Goal: Task Accomplishment & Management: Manage account settings

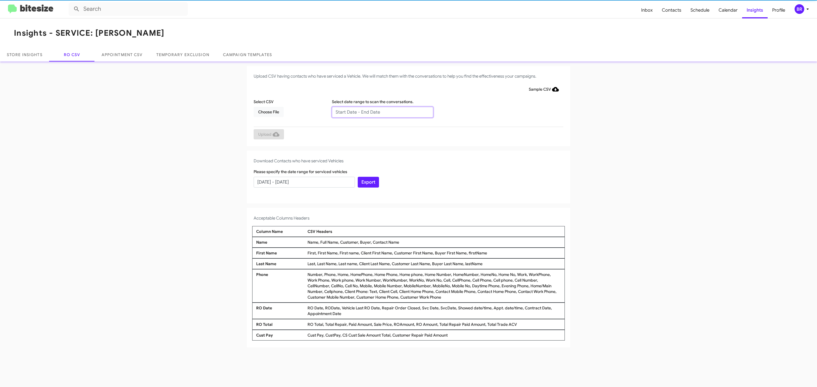
click at [382, 112] on input "text" at bounding box center [382, 112] width 101 height 11
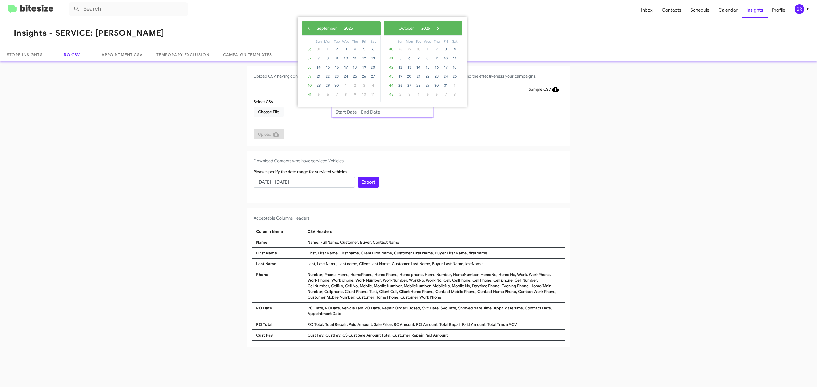
click at [382, 112] on input "text" at bounding box center [382, 112] width 101 height 11
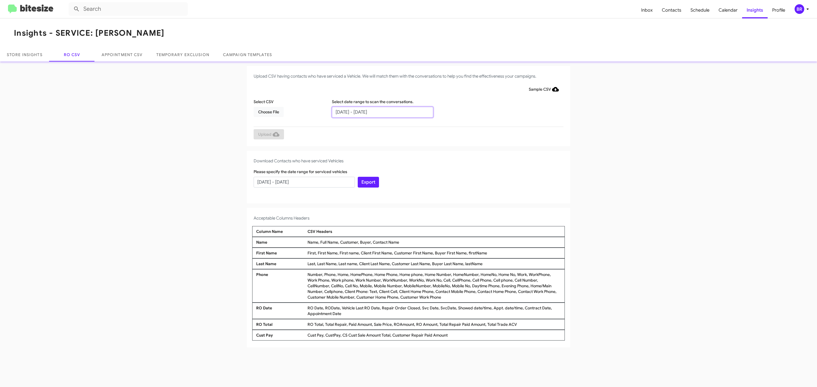
type input "07/02/2025 - 09/02/2025"
click at [268, 112] on span "Choose File" at bounding box center [268, 112] width 21 height 10
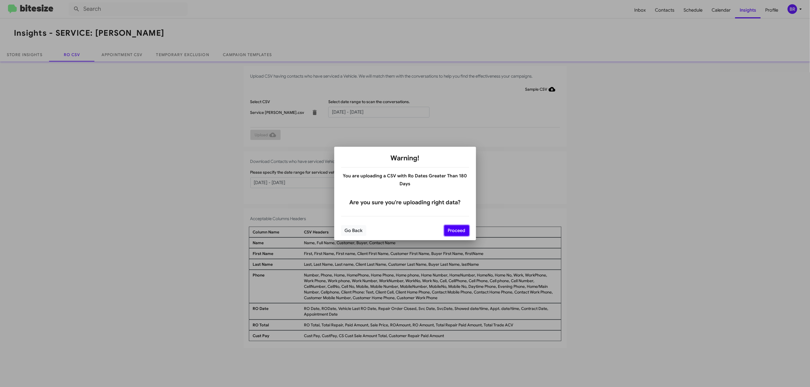
click at [456, 231] on button "Proceed" at bounding box center [456, 230] width 25 height 11
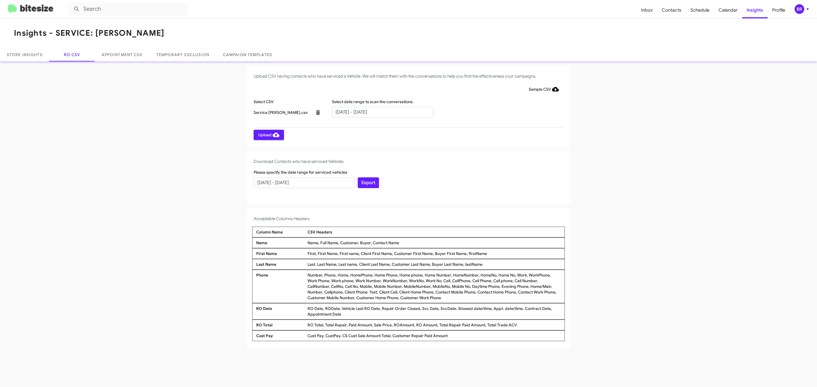
click at [268, 135] on span "Upload" at bounding box center [268, 135] width 21 height 10
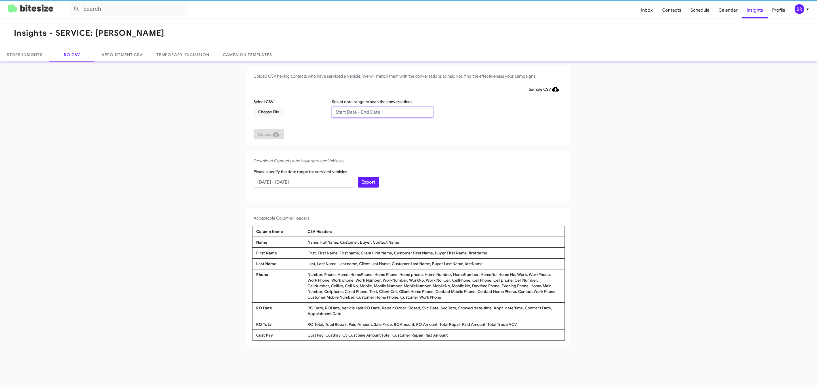
click at [382, 112] on input "text" at bounding box center [382, 112] width 101 height 11
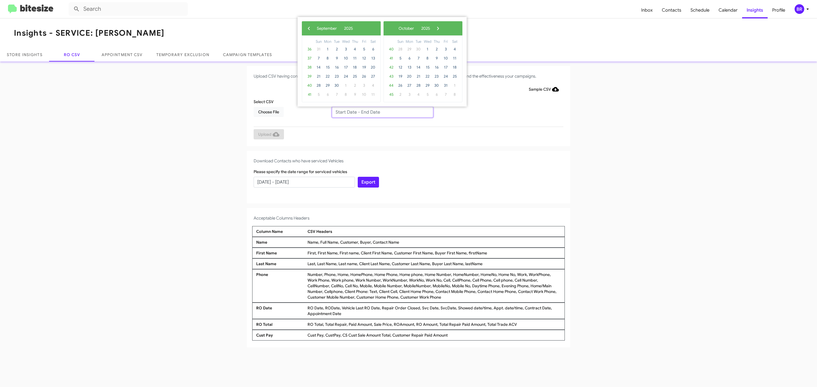
click at [382, 112] on input "text" at bounding box center [382, 112] width 101 height 11
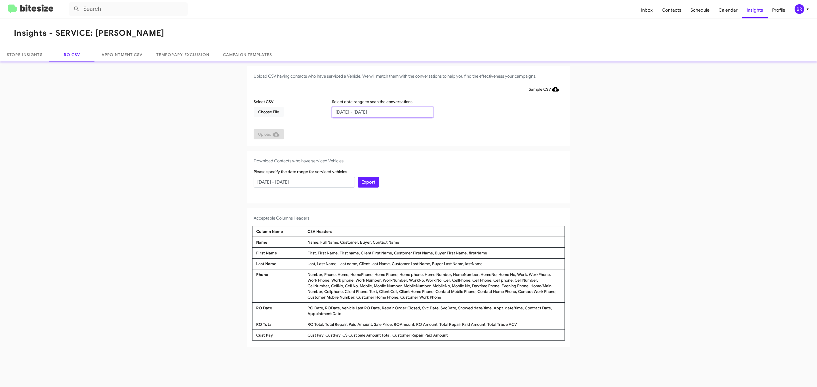
type input "07/02/2025 - 09/02/2025"
click at [268, 112] on span "Choose File" at bounding box center [268, 112] width 21 height 10
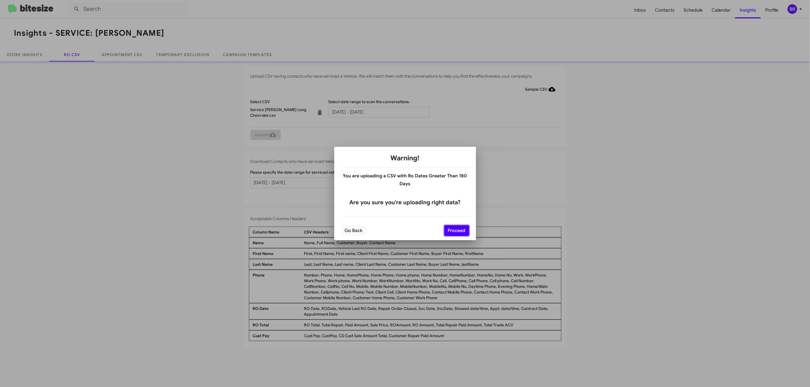
click at [456, 231] on button "Proceed" at bounding box center [456, 230] width 25 height 11
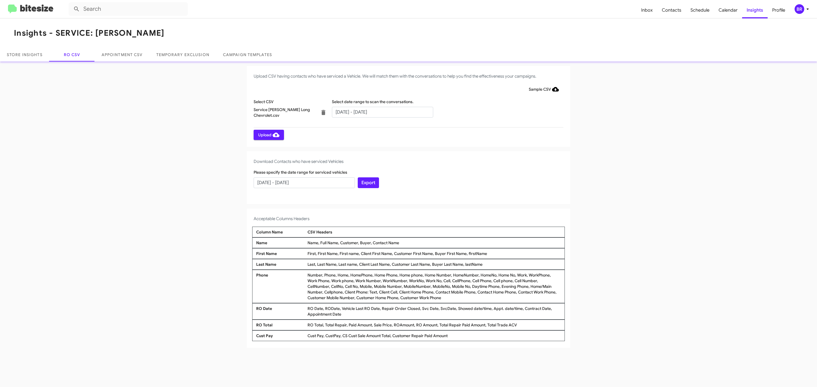
click at [268, 135] on span "Upload" at bounding box center [268, 135] width 21 height 10
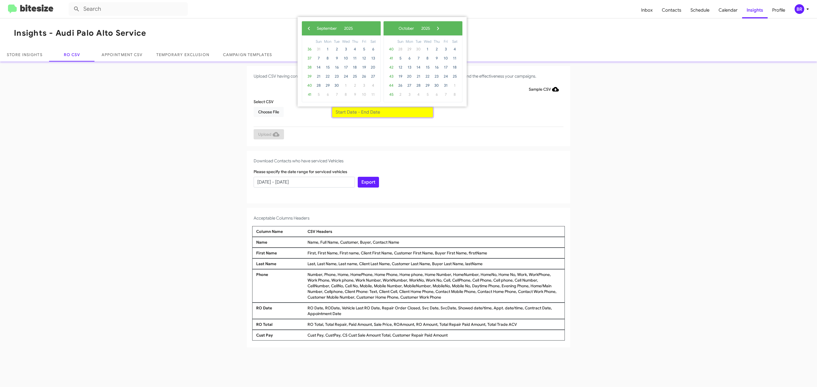
type input "[DATE] - [DATE]"
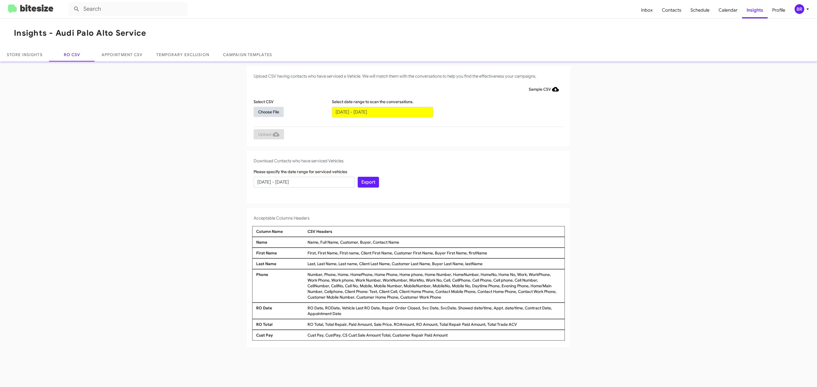
click at [268, 112] on span "Choose File" at bounding box center [268, 112] width 21 height 10
click at [268, 135] on span "Upload" at bounding box center [268, 135] width 21 height 10
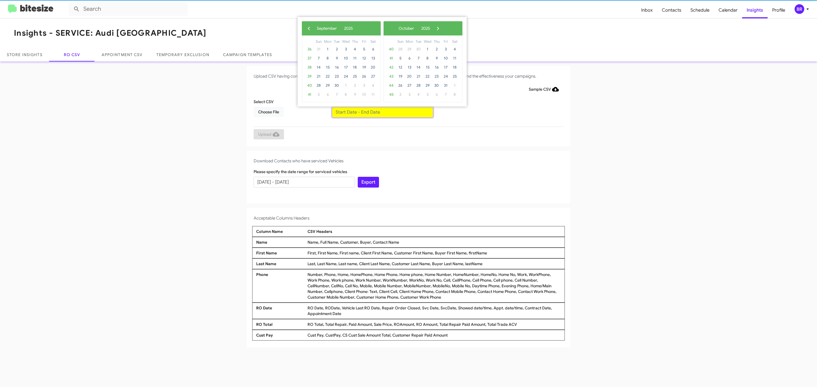
type input "[DATE] - [DATE]"
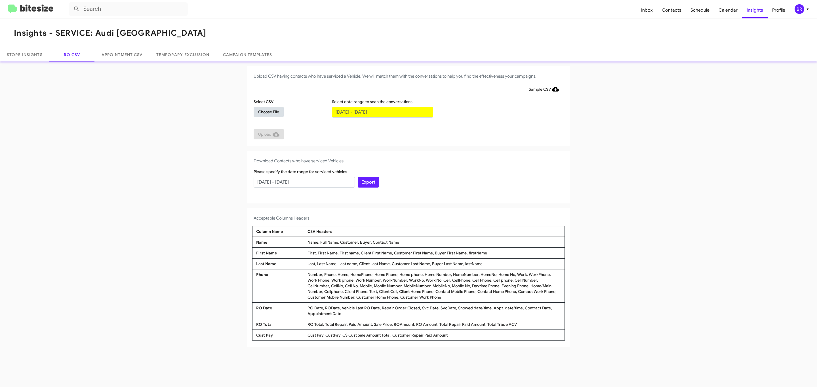
click at [268, 112] on span "Choose File" at bounding box center [268, 112] width 21 height 10
click at [268, 135] on span "Upload" at bounding box center [268, 135] width 21 height 10
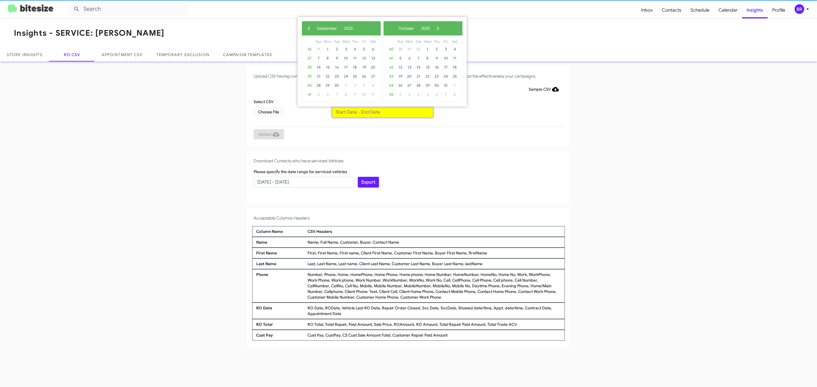
type input "07/02/2025 - 09/02/2025"
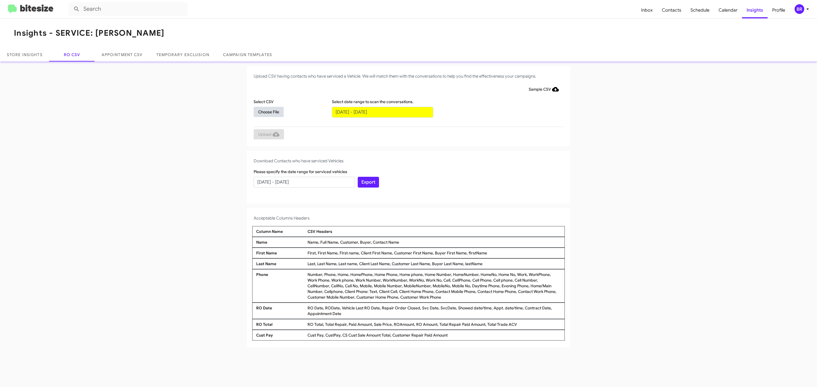
click at [268, 112] on span "Choose File" at bounding box center [268, 112] width 21 height 10
click at [268, 135] on span "Upload" at bounding box center [268, 135] width 21 height 10
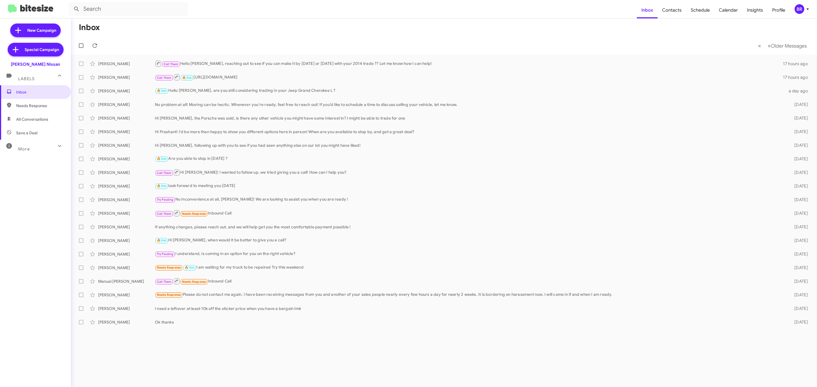
type input "in:groups"
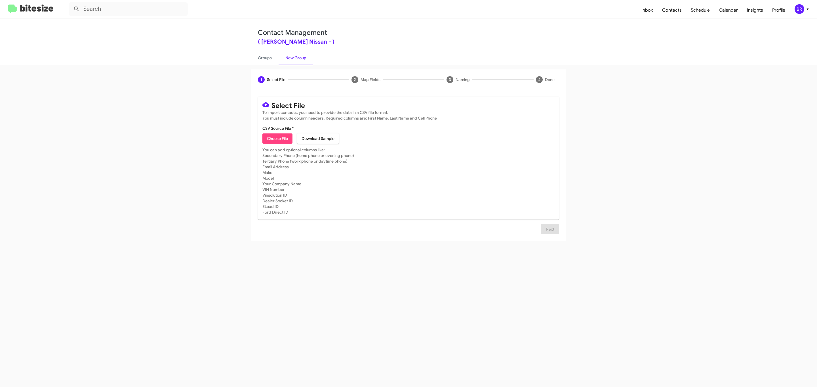
click at [277, 139] on span "Choose File" at bounding box center [277, 139] width 21 height 10
type input "Baker Nissan"
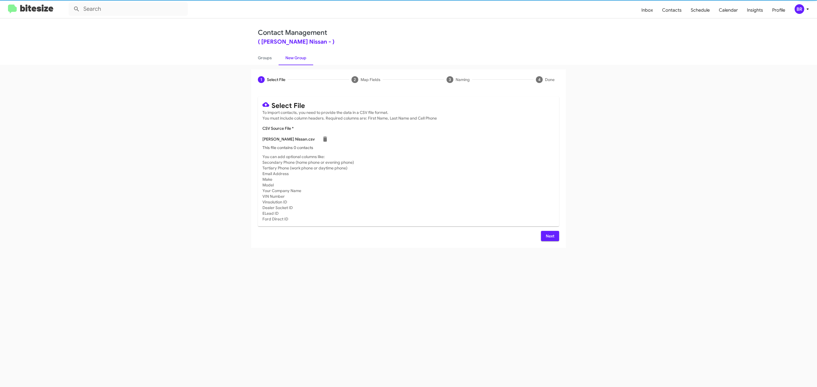
click at [549, 236] on span "Next" at bounding box center [549, 236] width 9 height 10
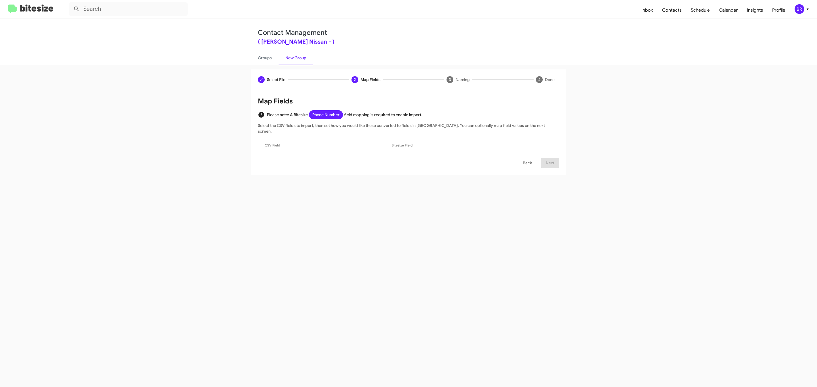
click at [565, 251] on input "Mark as DNC" at bounding box center [565, 251] width 0 height 0
checkbox input "true"
click at [461, 208] on div "Select File 2 Map Fields 3 Naming 4 Done Select File To import contacts, you ne…" at bounding box center [408, 226] width 817 height 322
click at [556, 191] on div "Select File 2 Map Fields 3 Naming 4 Done Select File To import contacts, you ne…" at bounding box center [408, 226] width 817 height 322
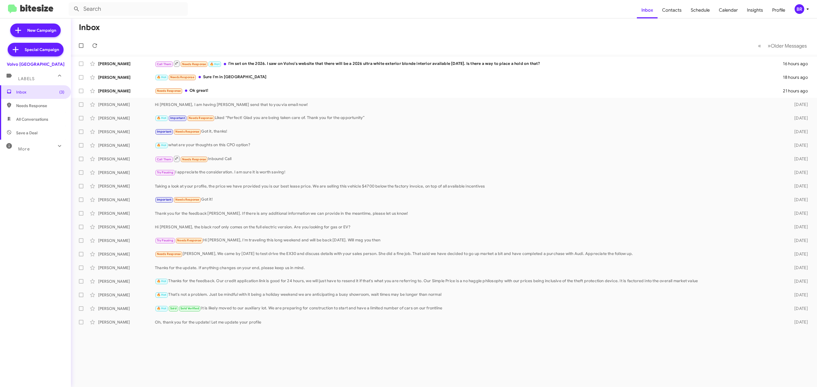
type input "in:groups"
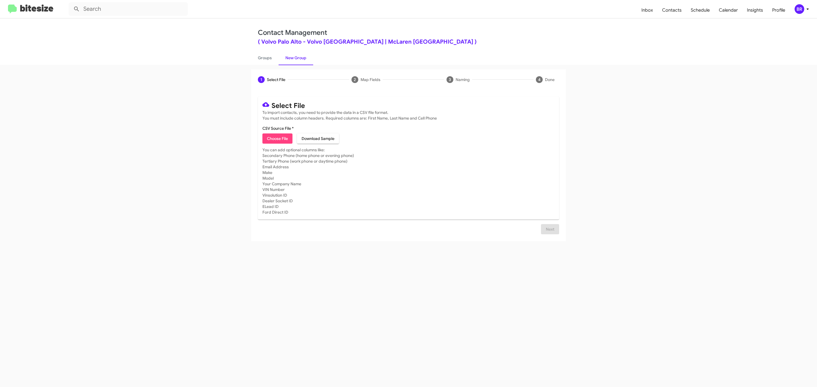
click at [277, 139] on span "Choose File" at bounding box center [277, 139] width 21 height 10
type input "Volvo Palo Alto"
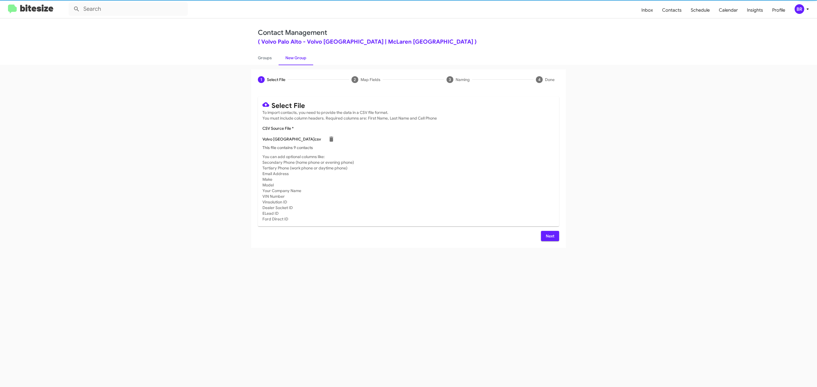
click at [549, 236] on span "Next" at bounding box center [549, 236] width 9 height 10
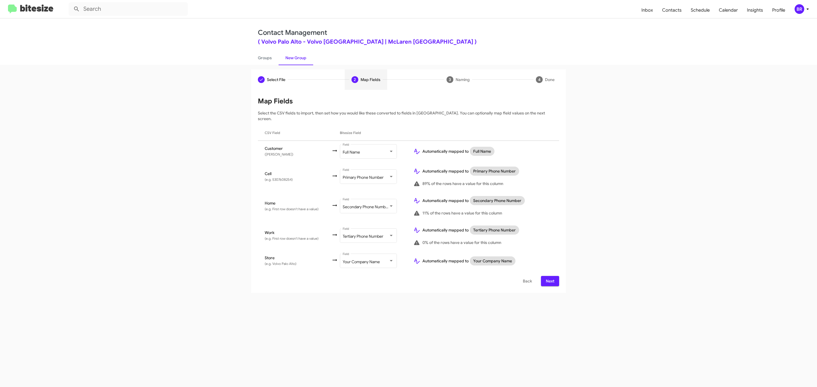
click at [549, 276] on span "Next" at bounding box center [549, 281] width 9 height 10
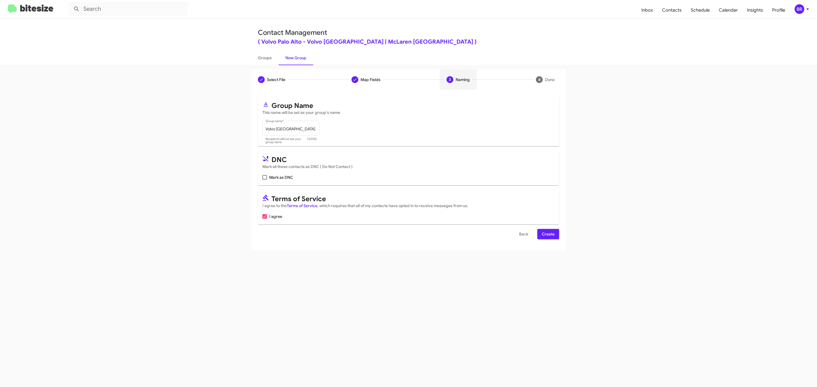
click at [264, 180] on input "Mark as DNC" at bounding box center [264, 180] width 0 height 0
checkbox input "true"
click at [547, 235] on span "Create" at bounding box center [548, 234] width 13 height 10
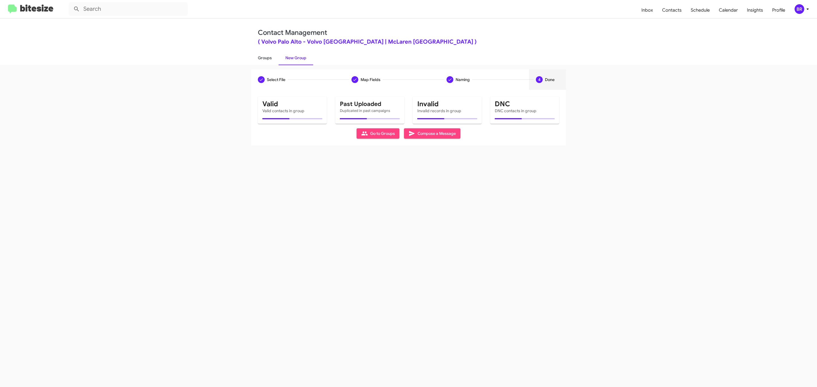
click at [264, 57] on link "Groups" at bounding box center [265, 57] width 28 height 15
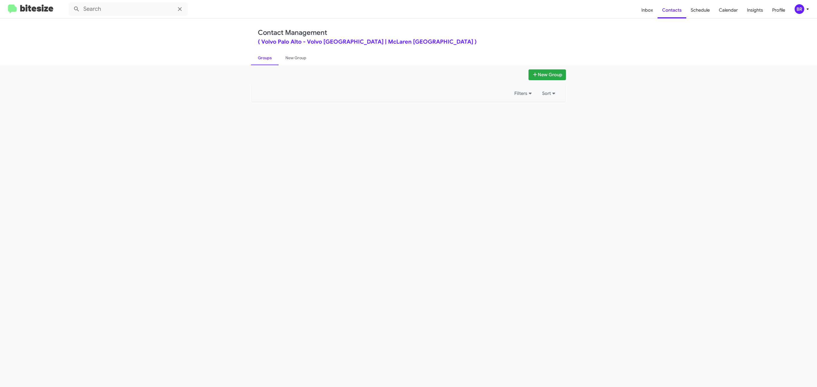
type input "in:groups"
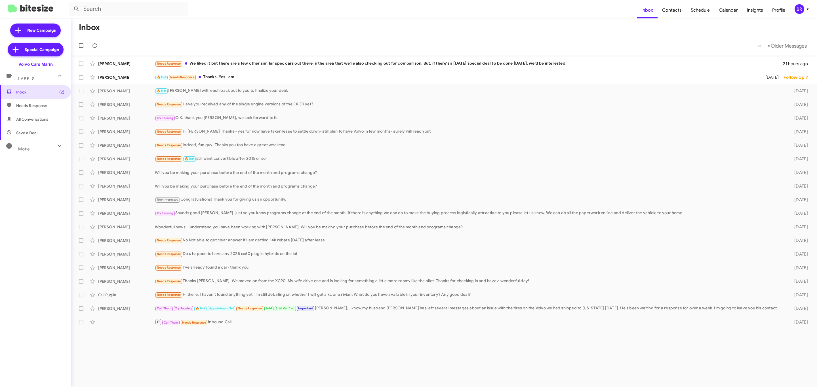
type input "in:groups"
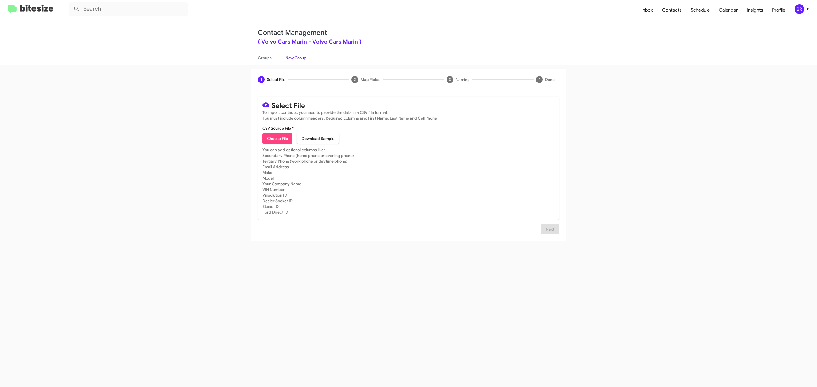
click at [277, 139] on span "Choose File" at bounding box center [277, 139] width 21 height 10
type input "Volvo Cars Marin"
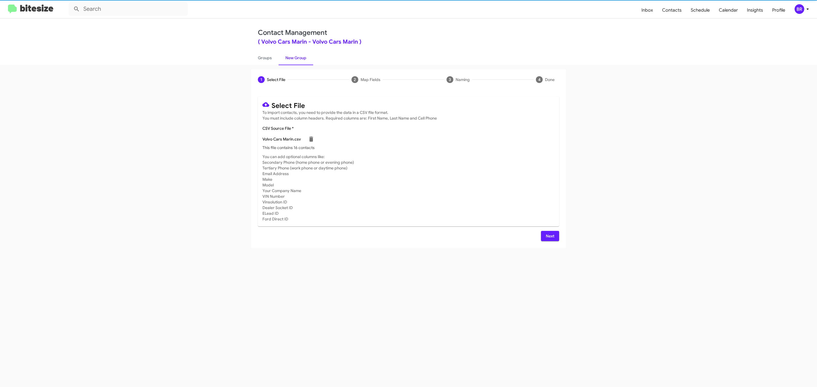
click at [549, 236] on span "Next" at bounding box center [549, 236] width 9 height 10
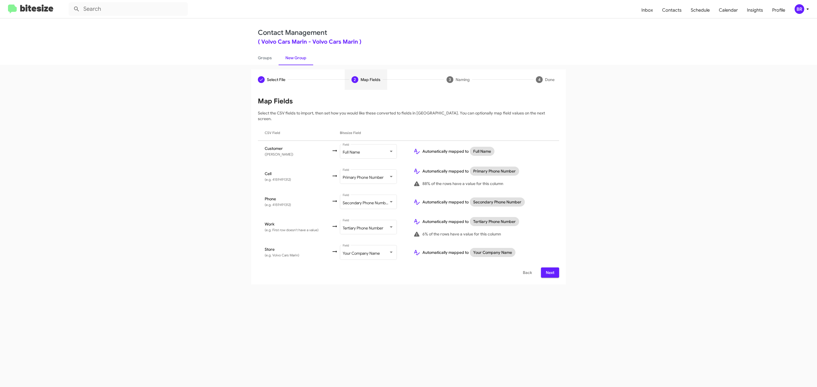
click at [549, 268] on span "Next" at bounding box center [549, 273] width 9 height 10
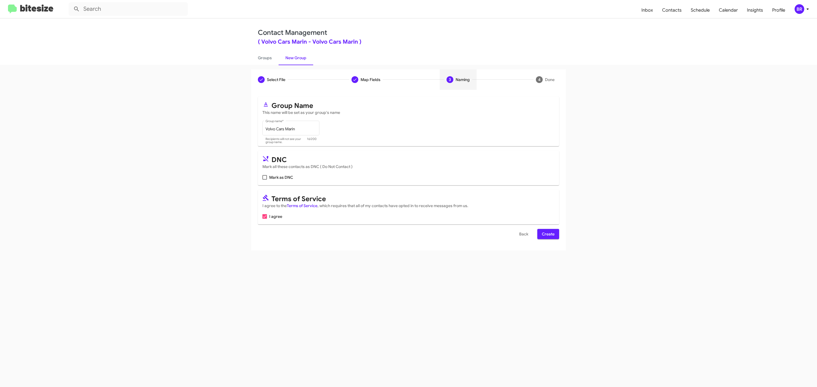
click at [264, 180] on input "Mark as DNC" at bounding box center [264, 180] width 0 height 0
checkbox input "true"
click at [547, 235] on span "Create" at bounding box center [548, 234] width 13 height 10
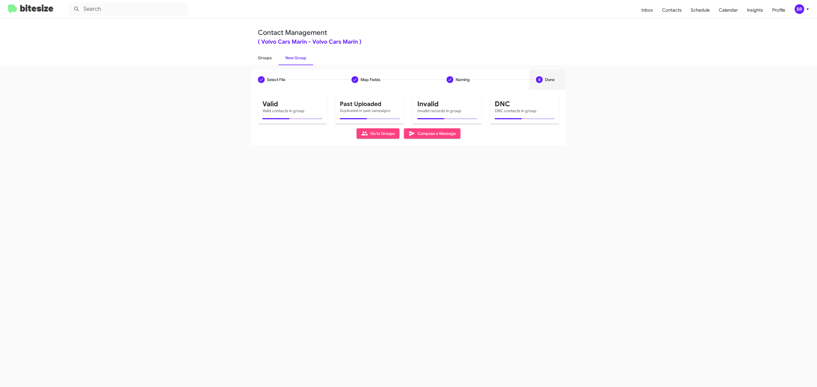
click at [264, 57] on link "Groups" at bounding box center [265, 57] width 28 height 15
type input "in:groups"
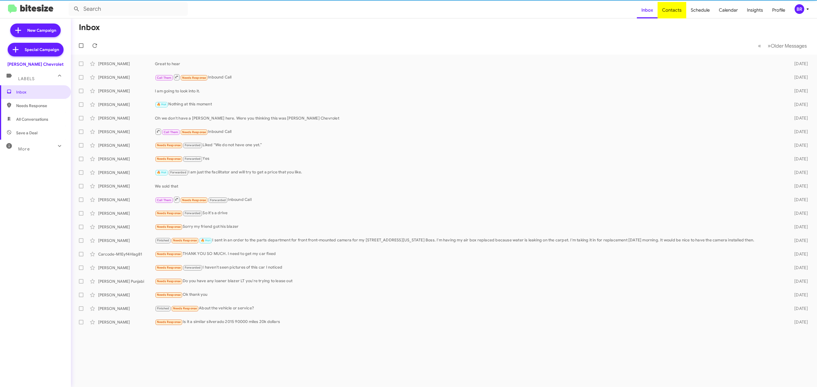
type input "in:groups"
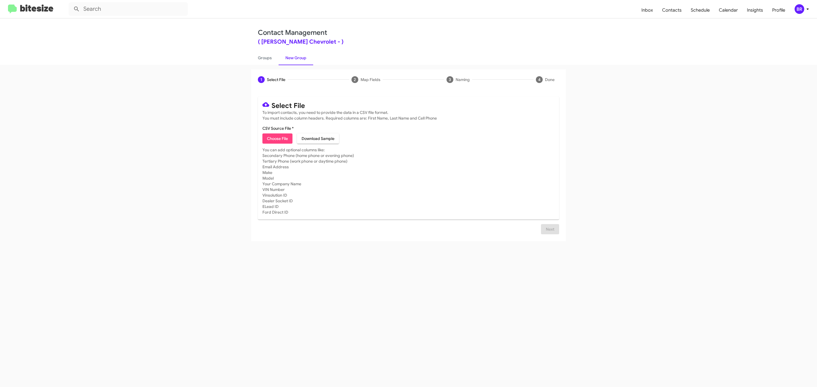
click at [277, 139] on span "Choose File" at bounding box center [277, 139] width 21 height 10
type input "Delillo Chevrolet"
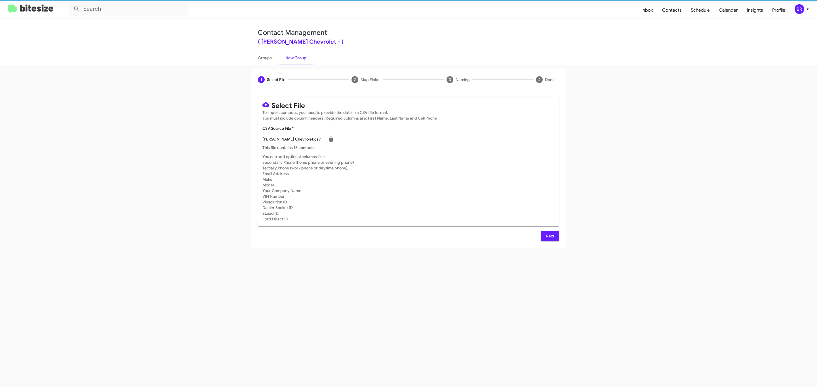
click at [549, 236] on span "Next" at bounding box center [549, 236] width 9 height 10
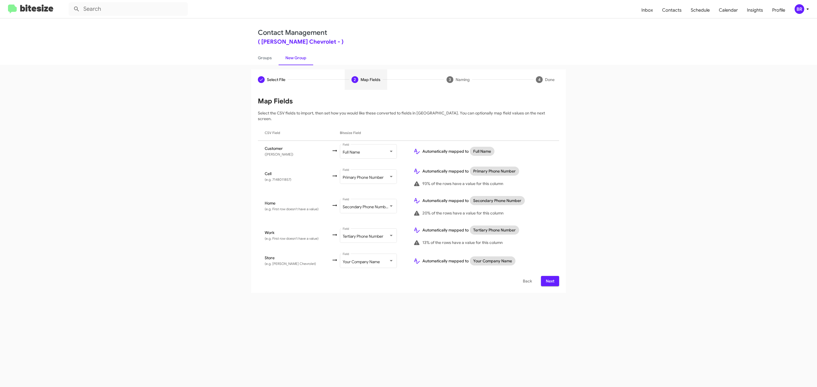
click at [549, 276] on span "Next" at bounding box center [549, 281] width 9 height 10
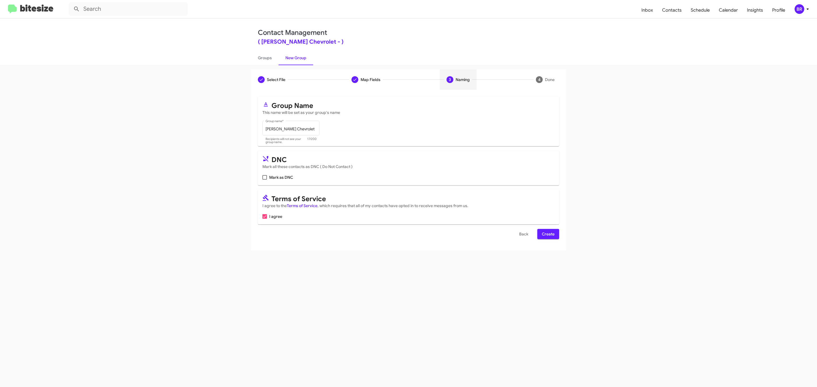
click at [264, 180] on input "Mark as DNC" at bounding box center [264, 180] width 0 height 0
checkbox input "true"
click at [547, 235] on span "Create" at bounding box center [548, 234] width 13 height 10
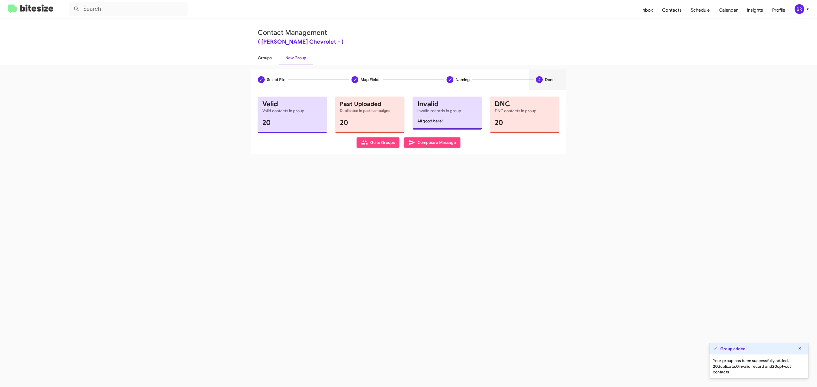
click at [264, 57] on link "Groups" at bounding box center [265, 57] width 28 height 15
type input "in:groups"
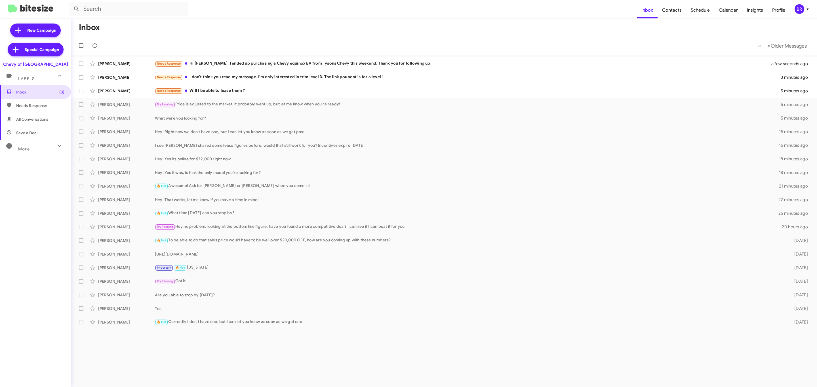
type input "in:groups"
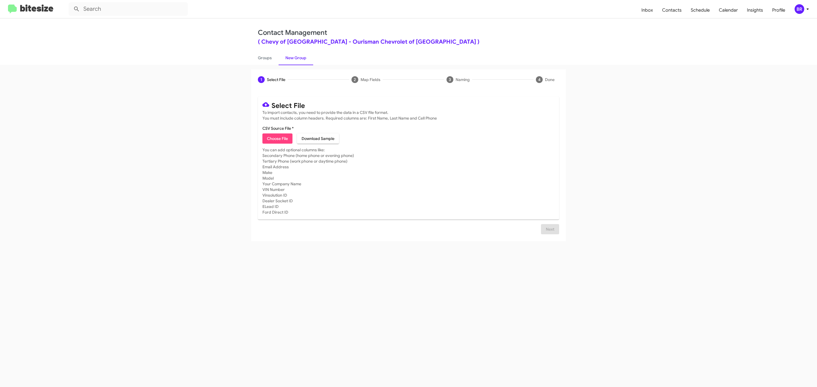
click at [277, 139] on span "Choose File" at bounding box center [277, 139] width 21 height 10
type input "Ourisman Chevrolet of Rockville"
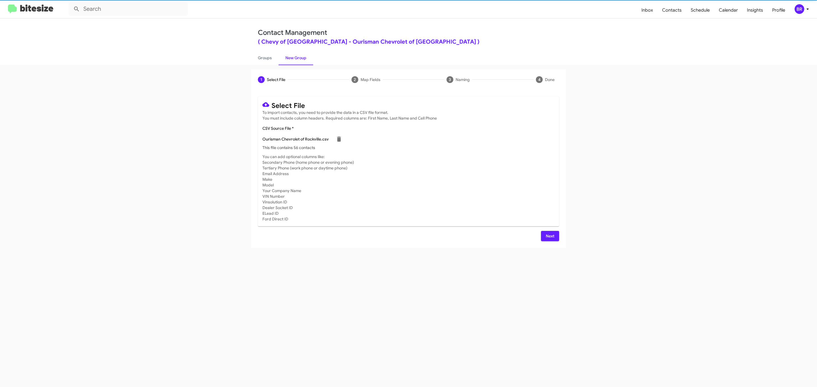
click at [549, 236] on span "Next" at bounding box center [549, 236] width 9 height 10
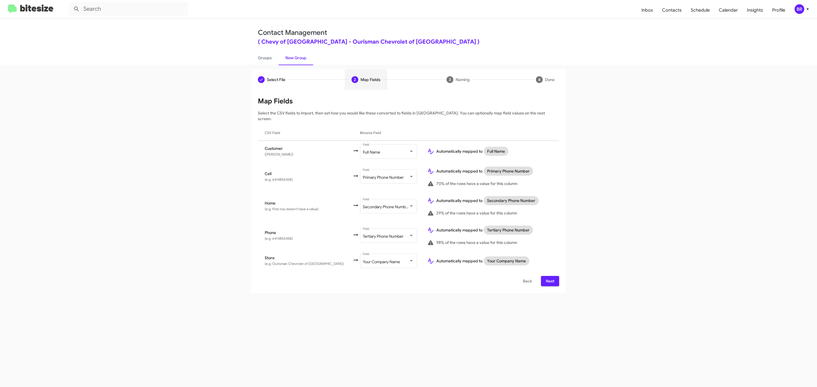
click at [549, 276] on span "Next" at bounding box center [549, 281] width 9 height 10
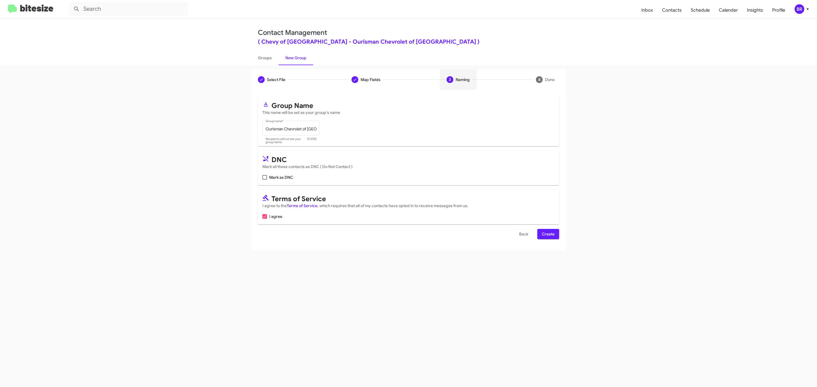
click at [264, 180] on input "Mark as DNC" at bounding box center [264, 180] width 0 height 0
checkbox input "true"
click at [547, 235] on span "Create" at bounding box center [548, 234] width 13 height 10
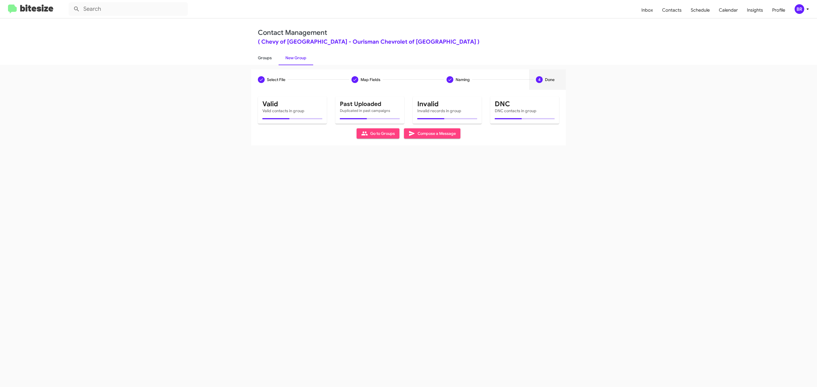
click at [264, 57] on link "Groups" at bounding box center [265, 57] width 28 height 15
type input "in:groups"
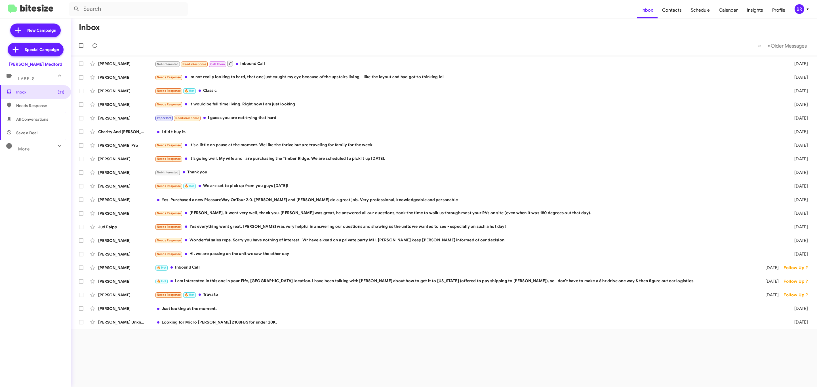
type input "in:groups"
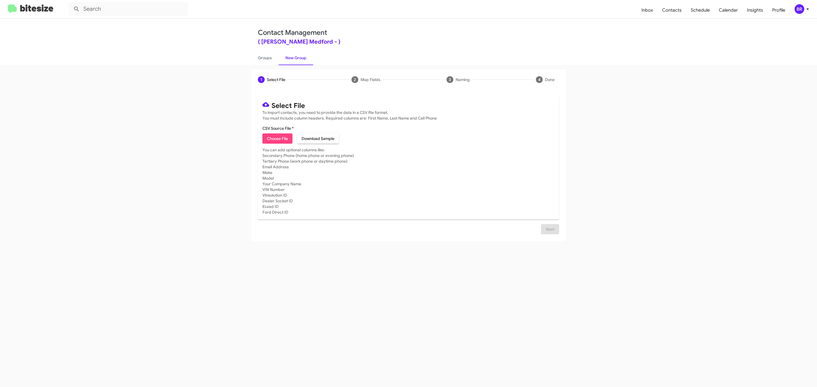
click at [277, 139] on span "Choose File" at bounding box center [277, 139] width 21 height 10
type input "[PERSON_NAME] Medford"
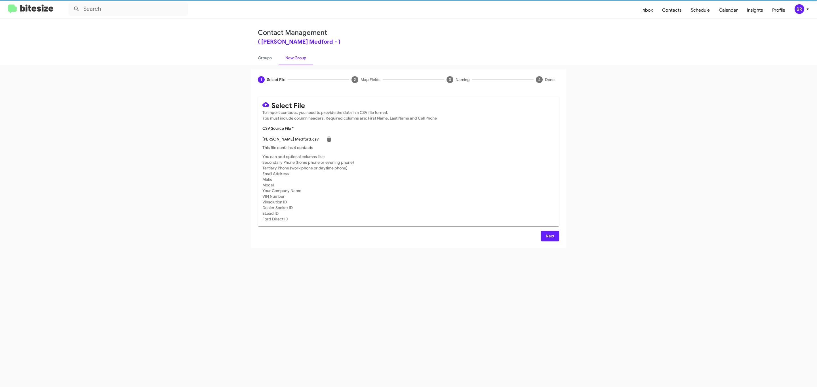
click at [549, 236] on span "Next" at bounding box center [549, 236] width 9 height 10
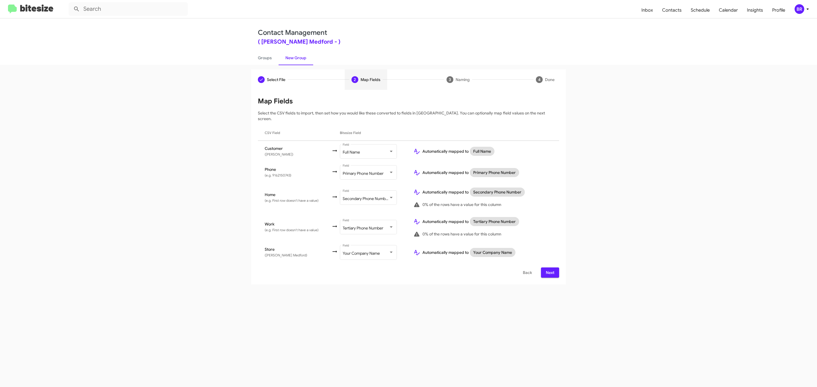
click at [549, 268] on span "Next" at bounding box center [549, 273] width 9 height 10
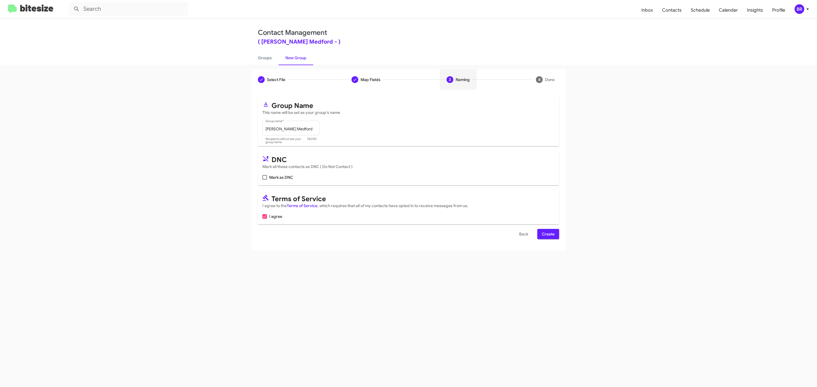
click at [264, 180] on input "Mark as DNC" at bounding box center [264, 180] width 0 height 0
checkbox input "true"
click at [547, 235] on span "Create" at bounding box center [548, 234] width 13 height 10
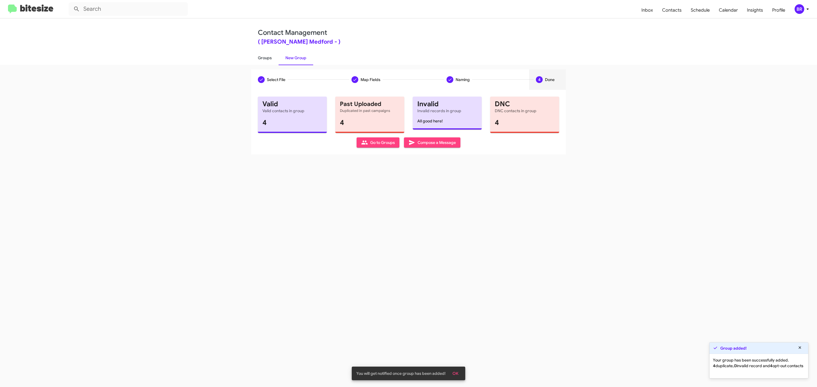
click at [264, 57] on link "Groups" at bounding box center [265, 57] width 28 height 15
type input "in:groups"
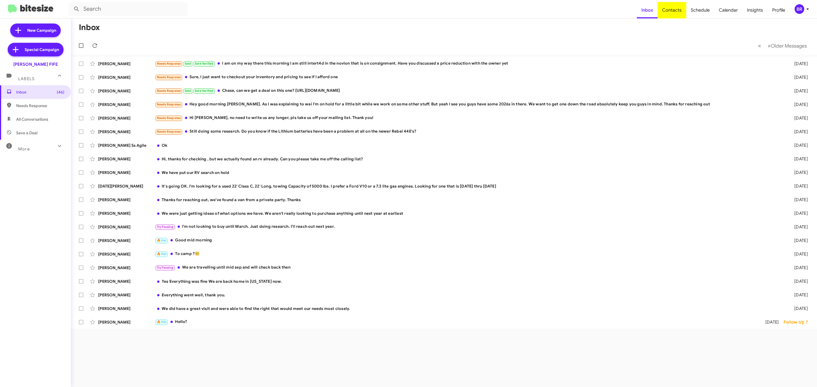
type input "in:groups"
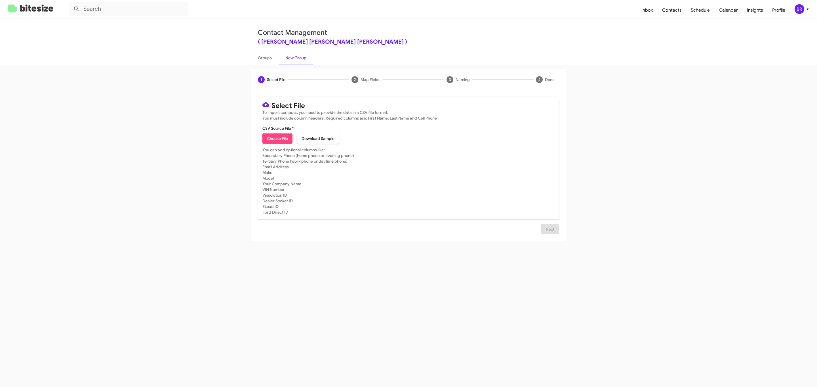
click at [277, 139] on span "Choose File" at bounding box center [277, 139] width 21 height 10
type input "Johnson RV Fife"
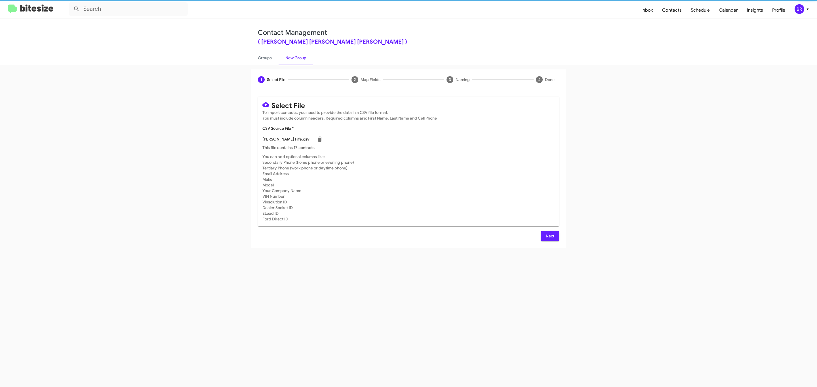
click at [549, 236] on span "Next" at bounding box center [549, 236] width 9 height 10
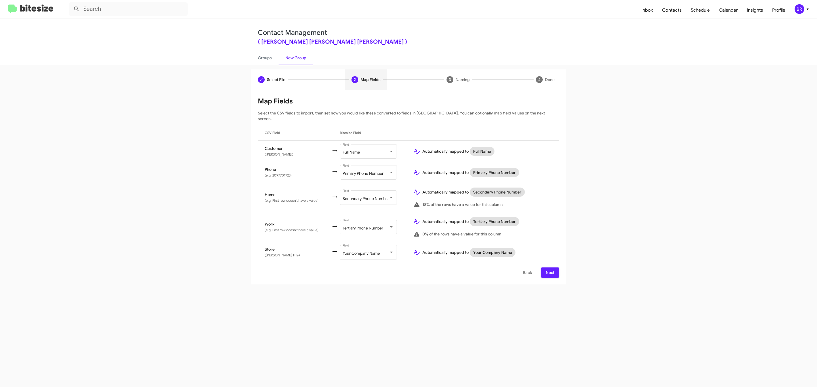
click at [549, 268] on span "Next" at bounding box center [549, 273] width 9 height 10
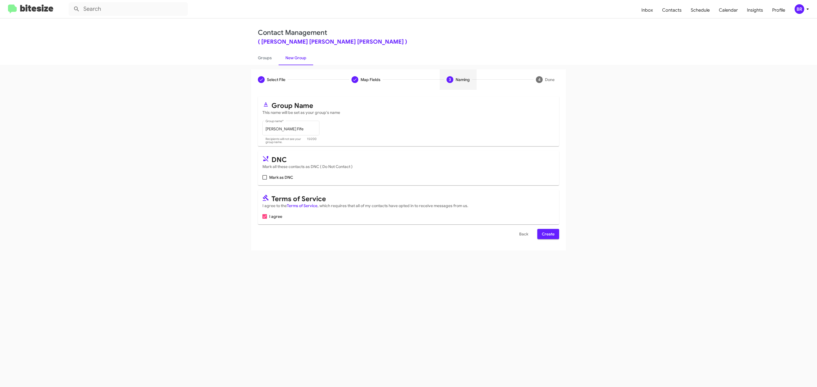
click at [264, 180] on input "Mark as DNC" at bounding box center [264, 180] width 0 height 0
checkbox input "true"
click at [547, 235] on span "Create" at bounding box center [548, 234] width 13 height 10
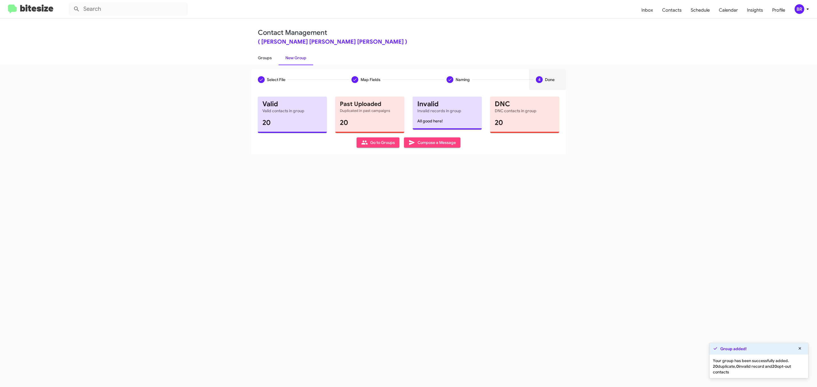
click at [264, 57] on link "Groups" at bounding box center [265, 57] width 28 height 15
type input "in:groups"
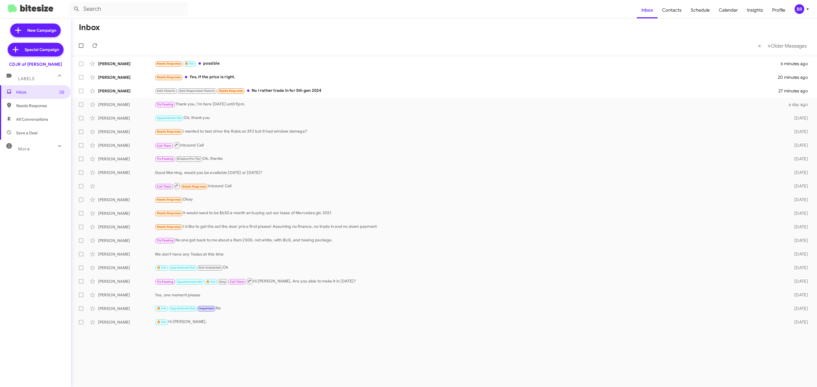
type input "in:groups"
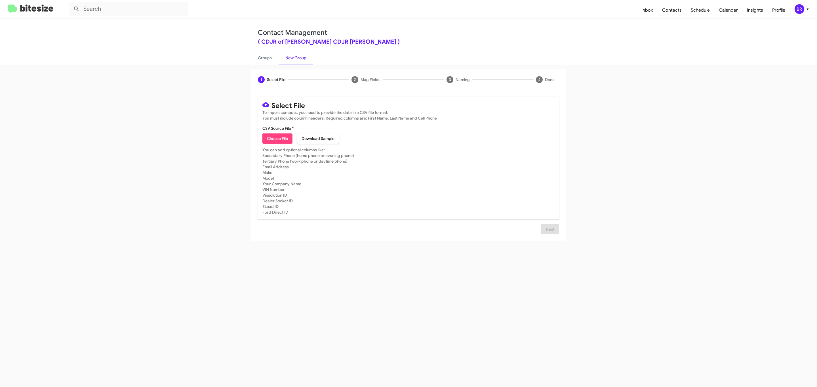
click at [277, 139] on span "Choose File" at bounding box center [277, 139] width 21 height 10
type input "Ourisman CDJR Bowie"
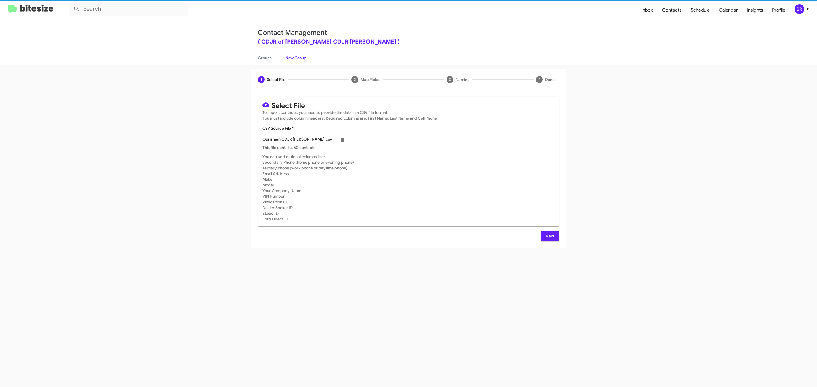
click at [549, 236] on span "Next" at bounding box center [549, 236] width 9 height 10
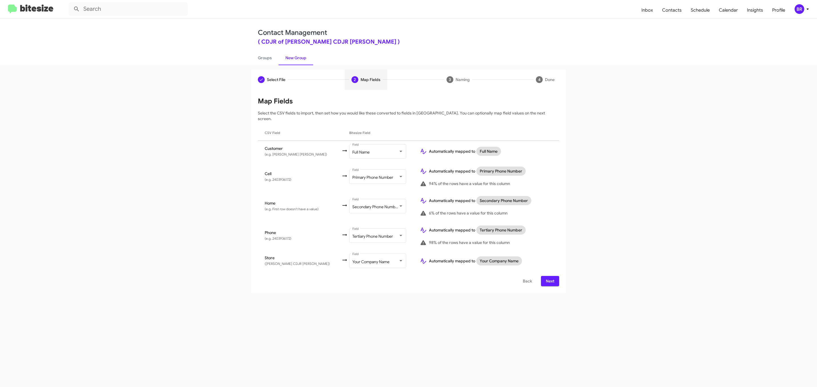
click at [549, 276] on span "Next" at bounding box center [549, 281] width 9 height 10
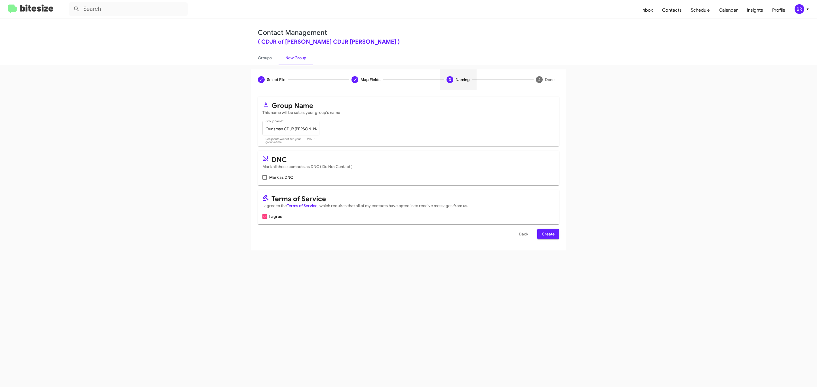
click at [264, 180] on input "Mark as DNC" at bounding box center [264, 180] width 0 height 0
checkbox input "true"
click at [547, 235] on span "Create" at bounding box center [548, 234] width 13 height 10
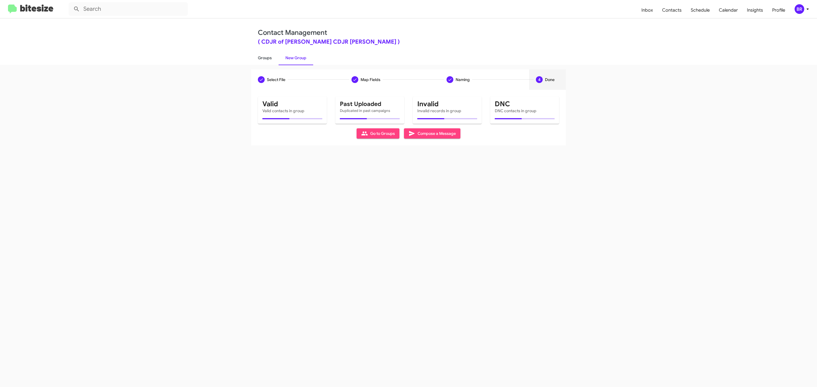
click at [264, 57] on link "Groups" at bounding box center [265, 57] width 28 height 15
type input "in:groups"
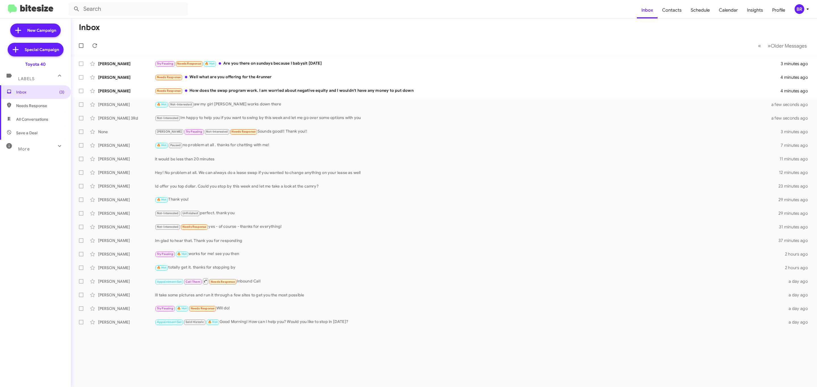
type input "in:groups"
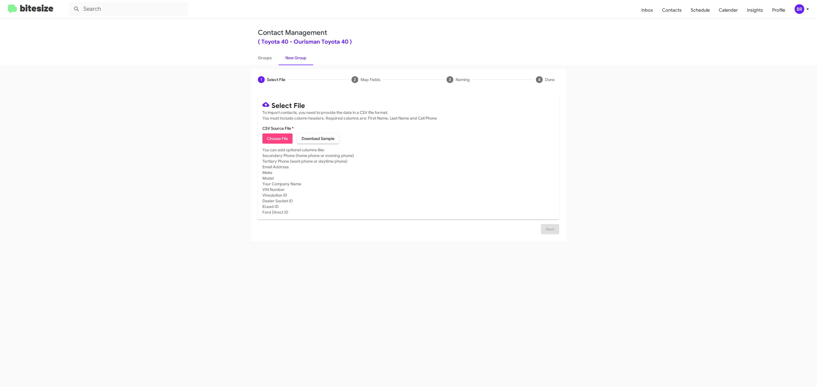
click at [277, 139] on span "Choose File" at bounding box center [277, 139] width 21 height 10
type input "Ourisman Toyota 40"
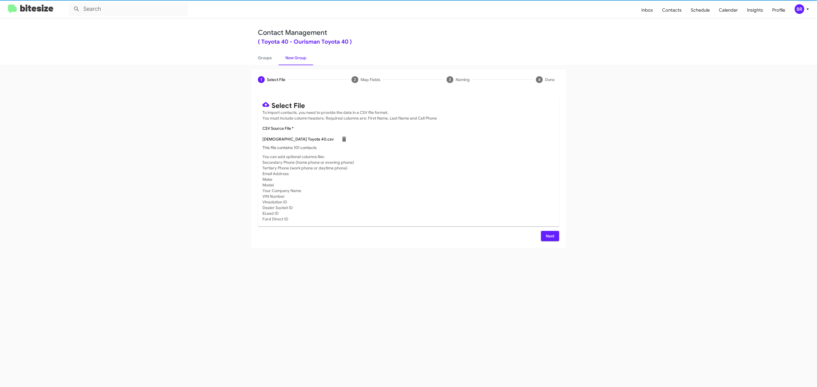
click at [549, 236] on span "Next" at bounding box center [549, 236] width 9 height 10
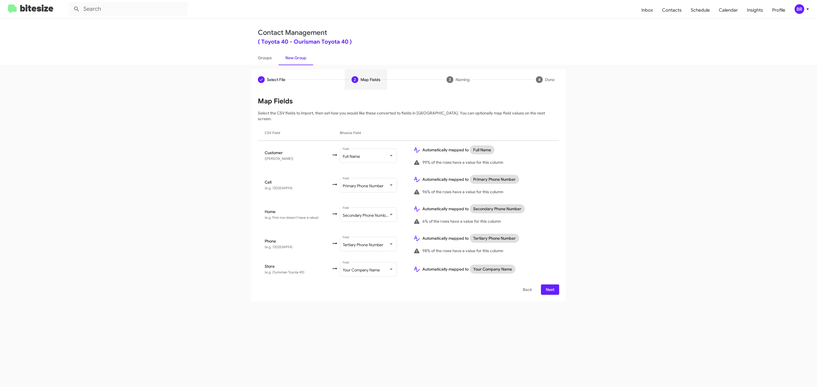
click at [549, 285] on span "Next" at bounding box center [549, 290] width 9 height 10
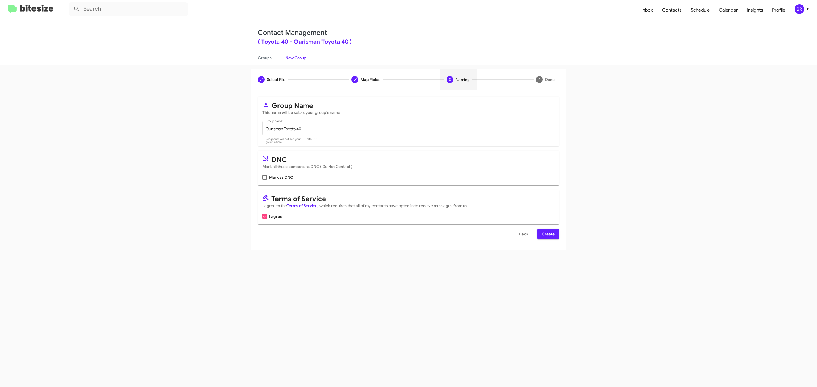
click at [264, 180] on input "Mark as DNC" at bounding box center [264, 180] width 0 height 0
checkbox input "true"
click at [547, 235] on span "Create" at bounding box center [548, 234] width 13 height 10
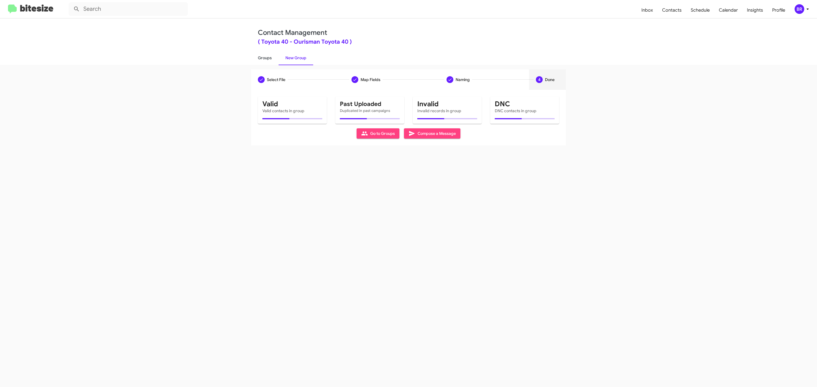
click at [264, 57] on link "Groups" at bounding box center [265, 57] width 28 height 15
type input "in:groups"
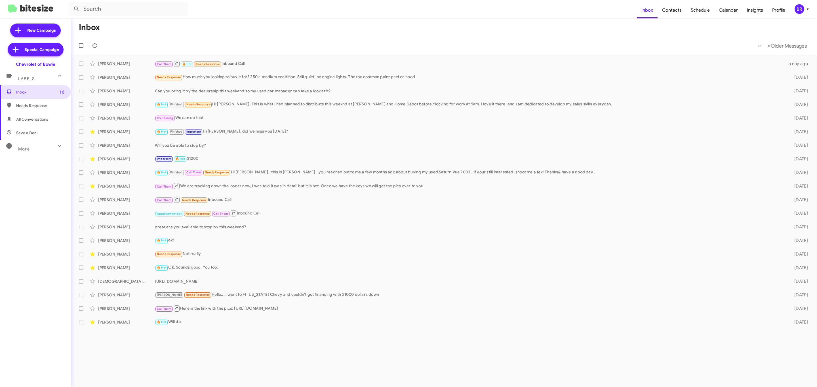
type input "in:groups"
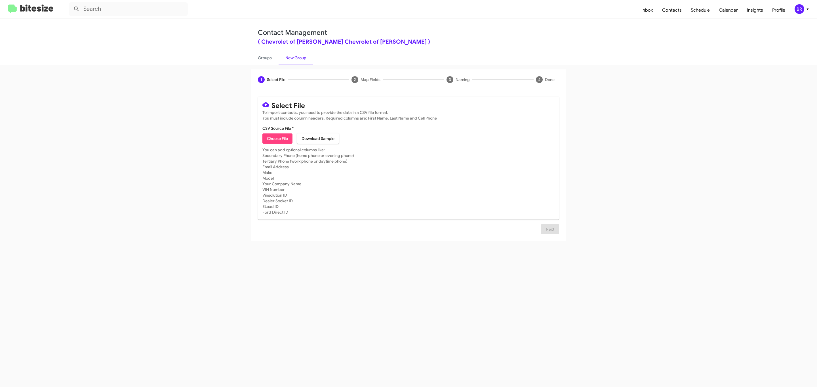
click at [277, 139] on span "Choose File" at bounding box center [277, 139] width 21 height 10
type input "Ourisman Chevrolet of Bowie"
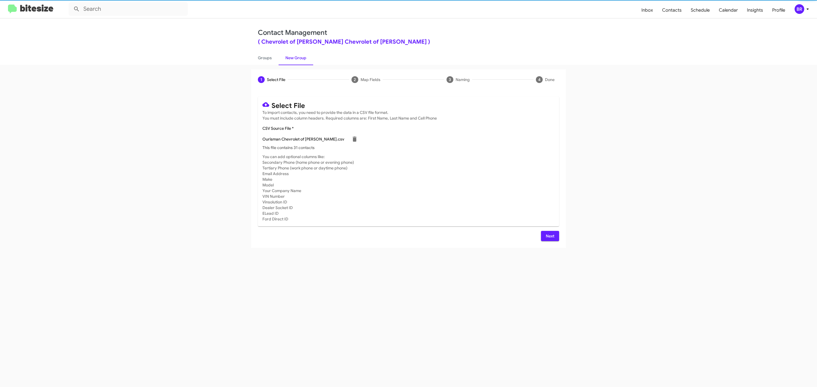
click at [549, 236] on span "Next" at bounding box center [549, 236] width 9 height 10
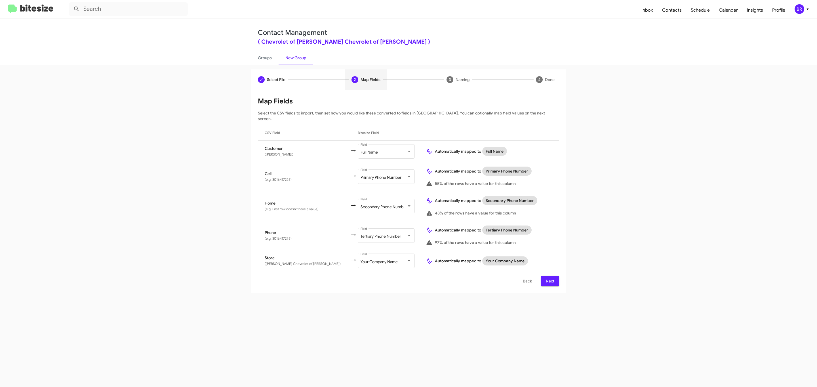
click at [549, 276] on span "Next" at bounding box center [549, 281] width 9 height 10
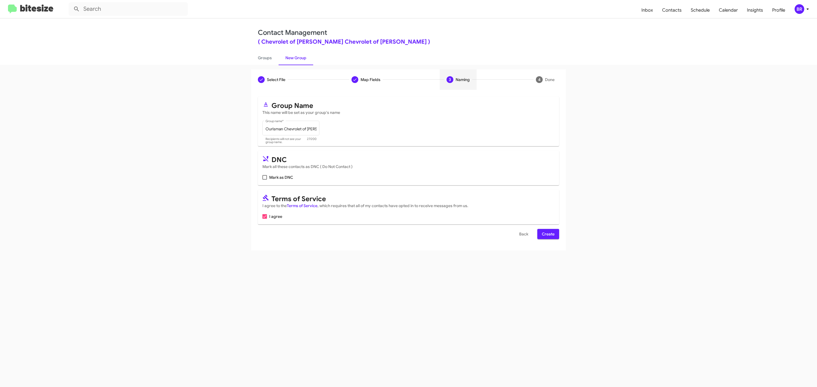
click at [264, 180] on input "Mark as DNC" at bounding box center [264, 180] width 0 height 0
checkbox input "true"
click at [547, 235] on span "Create" at bounding box center [548, 234] width 13 height 10
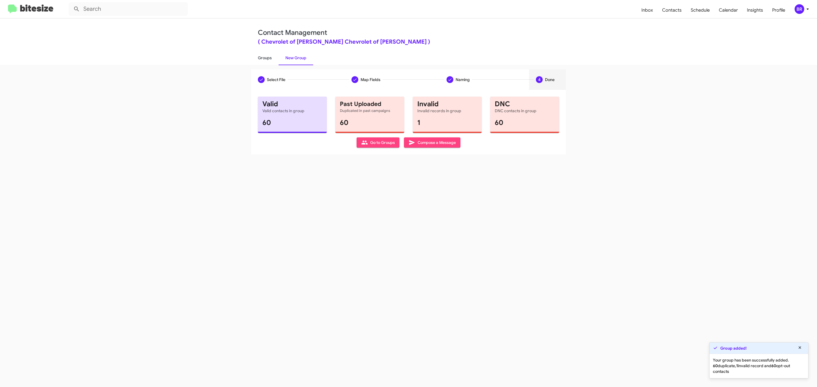
click at [264, 57] on link "Groups" at bounding box center [265, 57] width 28 height 15
type input "in:groups"
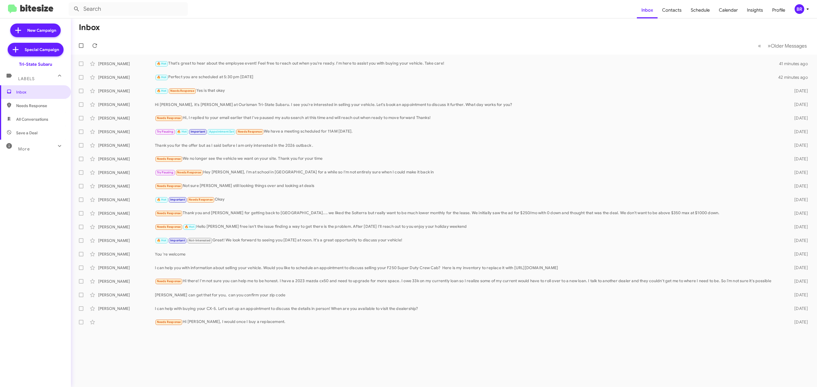
type input "in:groups"
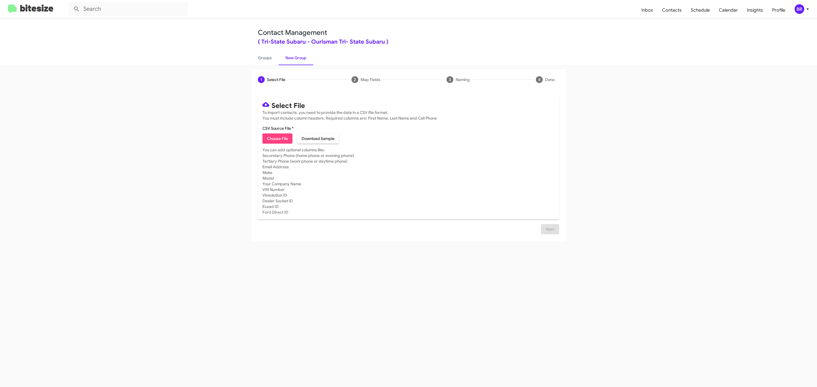
click at [277, 139] on span "Choose File" at bounding box center [277, 139] width 21 height 10
type input "Ourisman Tri- State Subaru"
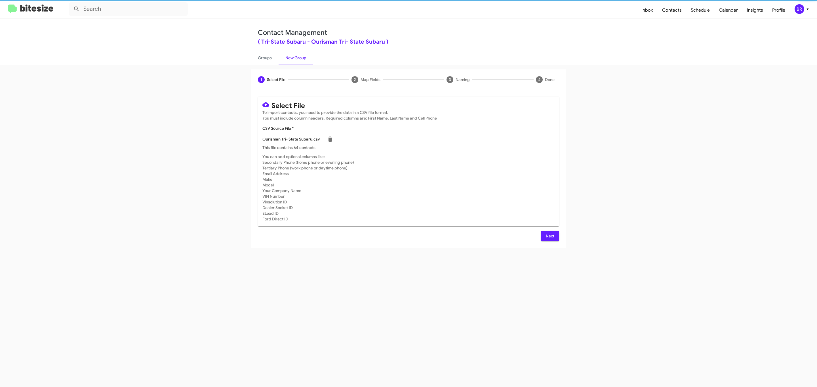
click at [549, 236] on span "Next" at bounding box center [549, 236] width 9 height 10
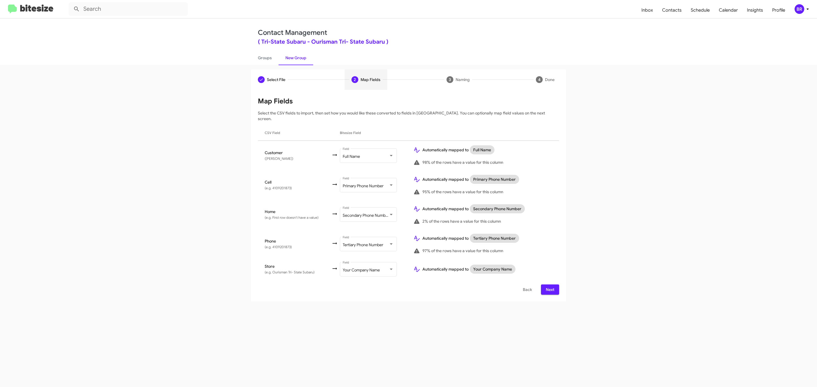
click at [549, 285] on span "Next" at bounding box center [549, 290] width 9 height 10
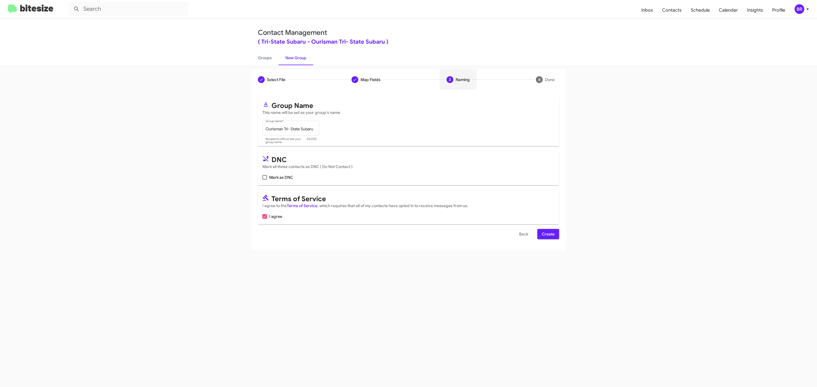
click at [264, 180] on input "Mark as DNC" at bounding box center [264, 180] width 0 height 0
checkbox input "true"
click at [547, 235] on span "Create" at bounding box center [548, 234] width 13 height 10
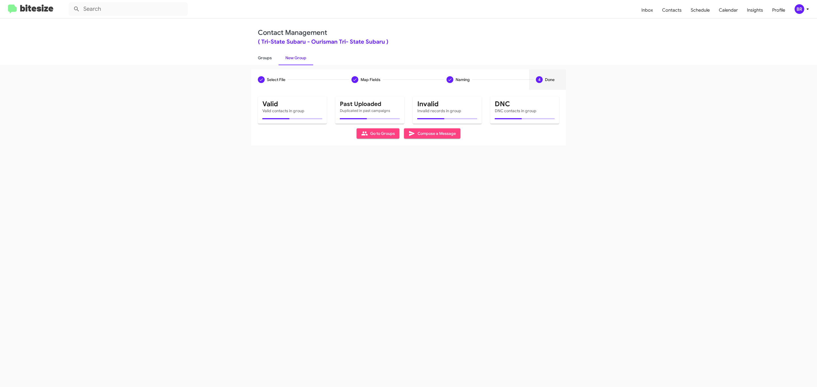
click at [264, 57] on link "Groups" at bounding box center [265, 57] width 28 height 15
type input "in:groups"
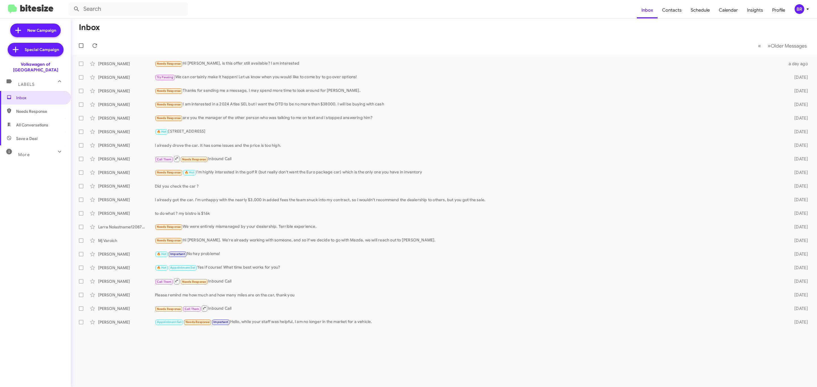
type input "in:groups"
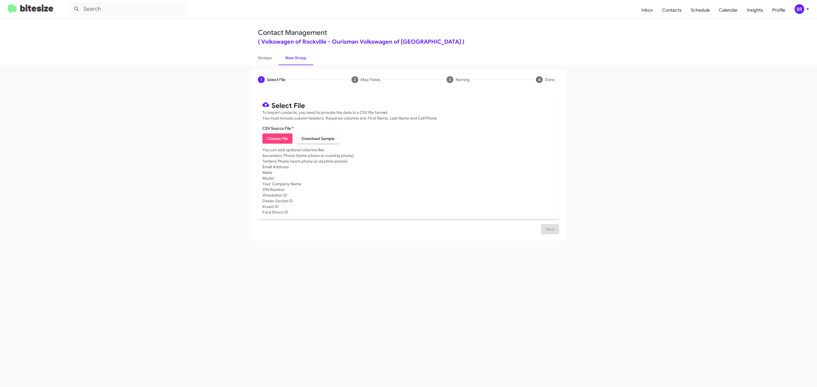
click at [277, 139] on span "Choose File" at bounding box center [277, 139] width 21 height 10
type input "Ourisman Volkswagen of Rockville"
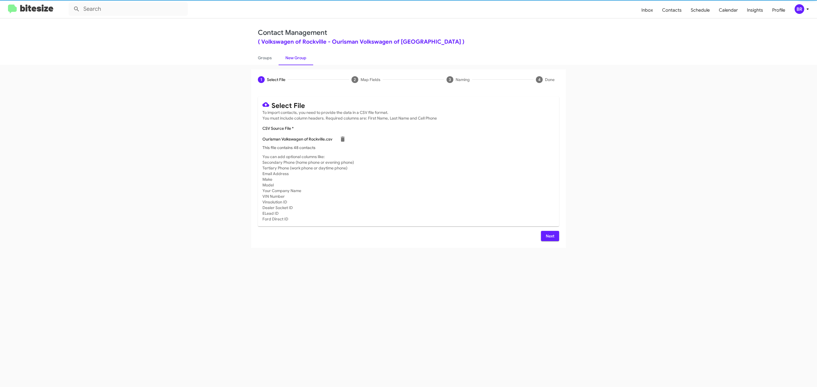
click at [549, 236] on span "Next" at bounding box center [549, 236] width 9 height 10
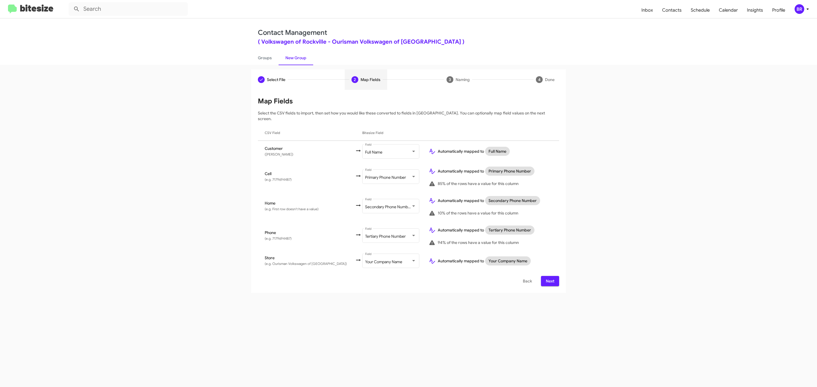
click at [549, 276] on span "Next" at bounding box center [549, 281] width 9 height 10
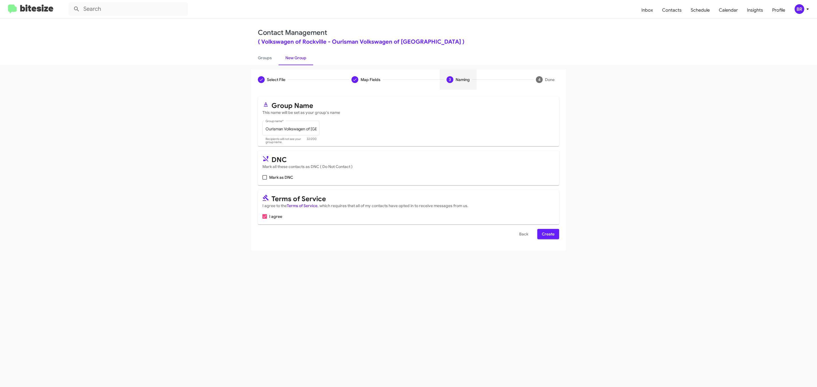
click at [264, 180] on input "Mark as DNC" at bounding box center [264, 180] width 0 height 0
checkbox input "true"
click at [547, 235] on span "Create" at bounding box center [548, 234] width 13 height 10
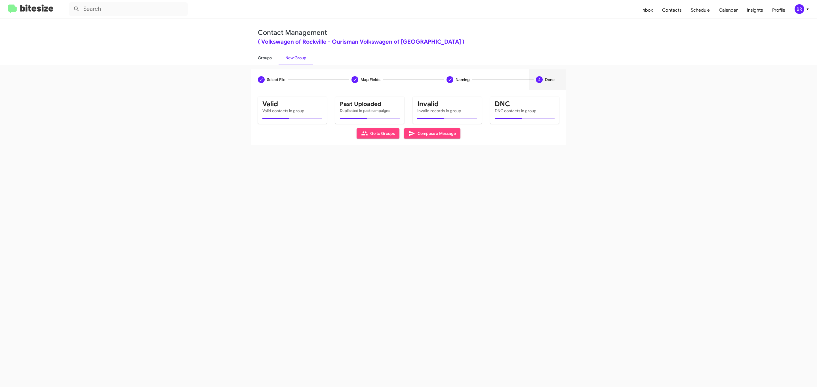
click at [264, 57] on link "Groups" at bounding box center [265, 57] width 28 height 15
type input "in:groups"
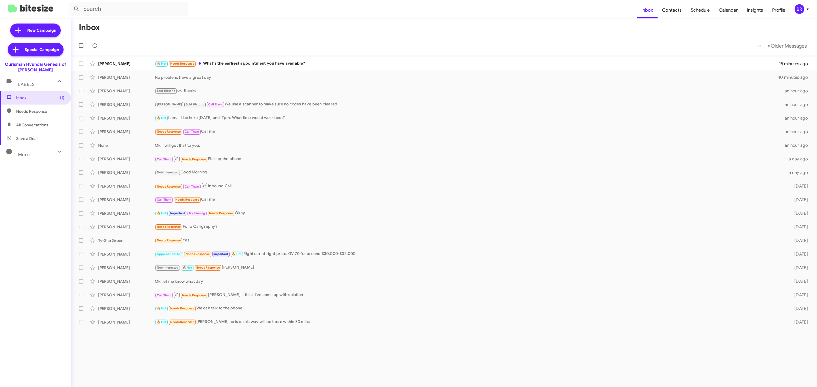
type input "in:groups"
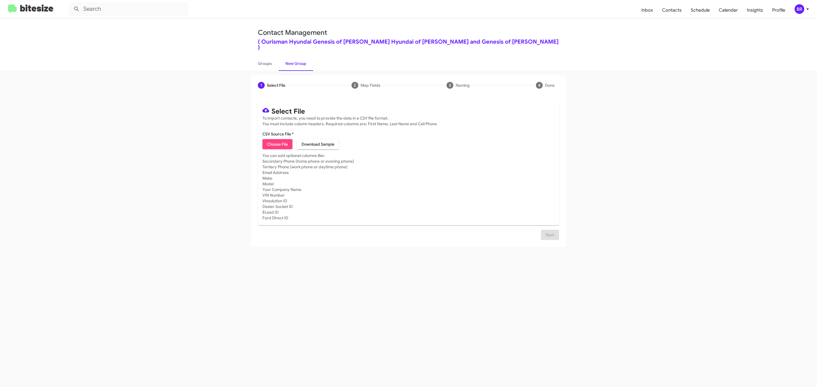
click at [277, 139] on span "Choose File" at bounding box center [277, 144] width 21 height 10
type input "Ourisman Hyundai Genesis of Bowie"
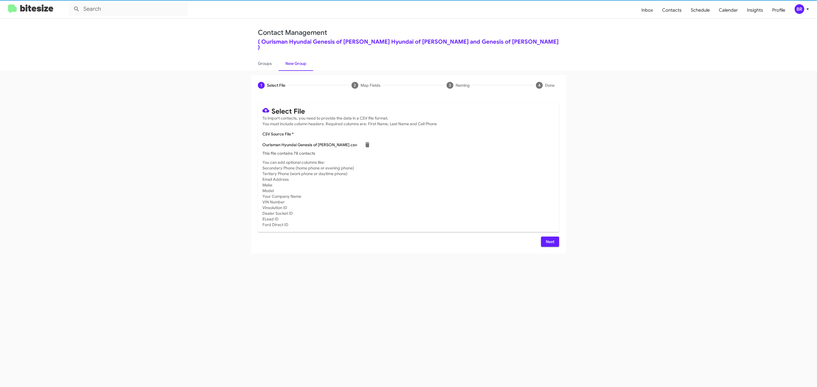
click at [549, 237] on span "Next" at bounding box center [549, 242] width 9 height 10
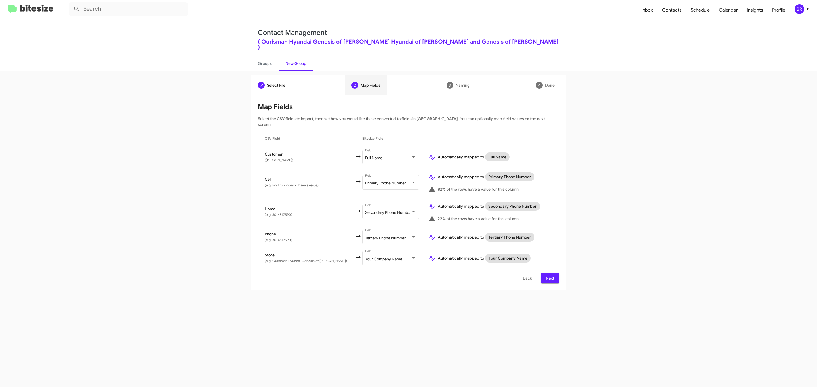
click at [549, 273] on span "Next" at bounding box center [549, 278] width 9 height 10
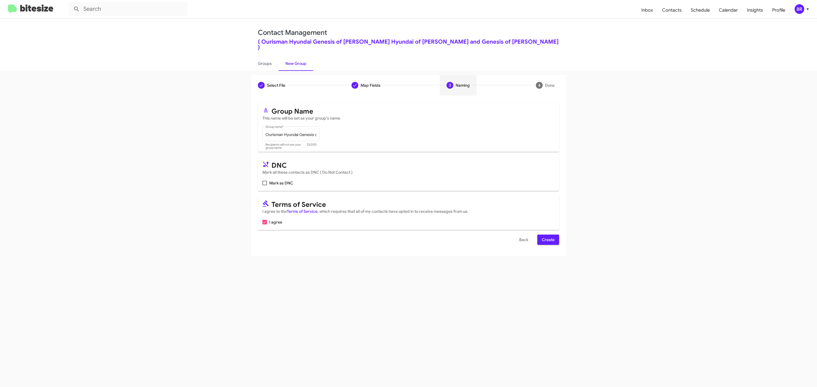
click at [264, 185] on input "Mark as DNC" at bounding box center [264, 185] width 0 height 0
checkbox input "true"
click at [547, 235] on span "Create" at bounding box center [548, 240] width 13 height 10
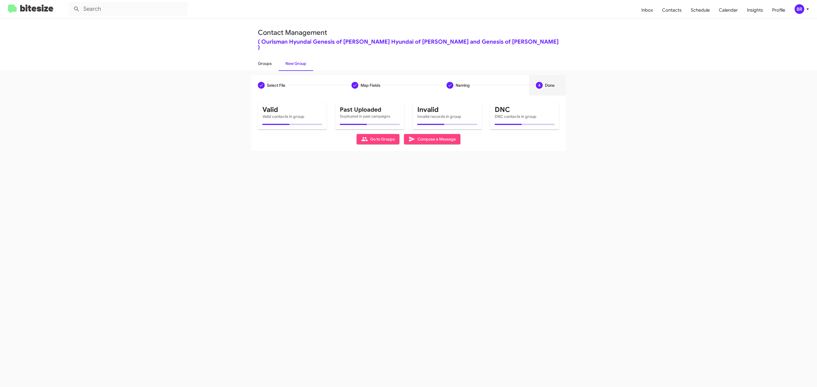
click at [264, 57] on link "Groups" at bounding box center [265, 63] width 28 height 15
type input "in:groups"
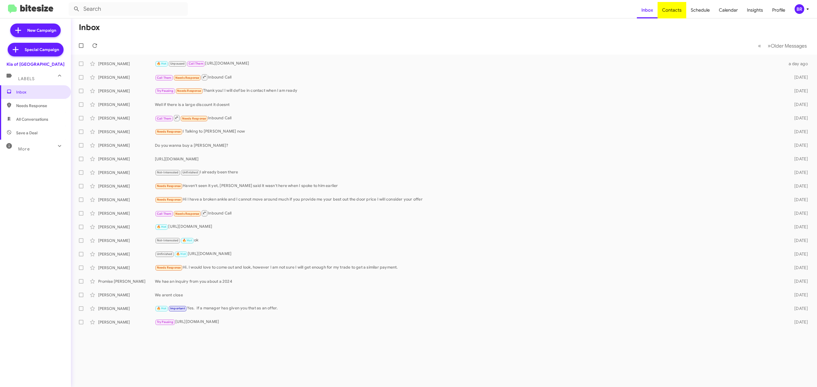
type input "in:groups"
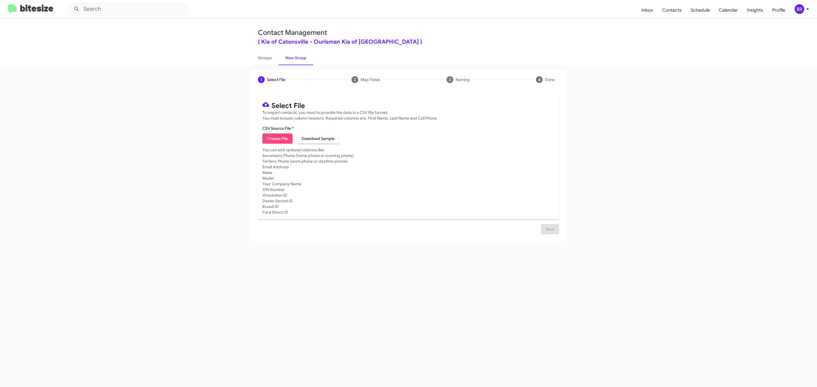
click at [277, 139] on span "Choose File" at bounding box center [277, 139] width 21 height 10
type input "Ourisman Kia of Catonsville"
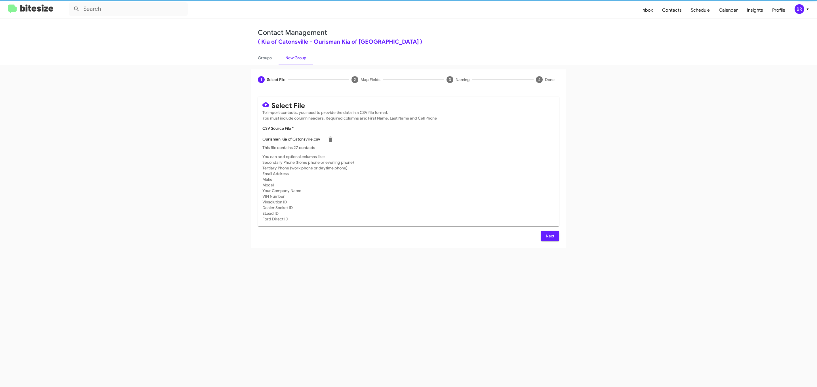
click at [549, 236] on span "Next" at bounding box center [549, 236] width 9 height 10
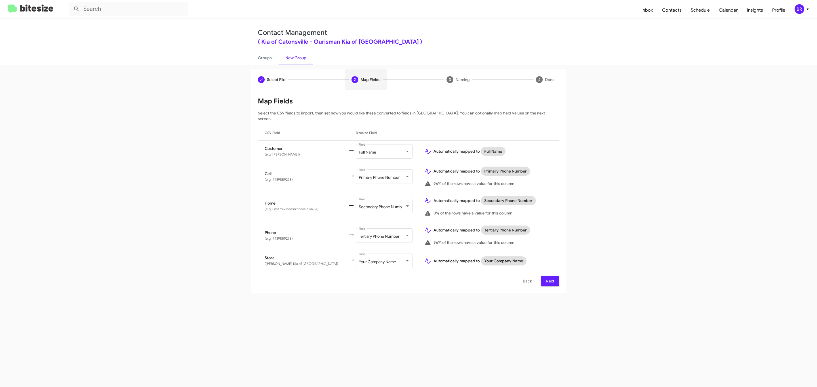
click at [549, 276] on span "Next" at bounding box center [549, 281] width 9 height 10
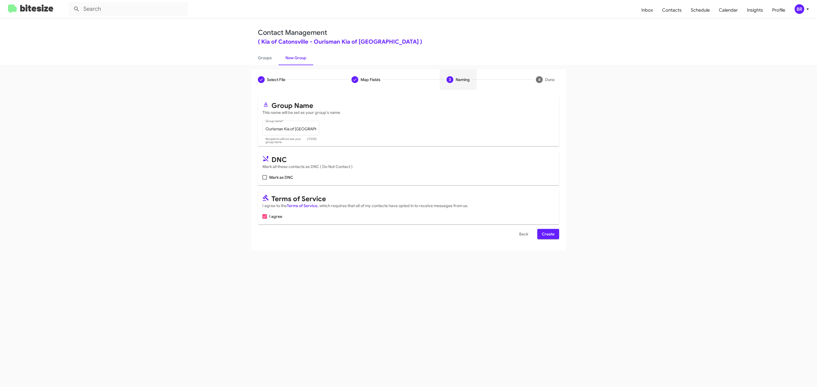
click at [264, 180] on input "Mark as DNC" at bounding box center [264, 180] width 0 height 0
checkbox input "true"
click at [547, 235] on span "Create" at bounding box center [548, 234] width 13 height 10
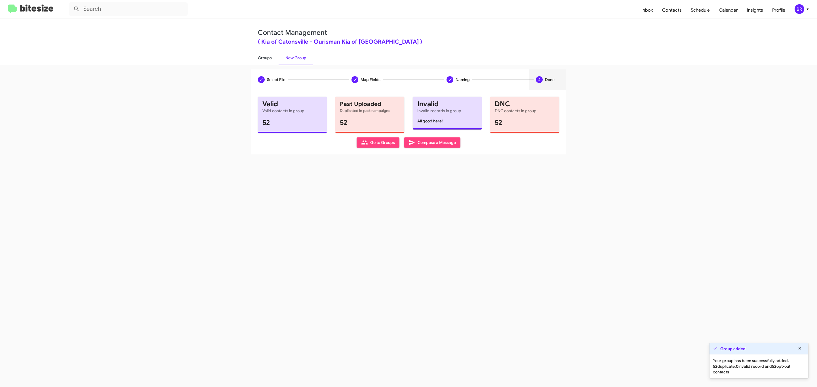
click at [264, 57] on link "Groups" at bounding box center [265, 57] width 28 height 15
type input "in:groups"
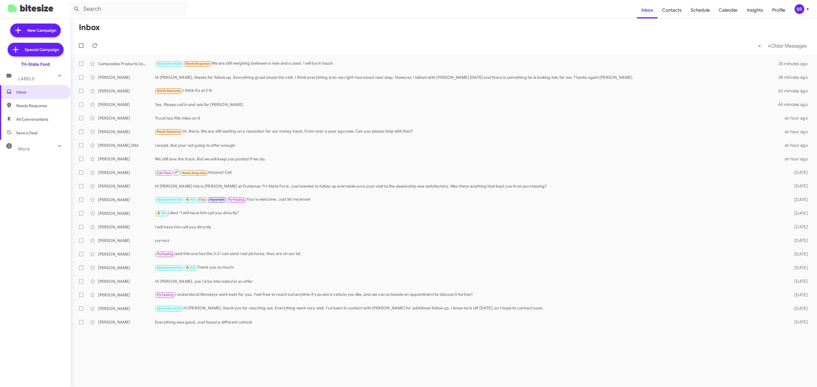
type input "in:groups"
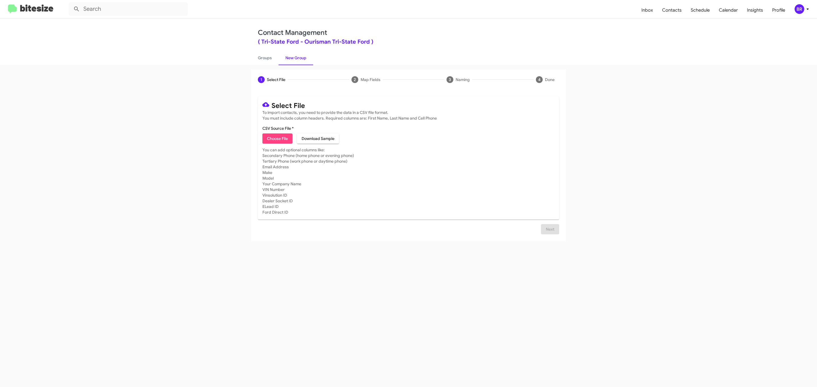
click at [277, 139] on span "Choose File" at bounding box center [277, 139] width 21 height 10
type input "Ourisman Tri-State Ford"
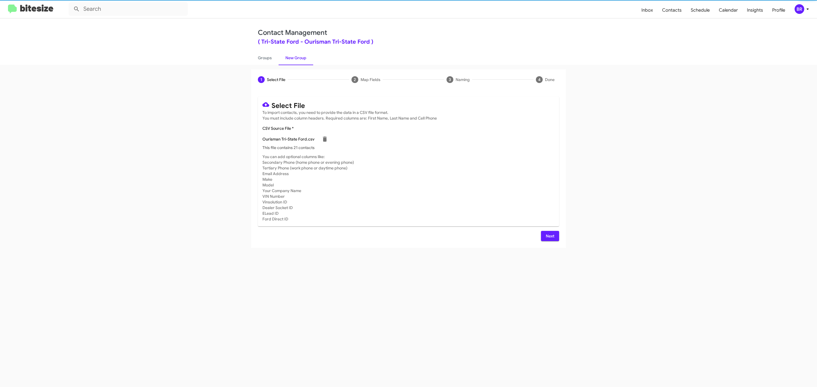
click at [549, 236] on span "Next" at bounding box center [549, 236] width 9 height 10
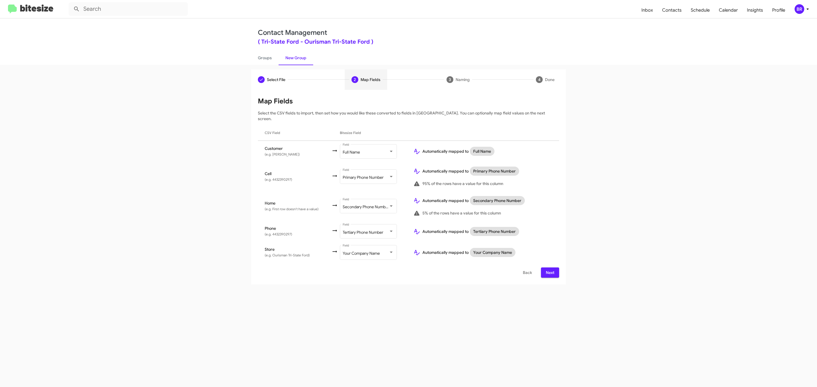
click at [549, 268] on span "Next" at bounding box center [549, 273] width 9 height 10
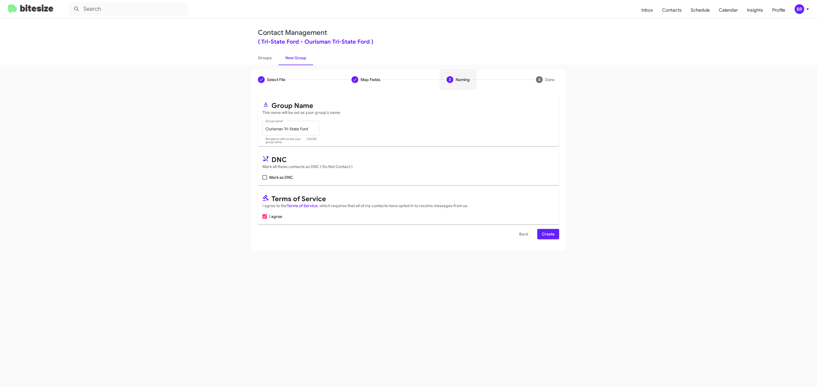
click at [264, 180] on input "Mark as DNC" at bounding box center [264, 180] width 0 height 0
checkbox input "true"
click at [547, 235] on span "Create" at bounding box center [548, 234] width 13 height 10
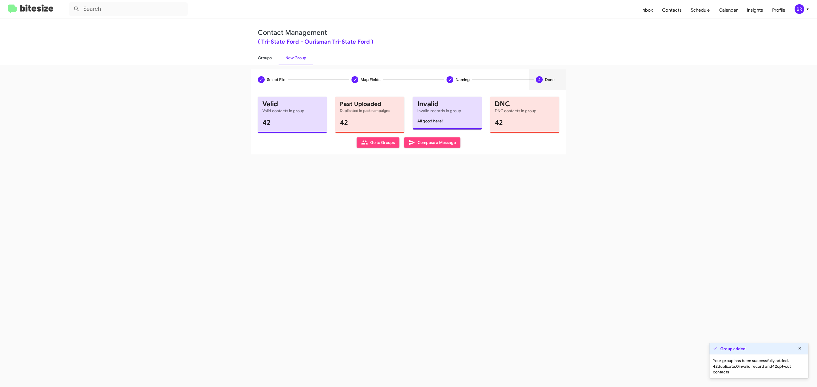
click at [264, 57] on link "Groups" at bounding box center [265, 57] width 28 height 15
type input "in:groups"
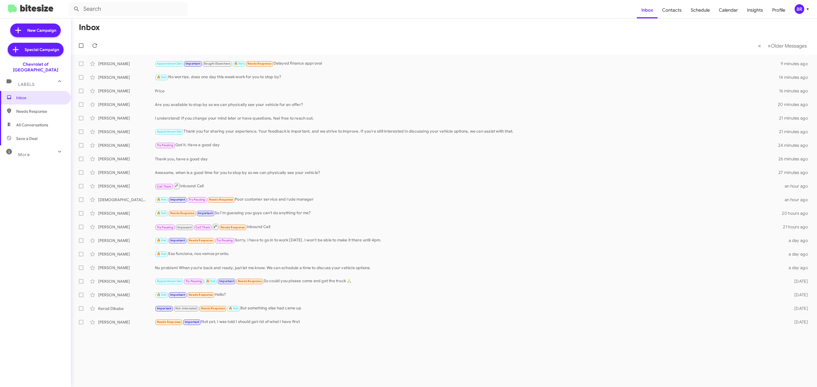
type input "in:groups"
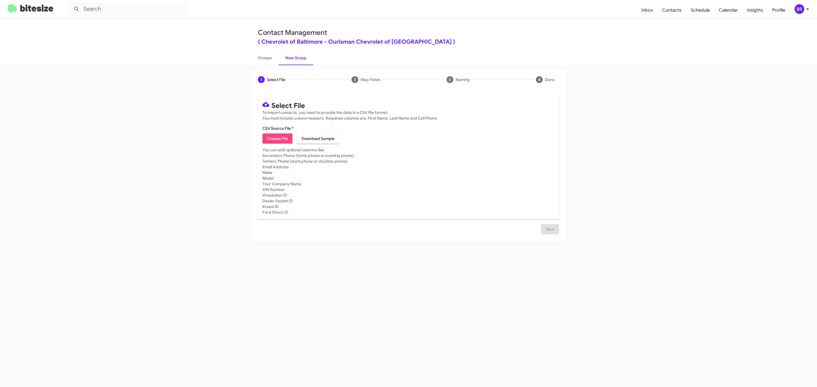
click at [277, 139] on span "Choose File" at bounding box center [277, 139] width 21 height 10
type input "Ourisman Chevrolet of Baltimore"
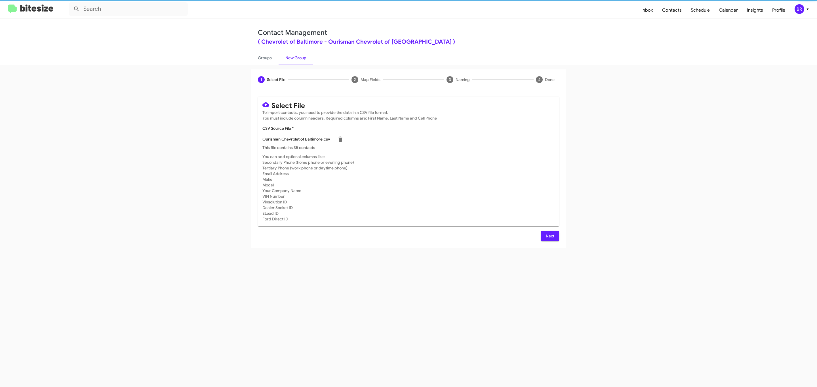
click at [549, 236] on span "Next" at bounding box center [549, 236] width 9 height 10
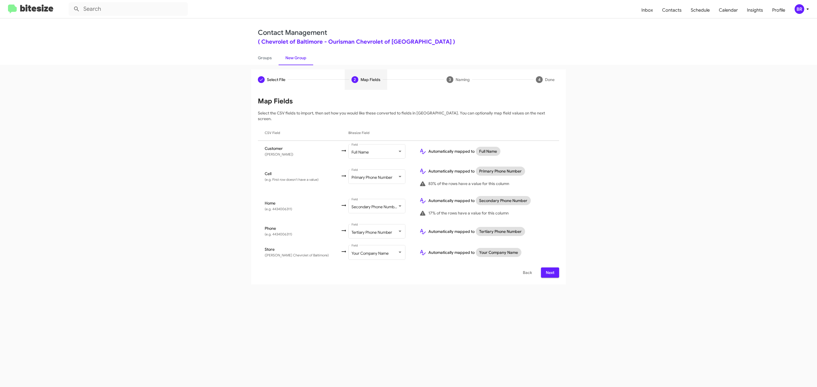
click at [549, 268] on span "Next" at bounding box center [549, 273] width 9 height 10
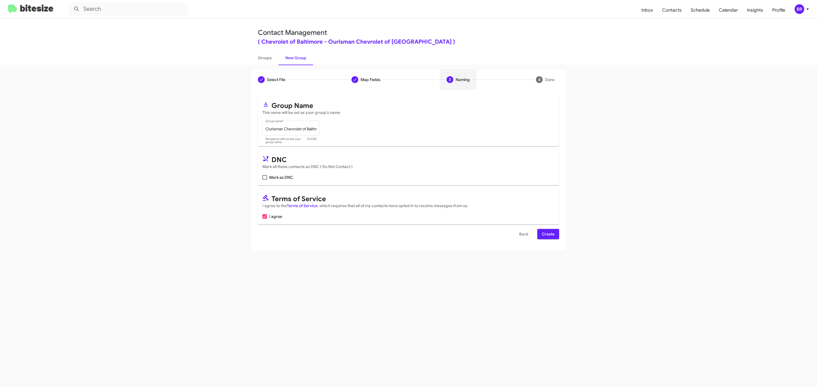
click at [264, 180] on input "Mark as DNC" at bounding box center [264, 180] width 0 height 0
checkbox input "true"
click at [547, 235] on span "Create" at bounding box center [548, 234] width 13 height 10
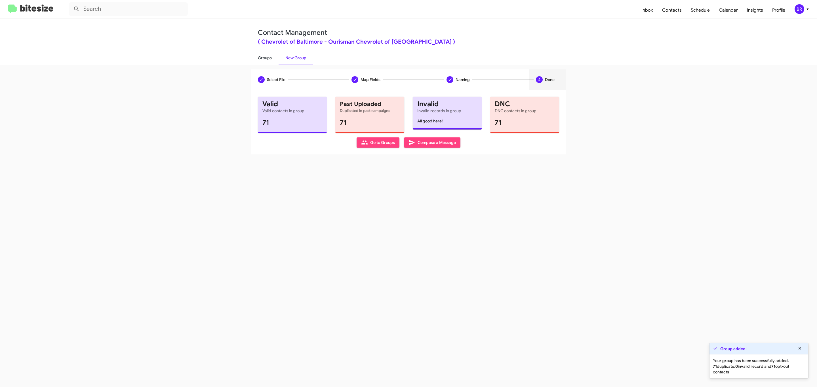
click at [264, 57] on link "Groups" at bounding box center [265, 57] width 28 height 15
type input "in:groups"
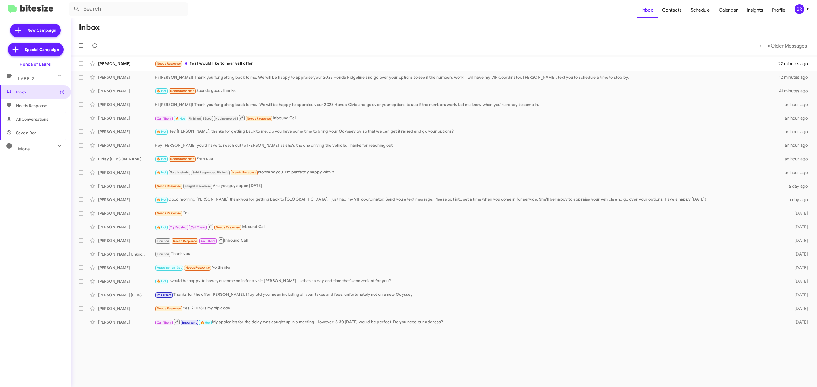
type input "in:groups"
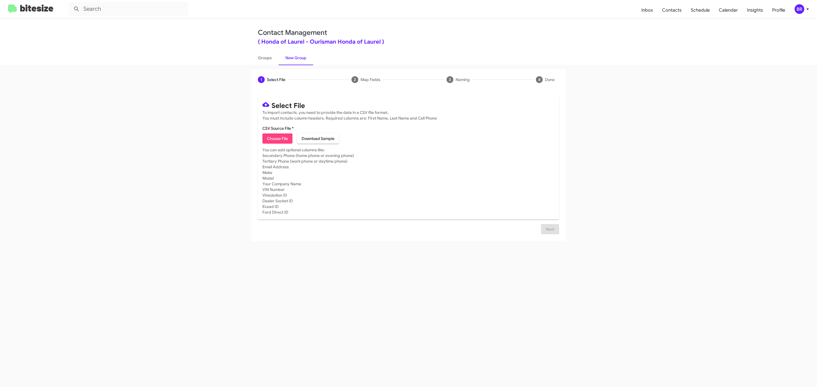
click at [277, 139] on span "Choose File" at bounding box center [277, 139] width 21 height 10
type input "Ourisman Honda of Laurel"
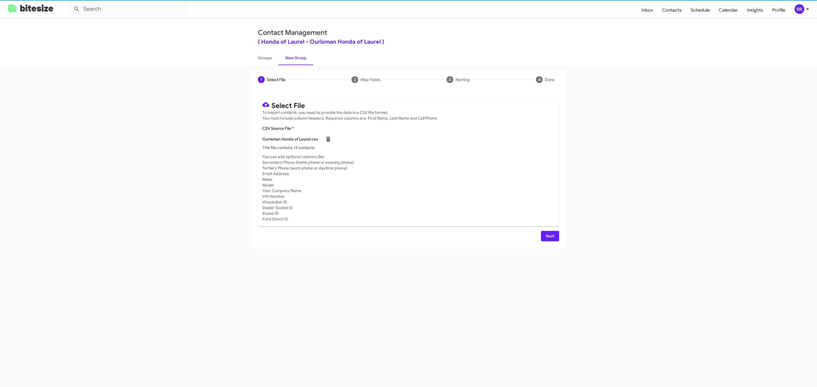
click at [549, 236] on span "Next" at bounding box center [549, 236] width 9 height 10
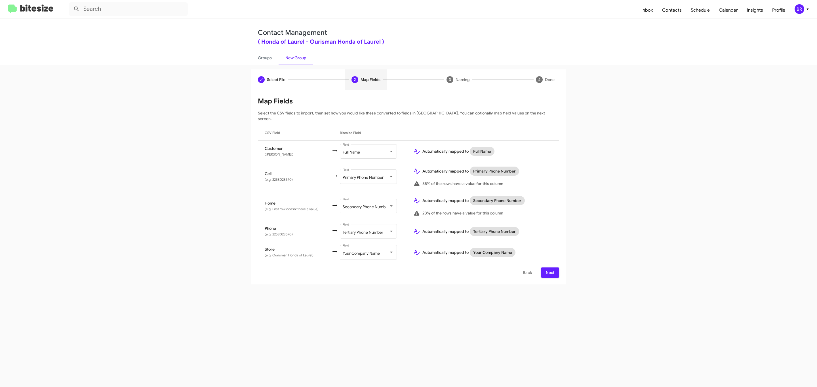
click at [549, 268] on span "Next" at bounding box center [549, 273] width 9 height 10
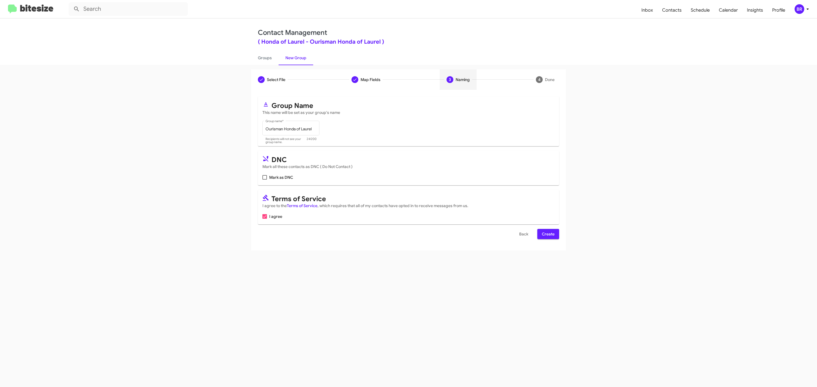
click at [264, 180] on input "Mark as DNC" at bounding box center [264, 180] width 0 height 0
checkbox input "true"
click at [547, 235] on span "Create" at bounding box center [548, 234] width 13 height 10
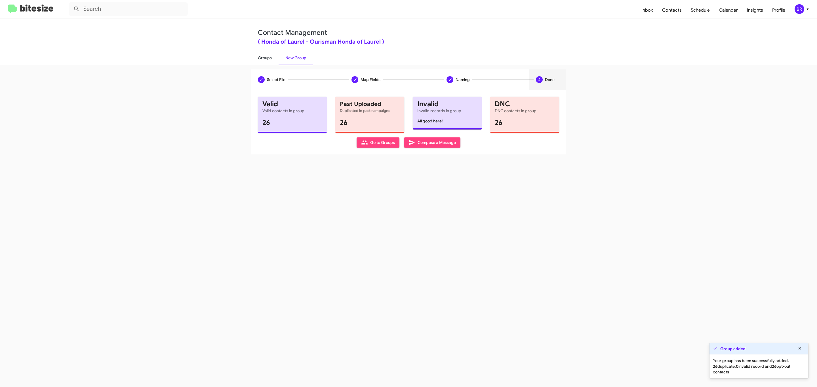
click at [264, 57] on link "Groups" at bounding box center [265, 57] width 28 height 15
type input "in:groups"
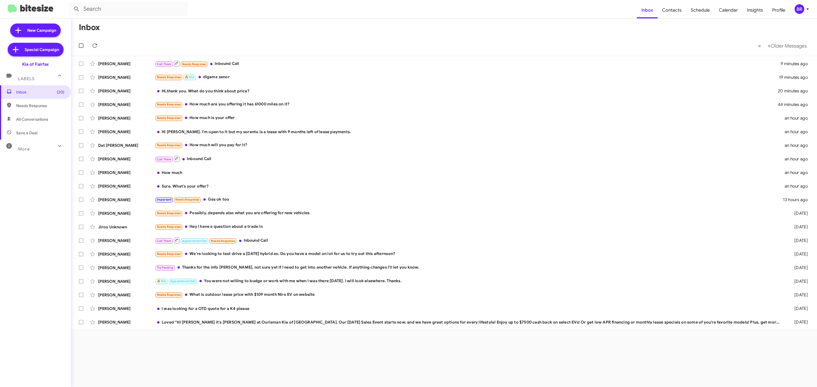
type input "in:groups"
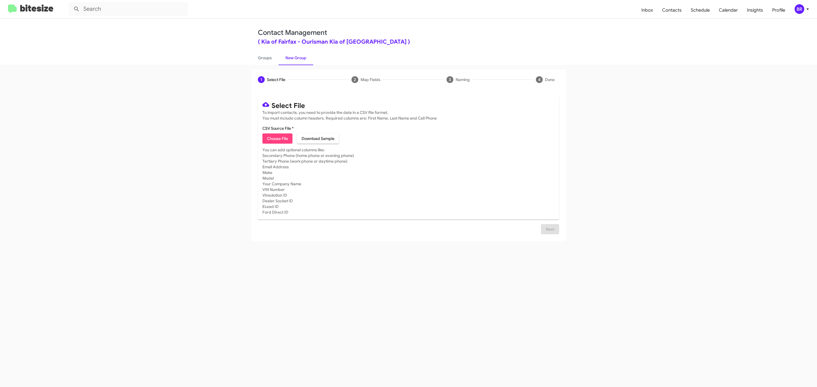
click at [277, 139] on span "Choose File" at bounding box center [277, 139] width 21 height 10
type input "Ourisman Kia of Fairfax"
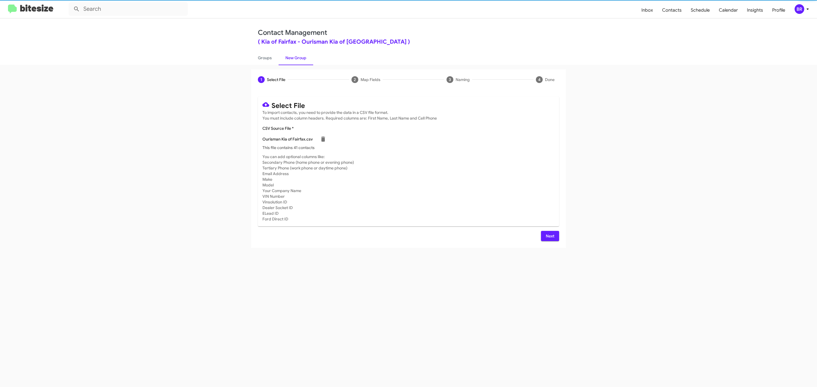
click at [549, 236] on span "Next" at bounding box center [549, 236] width 9 height 10
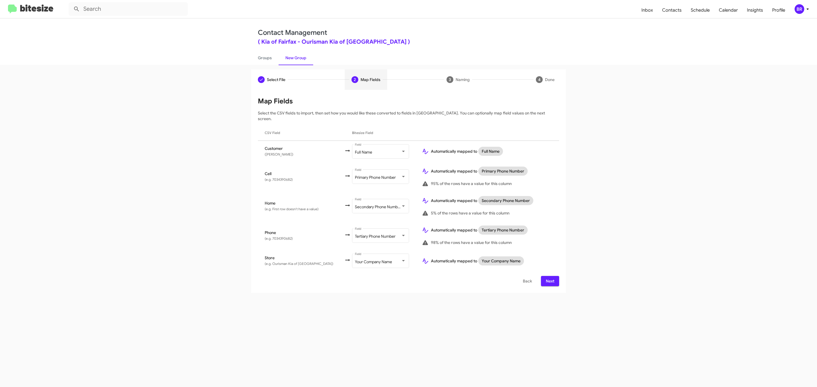
click at [549, 276] on span "Next" at bounding box center [549, 281] width 9 height 10
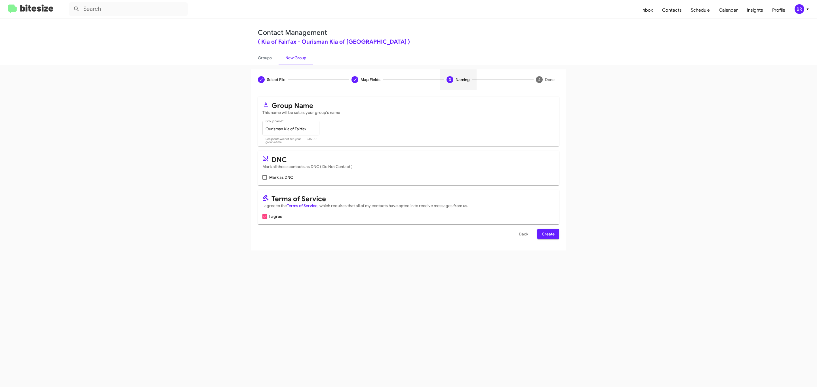
click at [264, 180] on input "Mark as DNC" at bounding box center [264, 180] width 0 height 0
checkbox input "true"
click at [547, 235] on span "Create" at bounding box center [548, 234] width 13 height 10
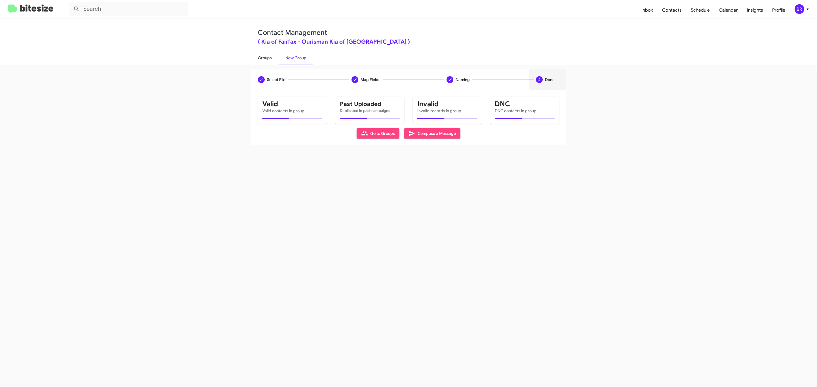
click at [264, 57] on link "Groups" at bounding box center [265, 57] width 28 height 15
type input "in:groups"
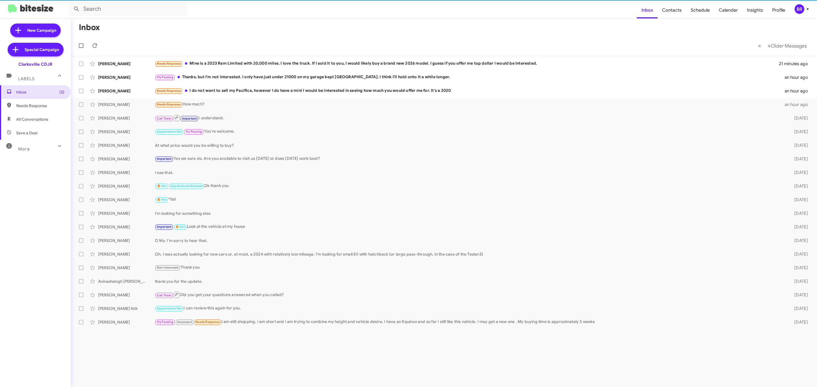
type input "in:groups"
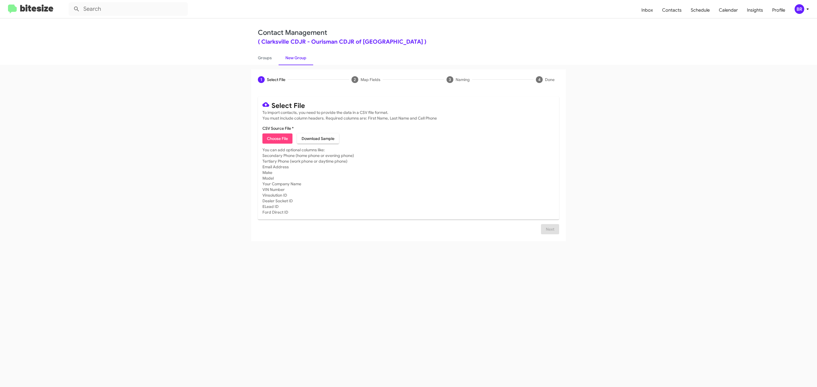
click at [277, 139] on span "Choose File" at bounding box center [277, 139] width 21 height 10
type input "Ourisman CDJR of [GEOGRAPHIC_DATA]"
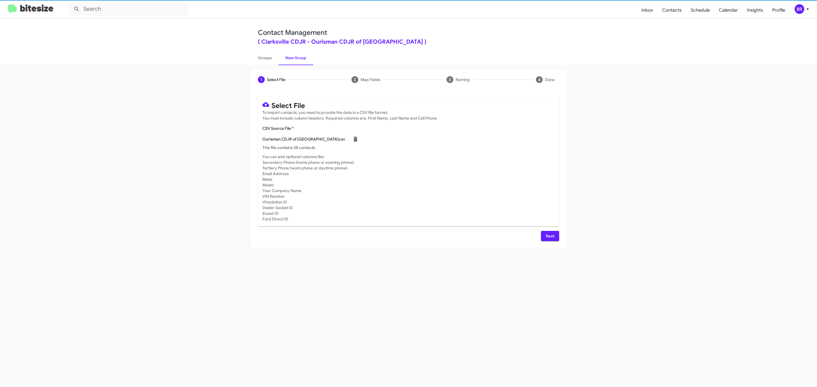
click at [549, 236] on span "Next" at bounding box center [549, 236] width 9 height 10
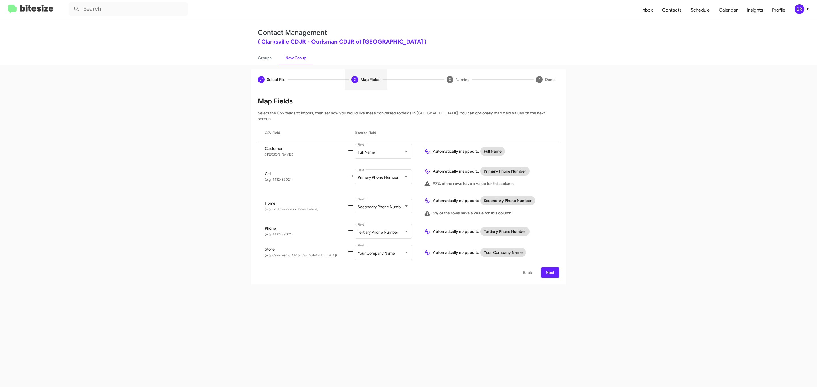
click at [549, 268] on span "Next" at bounding box center [549, 273] width 9 height 10
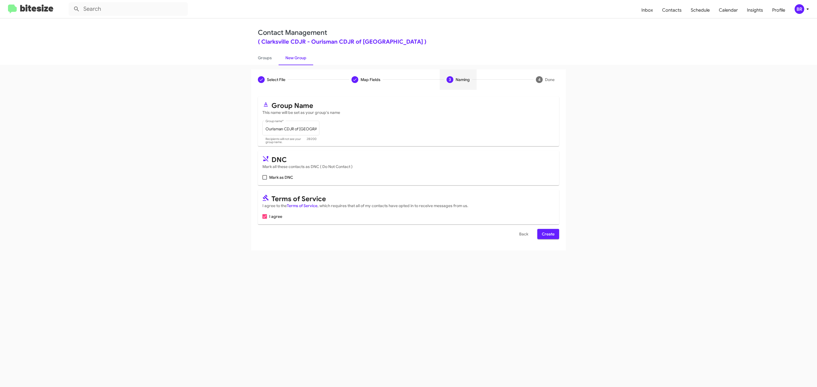
click at [264, 180] on input "Mark as DNC" at bounding box center [264, 180] width 0 height 0
checkbox input "true"
click at [547, 235] on span "Create" at bounding box center [548, 234] width 13 height 10
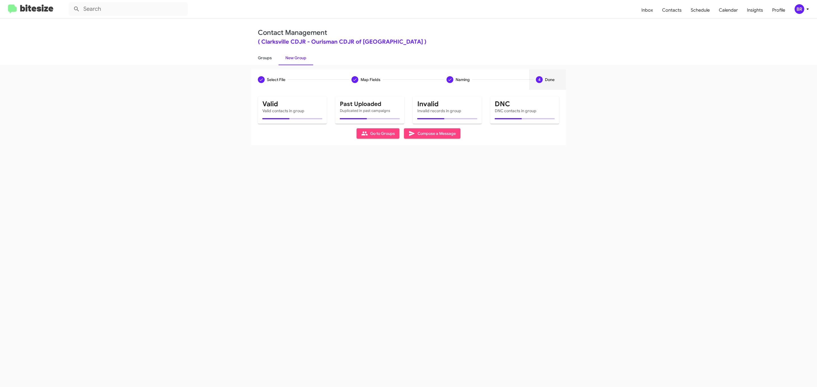
click at [264, 57] on link "Groups" at bounding box center [265, 57] width 28 height 15
type input "in:groups"
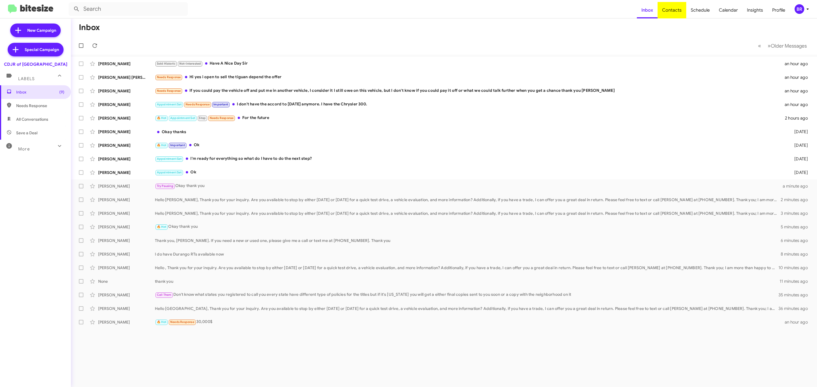
type input "in:groups"
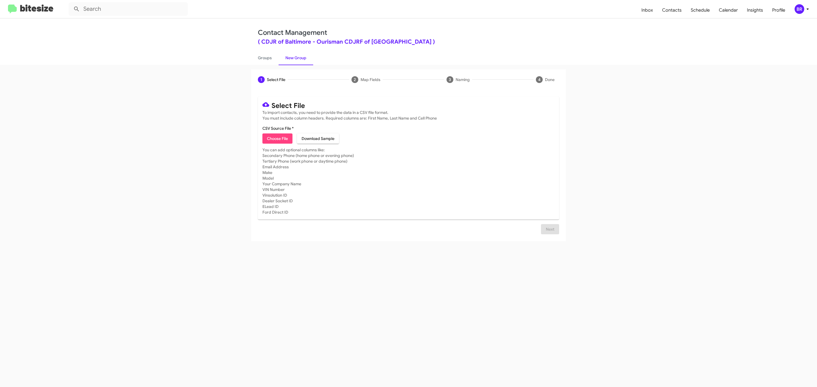
click at [277, 139] on span "Choose File" at bounding box center [277, 139] width 21 height 10
type input "Ourisman CDJRF of Baltimore"
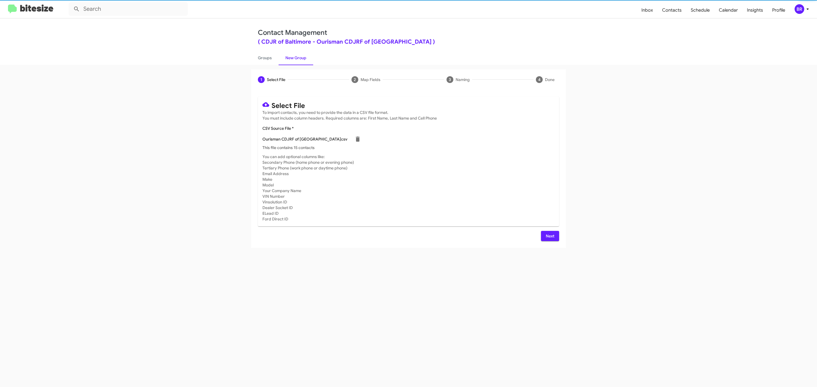
click at [549, 236] on span "Next" at bounding box center [549, 236] width 9 height 10
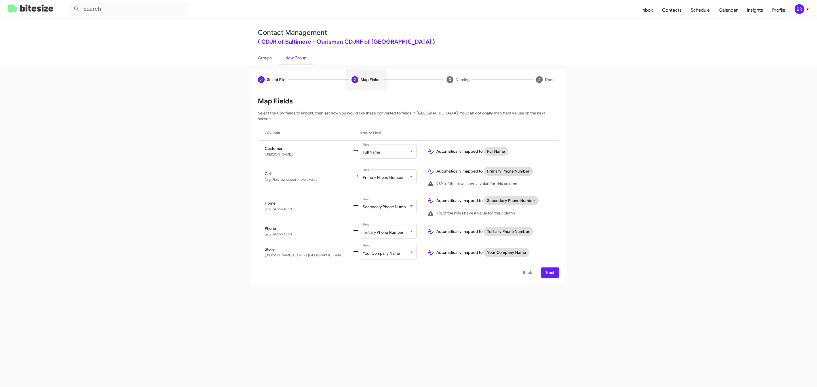
click at [549, 268] on span "Next" at bounding box center [549, 273] width 9 height 10
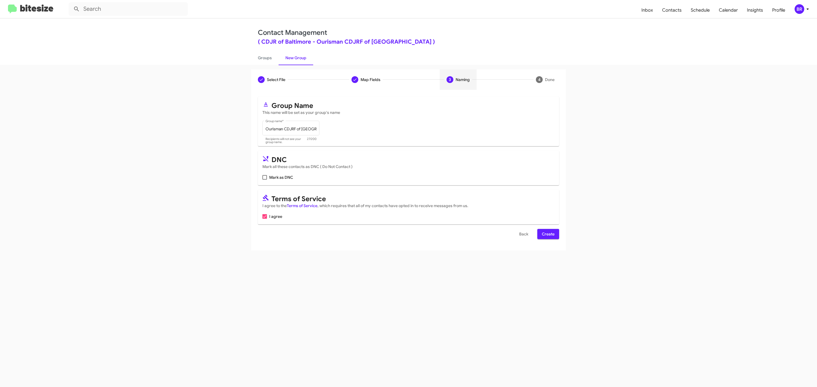
click at [264, 180] on input "Mark as DNC" at bounding box center [264, 180] width 0 height 0
checkbox input "true"
click at [547, 235] on span "Create" at bounding box center [548, 234] width 13 height 10
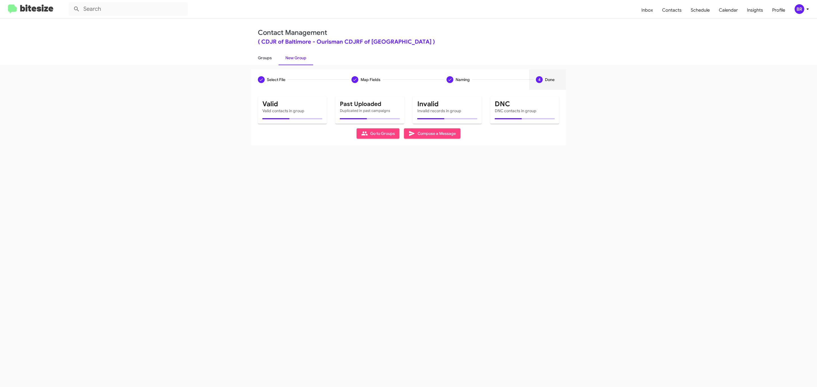
click at [264, 57] on link "Groups" at bounding box center [265, 57] width 28 height 15
type input "in:groups"
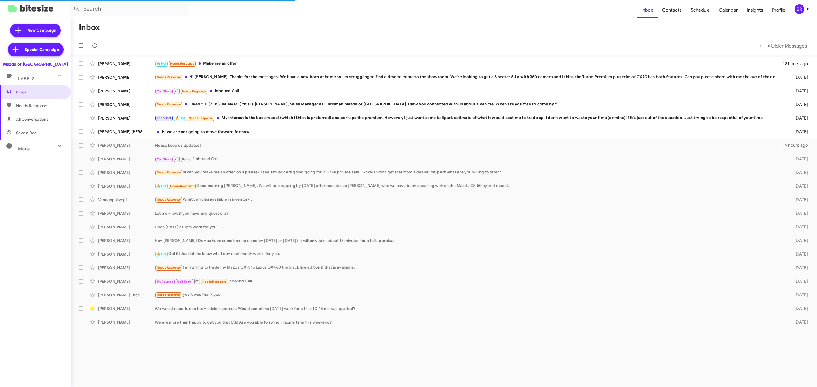
type input "in:groups"
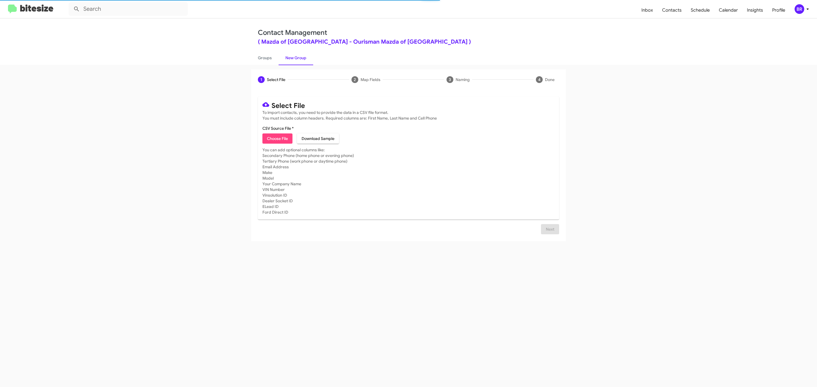
click at [277, 139] on span "Choose File" at bounding box center [277, 139] width 21 height 10
type input "Ourisman Mazda of Rockville"
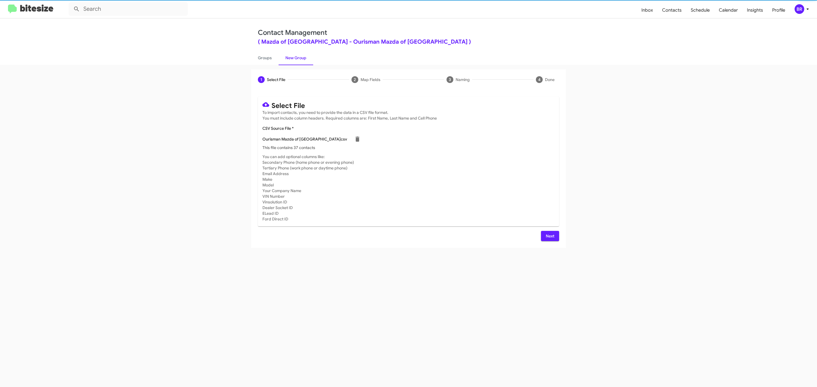
click at [549, 236] on span "Next" at bounding box center [549, 236] width 9 height 10
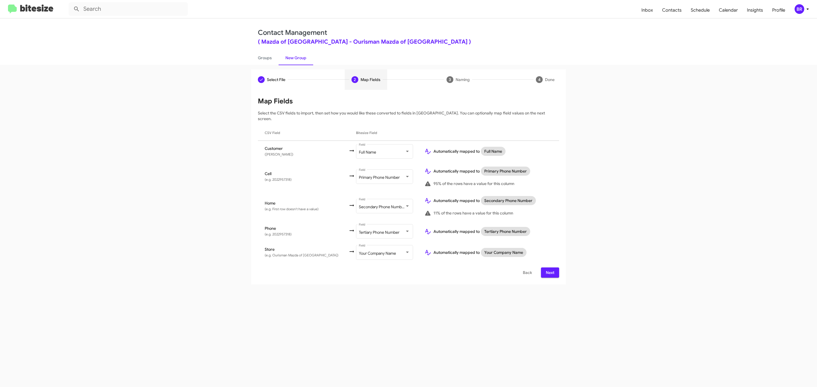
click at [549, 268] on span "Next" at bounding box center [549, 273] width 9 height 10
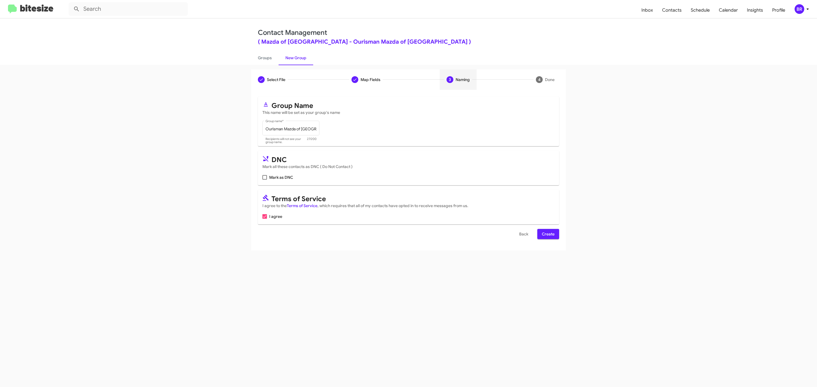
click at [264, 180] on input "Mark as DNC" at bounding box center [264, 180] width 0 height 0
checkbox input "true"
click at [547, 235] on span "Create" at bounding box center [548, 234] width 13 height 10
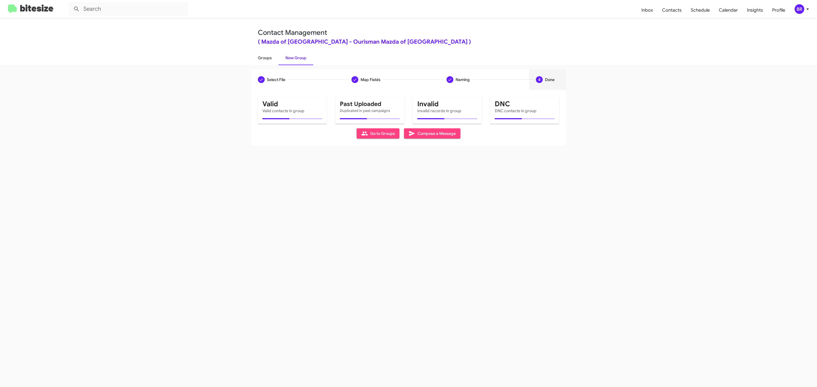
click at [264, 57] on link "Groups" at bounding box center [265, 57] width 28 height 15
type input "in:groups"
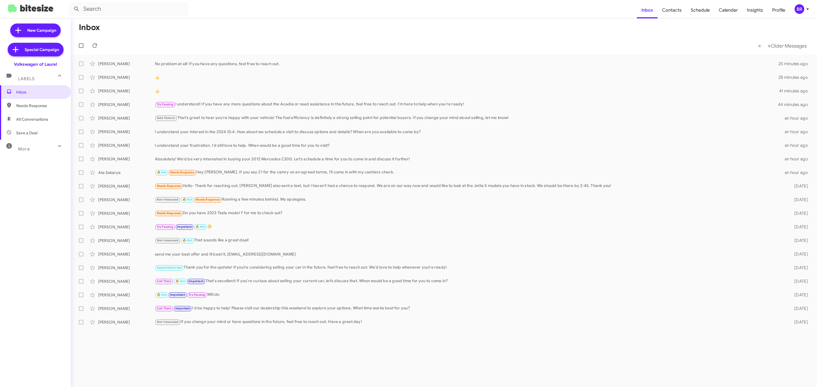
type input "in:groups"
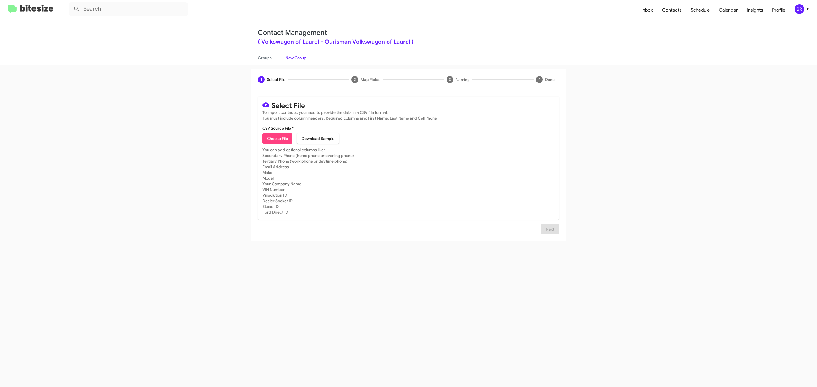
click at [277, 139] on span "Choose File" at bounding box center [277, 139] width 21 height 10
type input "Ourisman Volkswagen of Laurel"
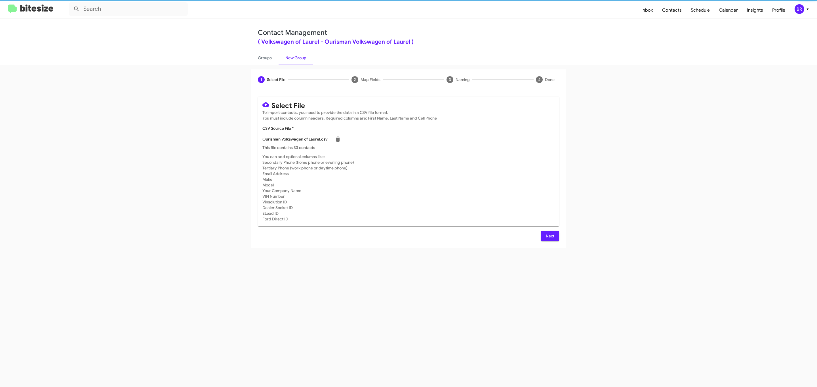
click at [549, 236] on span "Next" at bounding box center [549, 236] width 9 height 10
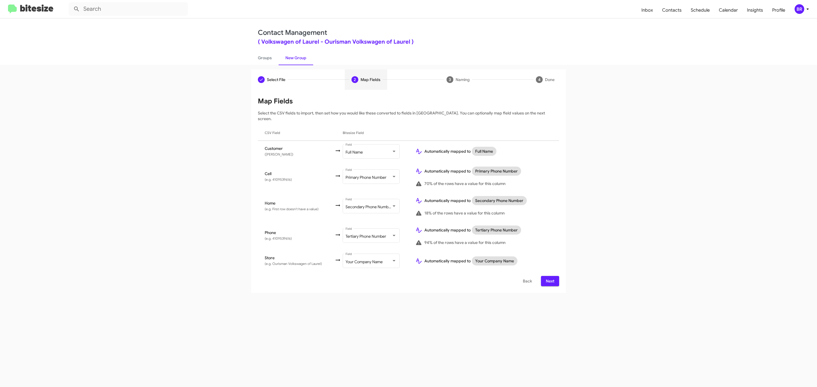
click at [549, 276] on span "Next" at bounding box center [549, 281] width 9 height 10
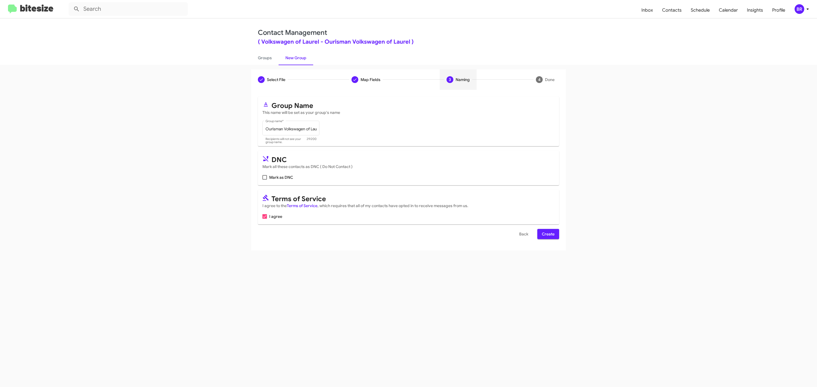
click at [264, 180] on input "Mark as DNC" at bounding box center [264, 180] width 0 height 0
checkbox input "true"
click at [547, 235] on span "Create" at bounding box center [548, 234] width 13 height 10
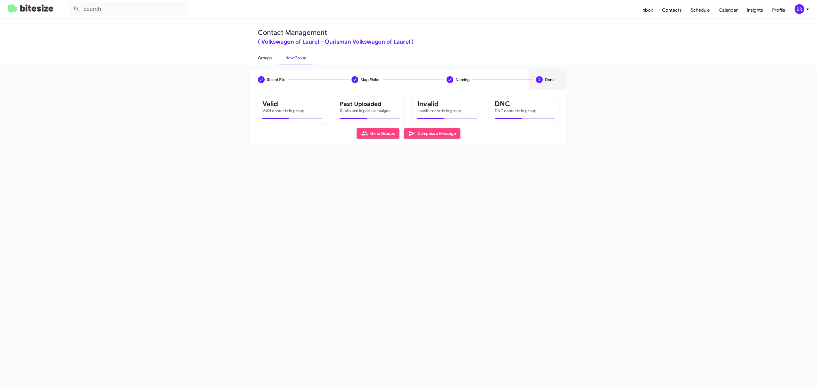
click at [264, 57] on link "Groups" at bounding box center [265, 57] width 28 height 15
type input "in:groups"
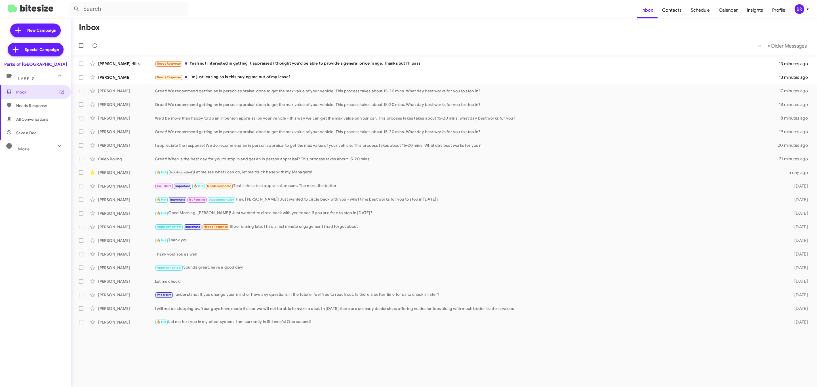
type input "in:groups"
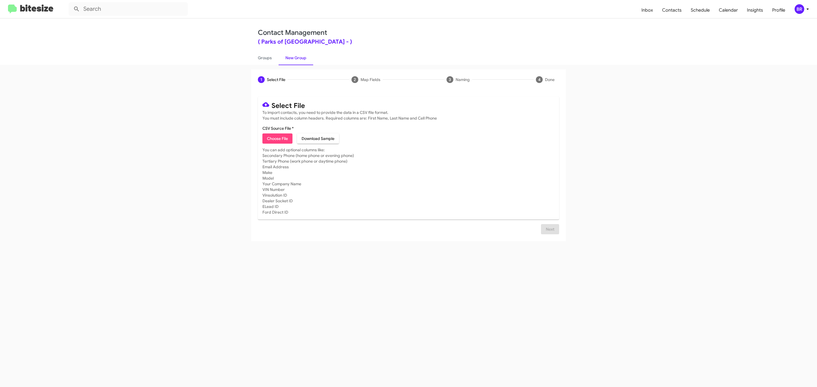
click at [277, 139] on span "Choose File" at bounding box center [277, 139] width 21 height 10
type input "Parks of [GEOGRAPHIC_DATA]"
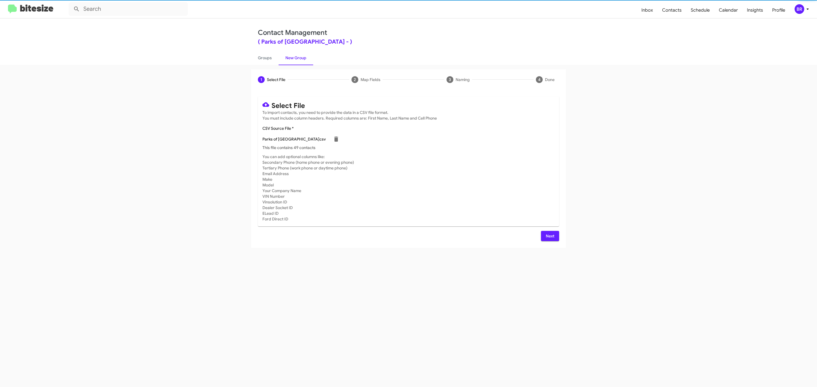
click at [549, 236] on span "Next" at bounding box center [549, 236] width 9 height 10
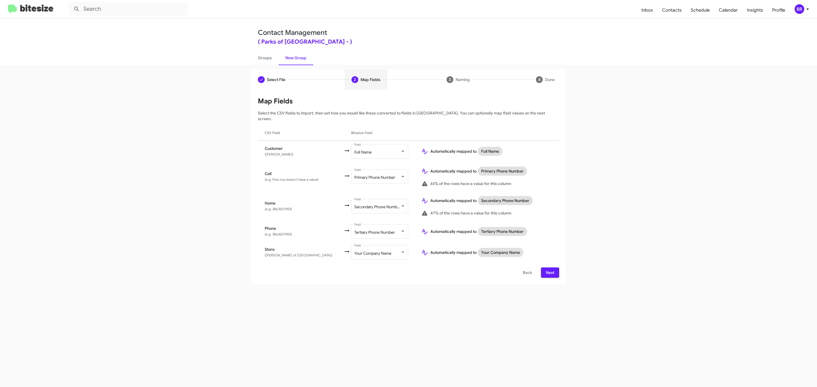
click at [549, 268] on span "Next" at bounding box center [549, 273] width 9 height 10
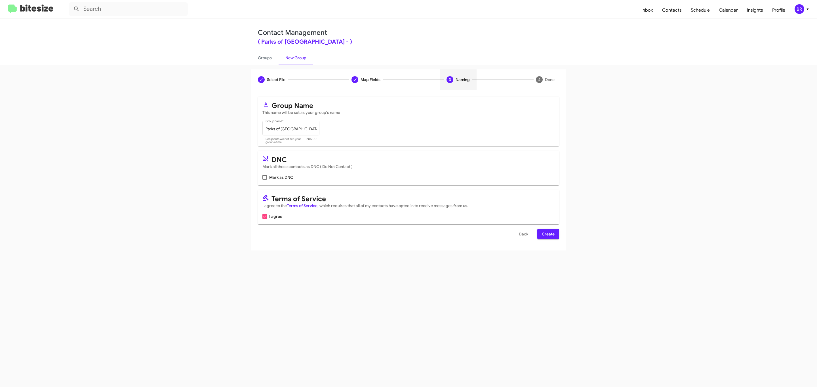
click at [264, 180] on input "Mark as DNC" at bounding box center [264, 180] width 0 height 0
checkbox input "true"
click at [547, 235] on span "Create" at bounding box center [548, 234] width 13 height 10
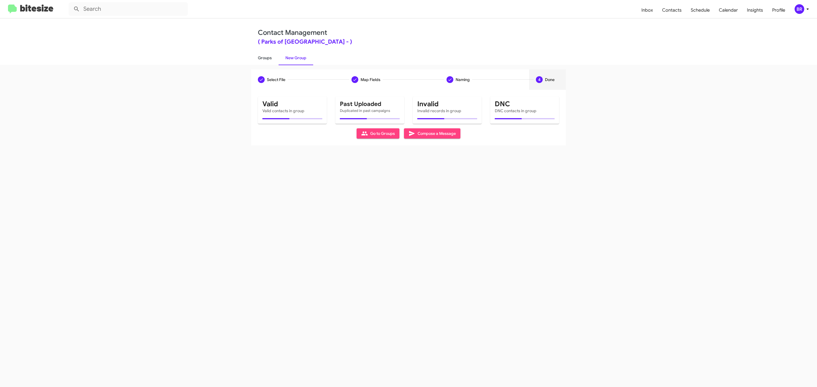
click at [264, 57] on link "Groups" at bounding box center [265, 57] width 28 height 15
type input "in:groups"
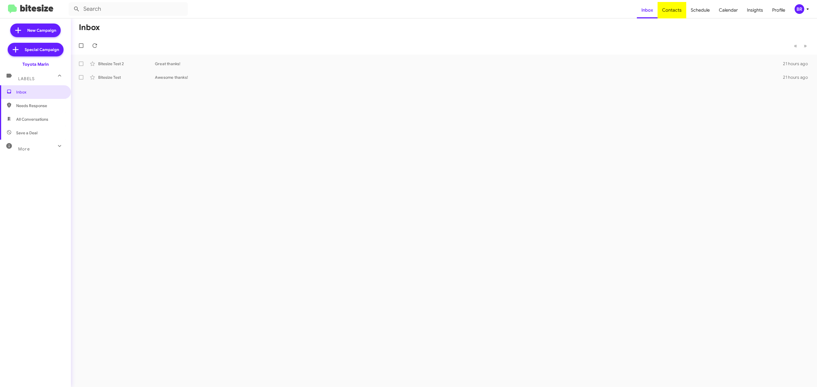
type input "in:groups"
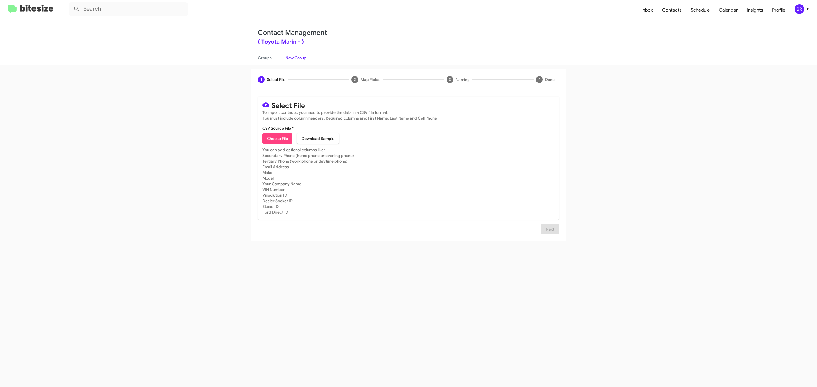
click at [277, 139] on span "Choose File" at bounding box center [277, 139] width 21 height 10
type input "Toyota Marin"
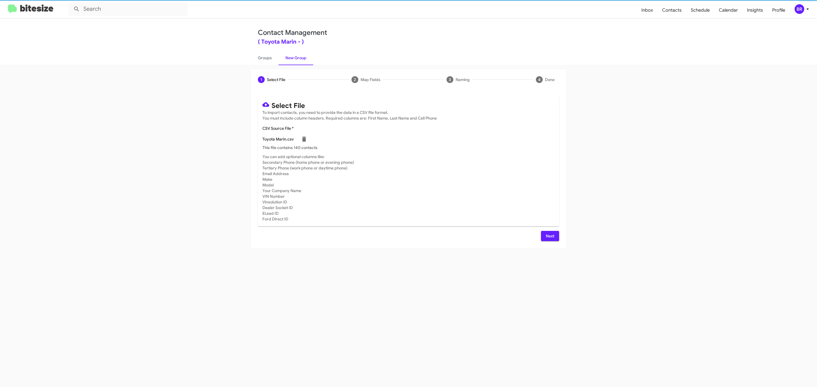
click at [549, 236] on span "Next" at bounding box center [549, 236] width 9 height 10
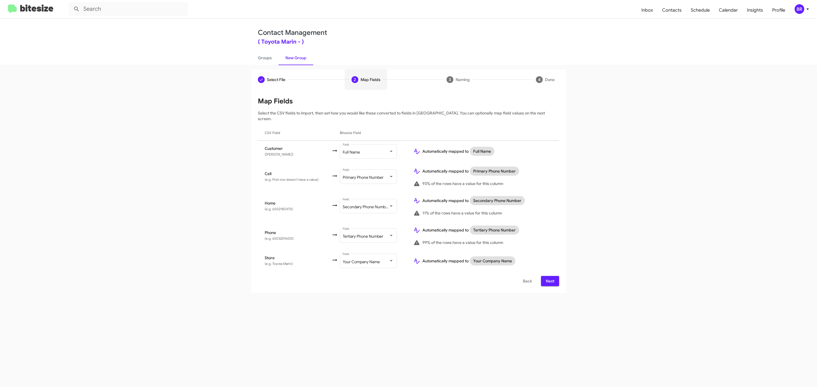
click at [549, 276] on span "Next" at bounding box center [549, 281] width 9 height 10
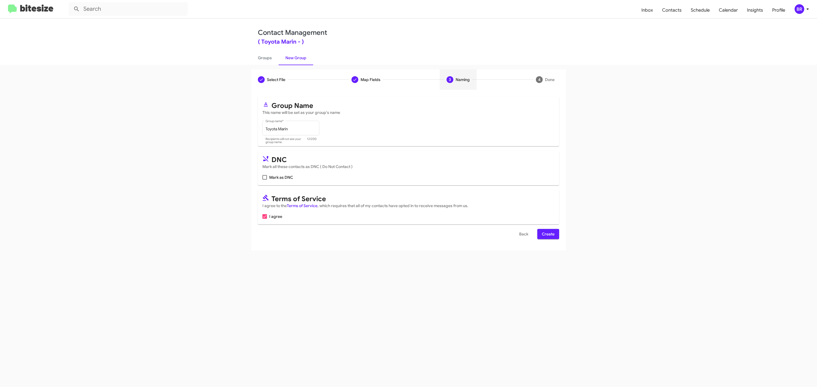
click at [264, 180] on input "Mark as DNC" at bounding box center [264, 180] width 0 height 0
checkbox input "true"
click at [547, 235] on span "Create" at bounding box center [548, 234] width 13 height 10
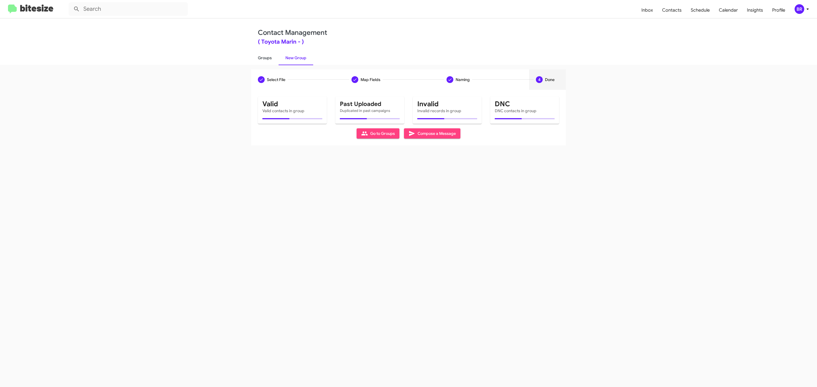
click at [264, 57] on link "Groups" at bounding box center [265, 57] width 28 height 15
type input "in:groups"
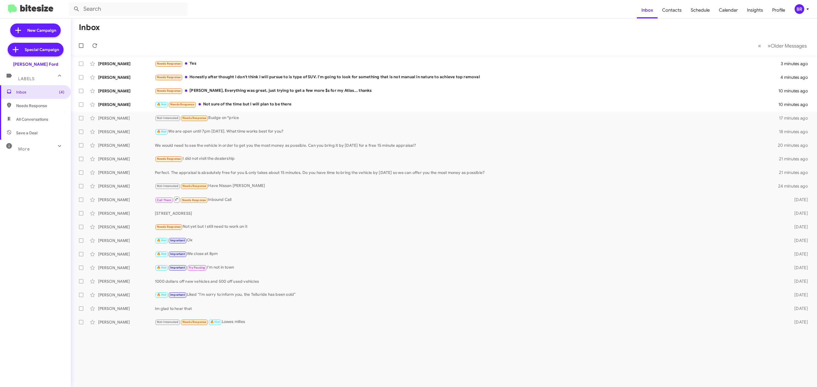
type input "in:groups"
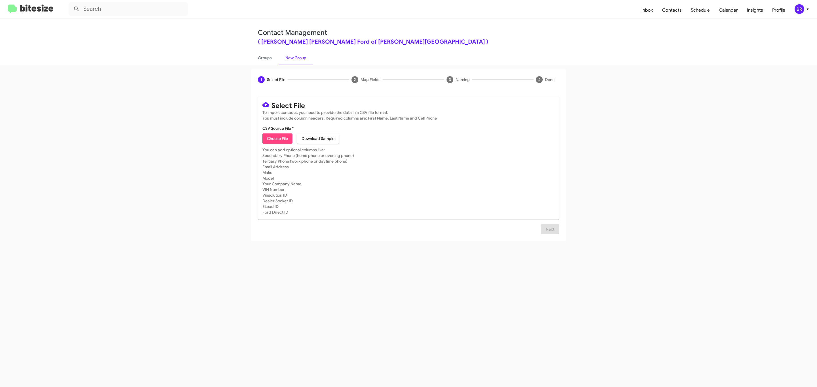
click at [277, 139] on span "Choose File" at bounding box center [277, 139] width 21 height 10
type input "BanisterFord_Opt-Out_09-02-25"
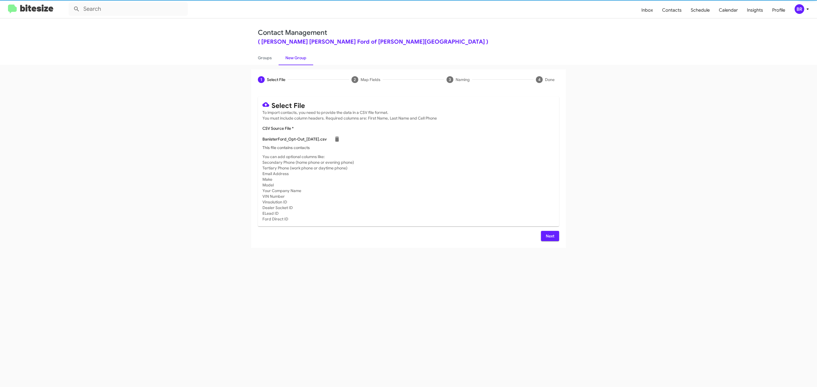
click at [549, 236] on span "Next" at bounding box center [549, 236] width 9 height 10
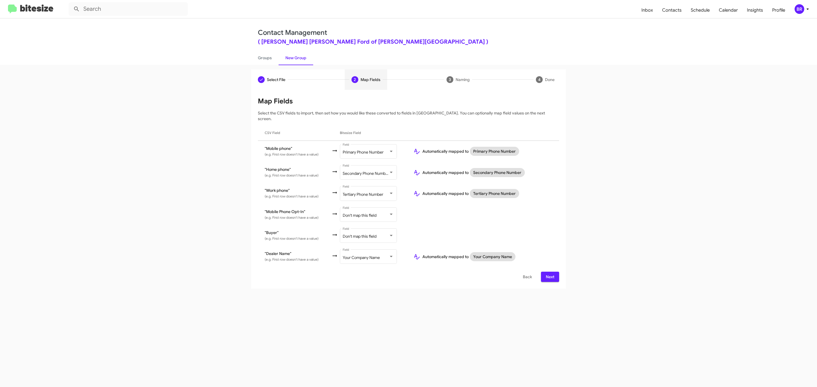
click at [549, 272] on span "Next" at bounding box center [549, 277] width 9 height 10
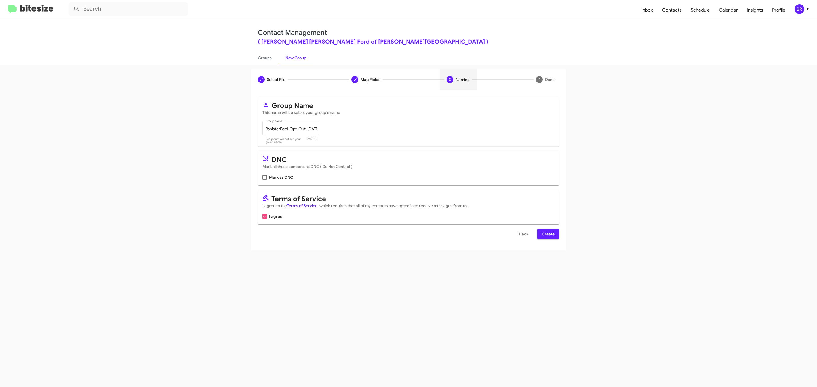
click at [264, 180] on input "Mark as DNC" at bounding box center [264, 180] width 0 height 0
checkbox input "true"
click at [547, 235] on span "Create" at bounding box center [548, 234] width 13 height 10
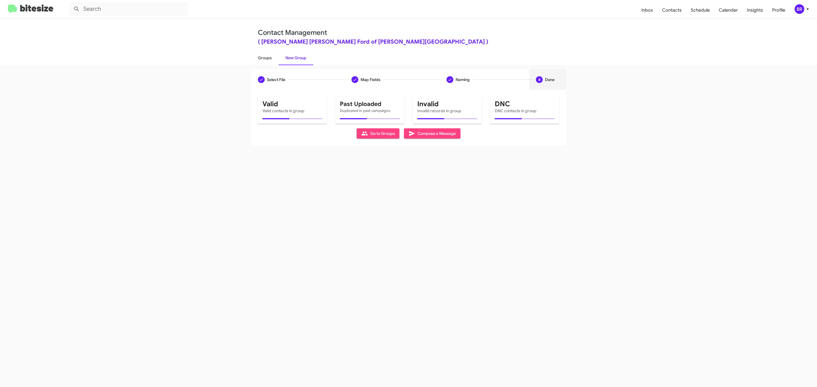
click at [264, 57] on link "Groups" at bounding box center [265, 57] width 28 height 15
type input "in:groups"
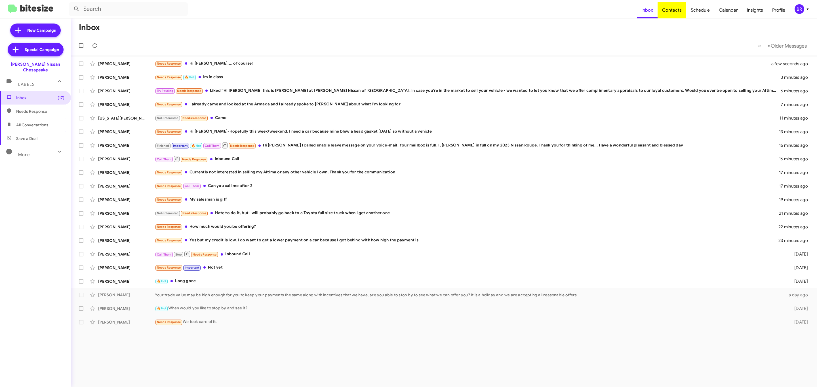
type input "in:groups"
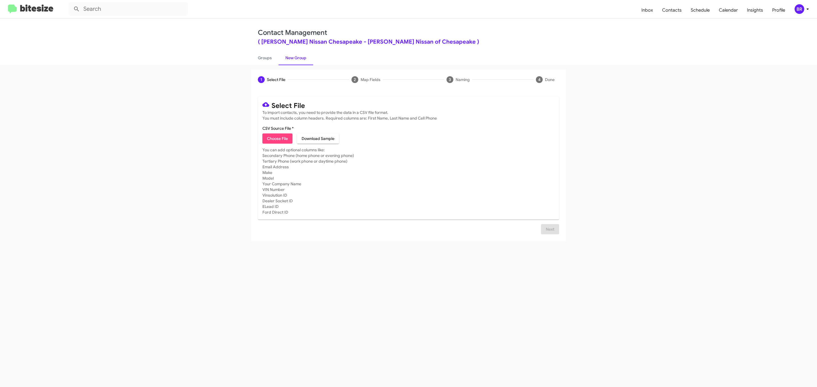
click at [277, 139] on span "Choose File" at bounding box center [277, 139] width 21 height 10
type input "BanisterNissanChesa_Opt-Out_09-02-25"
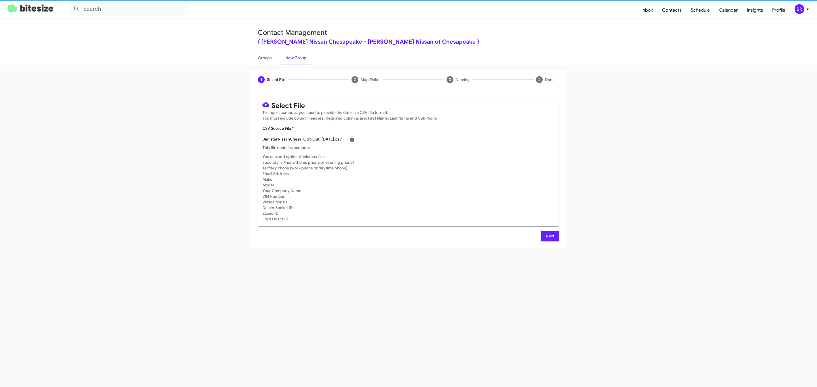
click at [549, 236] on span "Next" at bounding box center [549, 236] width 9 height 10
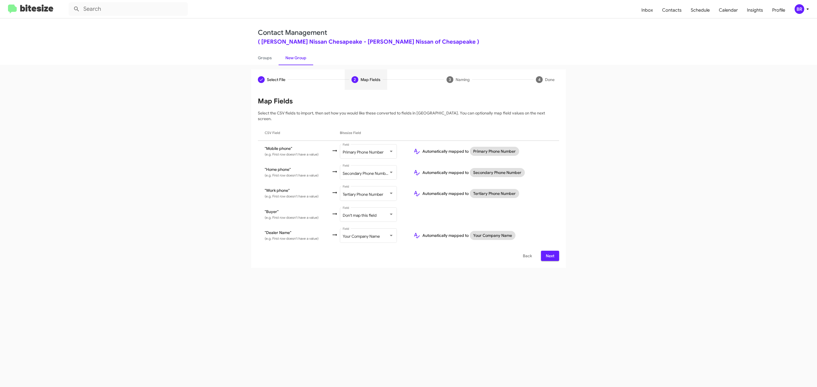
click at [549, 251] on span "Next" at bounding box center [549, 256] width 9 height 10
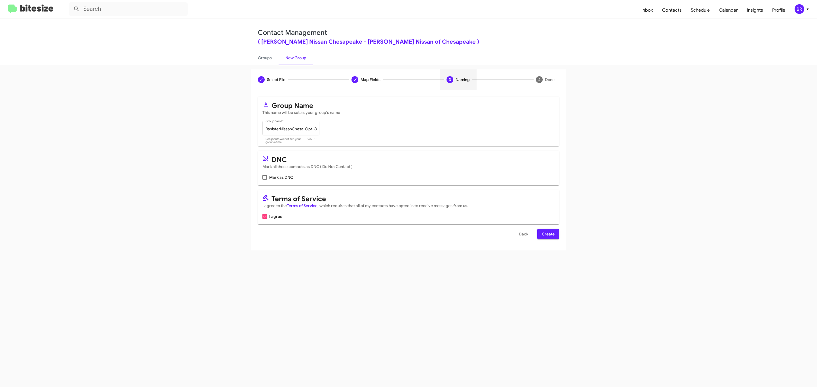
click at [264, 180] on input "Mark as DNC" at bounding box center [264, 180] width 0 height 0
checkbox input "true"
click at [547, 235] on span "Create" at bounding box center [548, 234] width 13 height 10
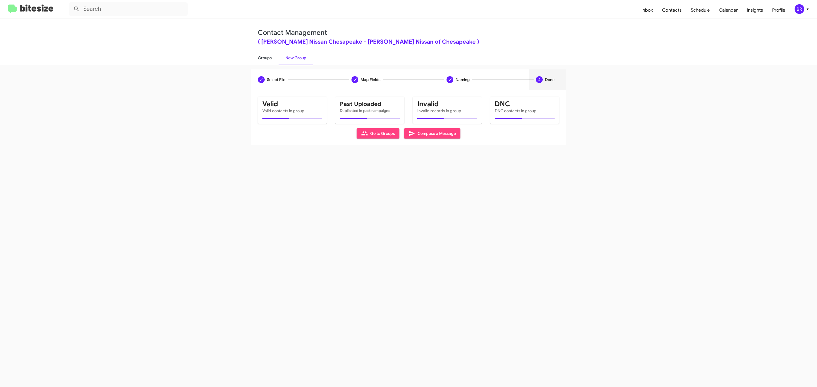
click at [264, 57] on link "Groups" at bounding box center [265, 57] width 28 height 15
type input "in:groups"
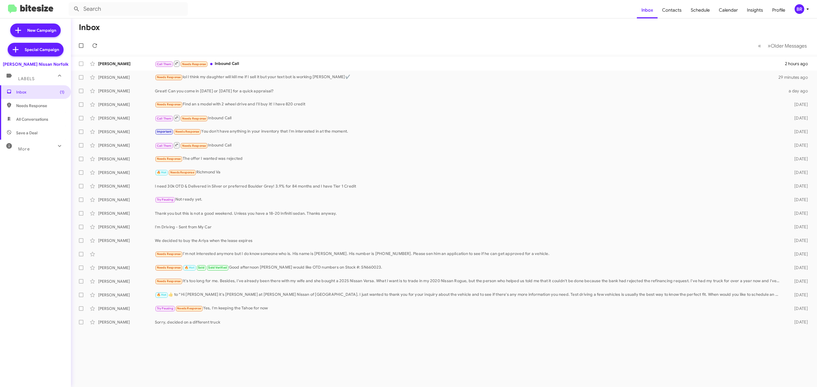
type input "in:groups"
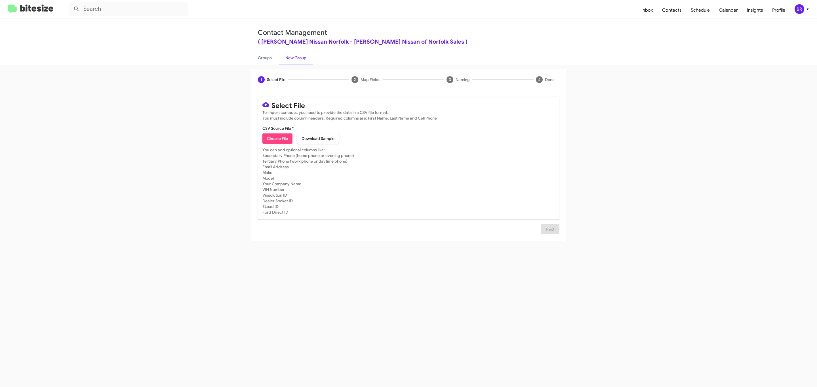
click at [277, 139] on span "Choose File" at bounding box center [277, 139] width 21 height 10
type input "BanisterNissanNorfo_Opt-Out_09-02-25"
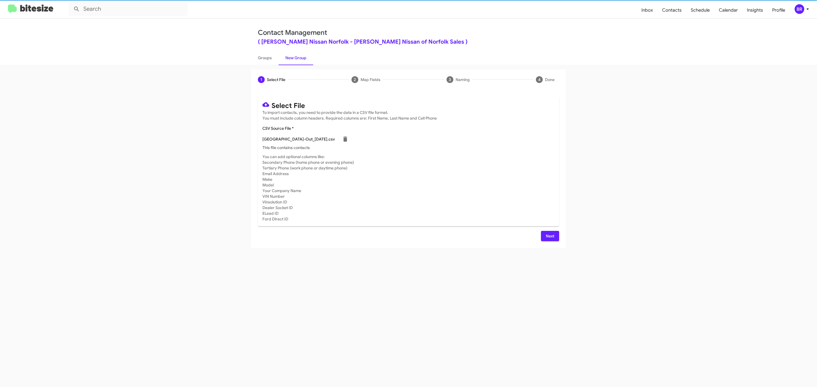
click at [549, 236] on span "Next" at bounding box center [549, 236] width 9 height 10
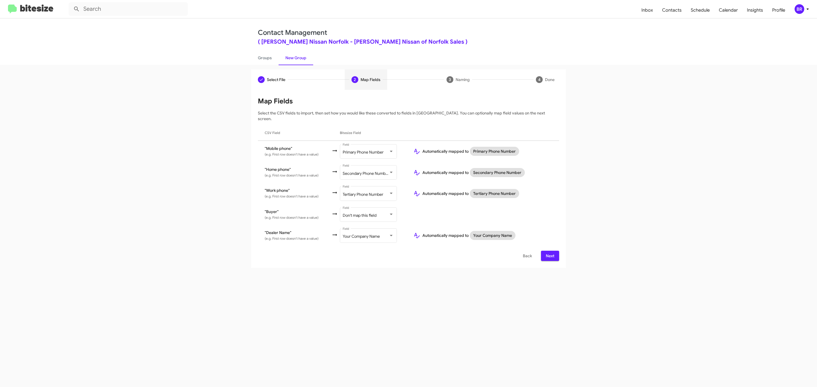
click at [549, 251] on span "Next" at bounding box center [549, 256] width 9 height 10
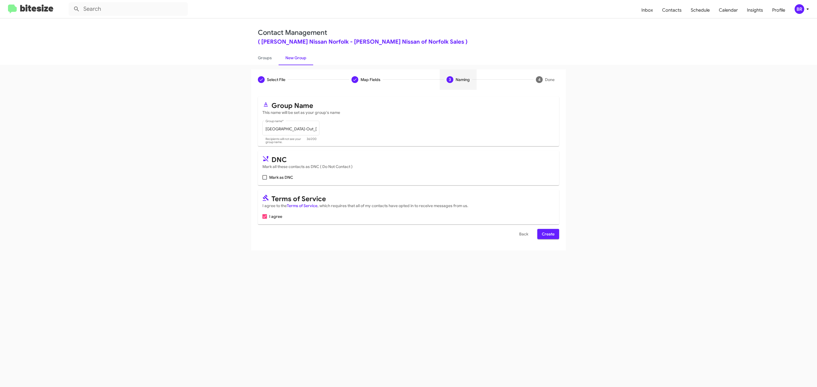
click at [264, 180] on input "Mark as DNC" at bounding box center [264, 180] width 0 height 0
checkbox input "true"
click at [547, 235] on span "Create" at bounding box center [548, 234] width 13 height 10
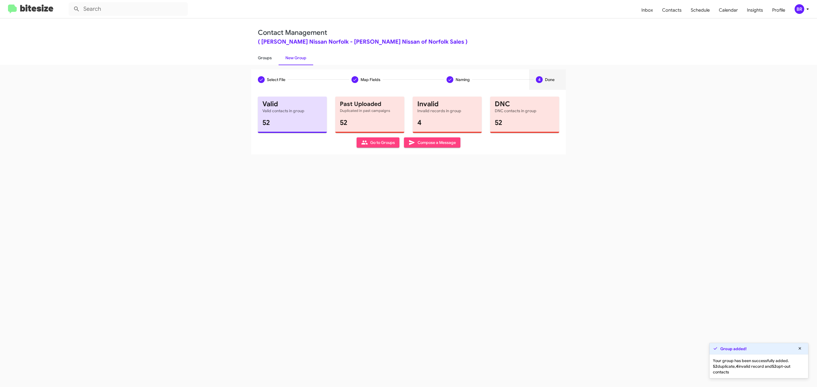
click at [264, 57] on link "Groups" at bounding box center [265, 57] width 28 height 15
type input "in:groups"
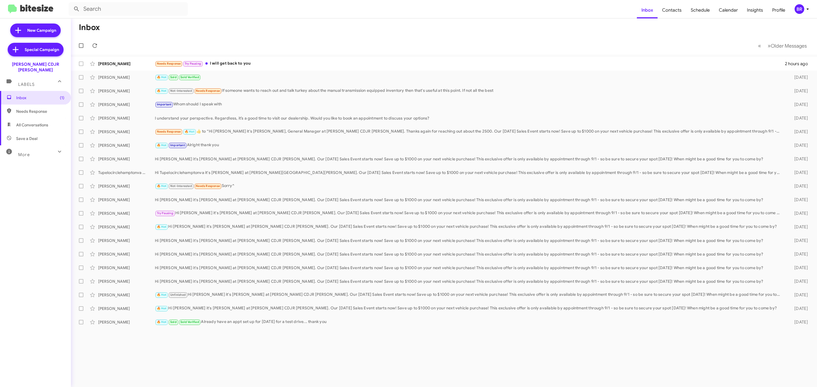
type input "in:groups"
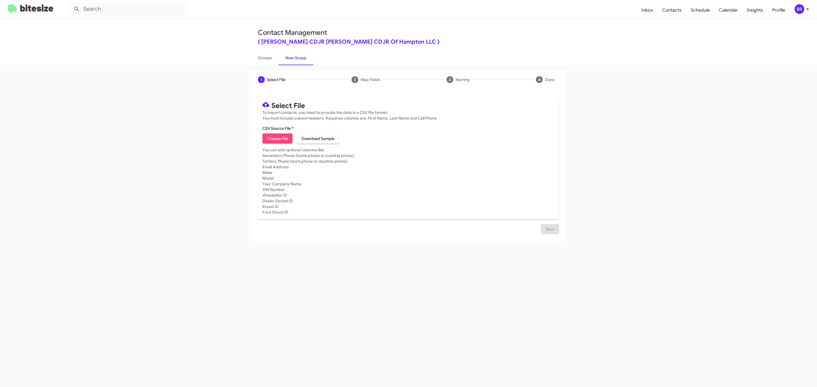
click at [277, 139] on span "Choose File" at bounding box center [277, 139] width 21 height 10
type input "BanisterCDJRHamp_Opt-Out_09-02-25"
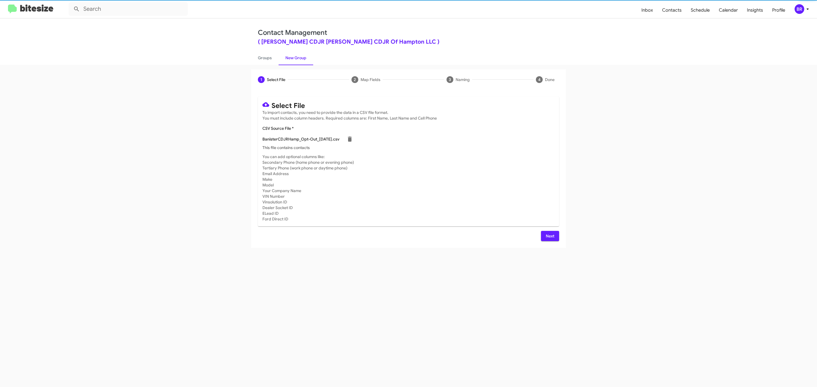
click at [549, 236] on span "Next" at bounding box center [549, 236] width 9 height 10
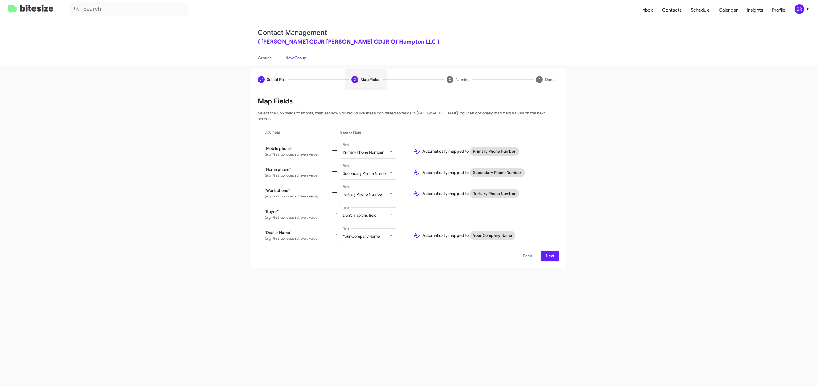
click at [549, 251] on span "Next" at bounding box center [549, 256] width 9 height 10
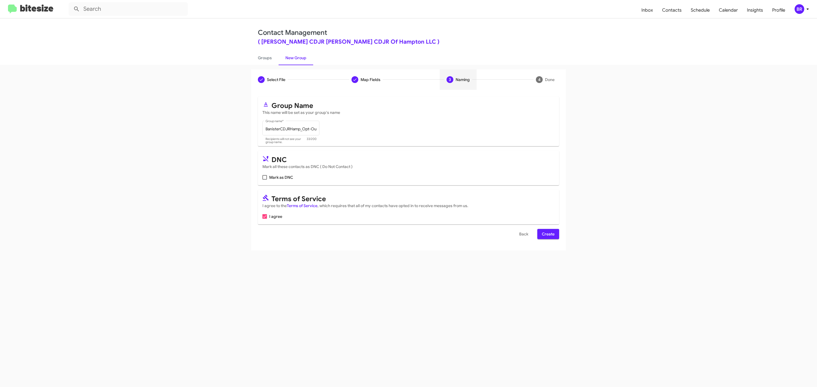
click at [264, 180] on input "Mark as DNC" at bounding box center [264, 180] width 0 height 0
checkbox input "true"
click at [547, 235] on span "Create" at bounding box center [548, 234] width 13 height 10
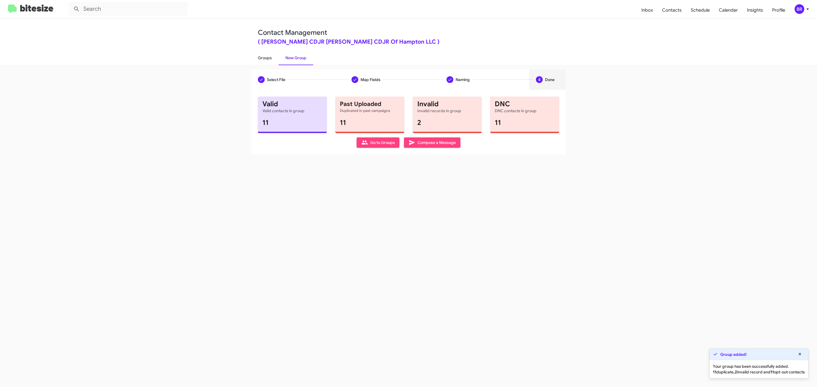
click at [264, 57] on link "Groups" at bounding box center [265, 57] width 28 height 15
type input "in:groups"
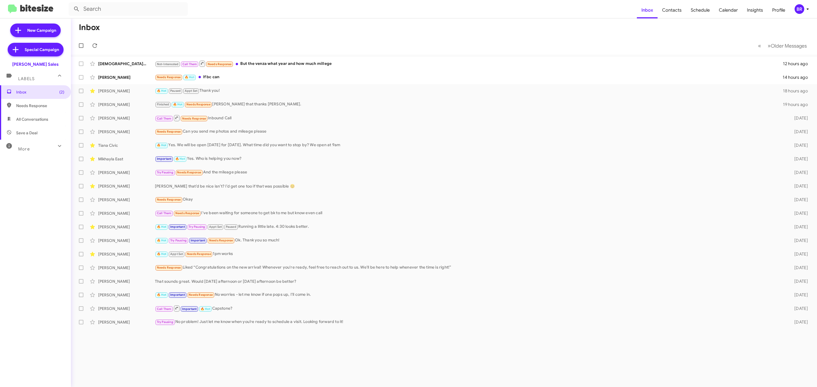
type input "in:groups"
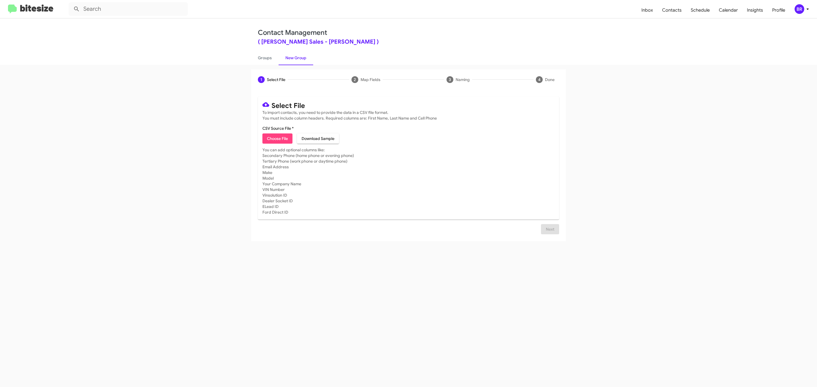
click at [277, 139] on span "Choose File" at bounding box center [277, 139] width 21 height 10
type input "TonyHondaSales_Opt-Out_09-02-25"
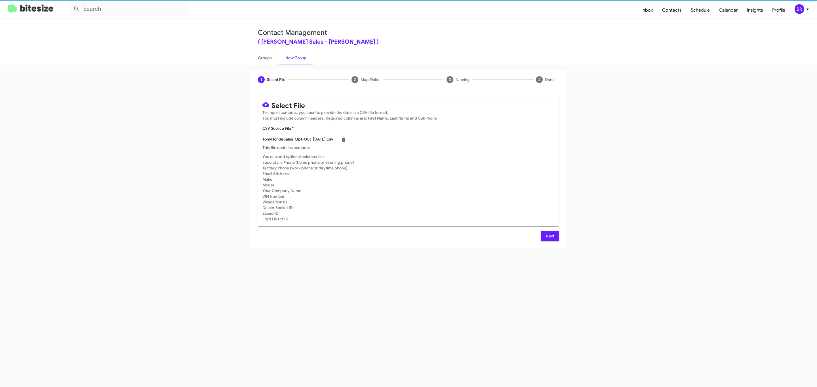
click at [549, 236] on span "Next" at bounding box center [549, 236] width 9 height 10
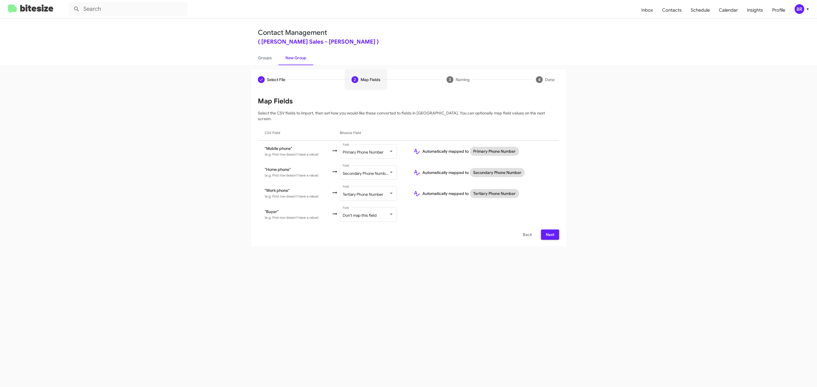
click at [549, 230] on span "Next" at bounding box center [549, 235] width 9 height 10
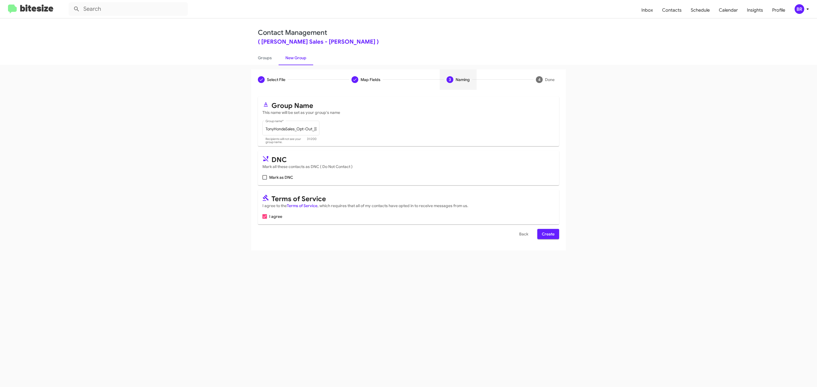
click at [264, 180] on input "Mark as DNC" at bounding box center [264, 180] width 0 height 0
checkbox input "true"
click at [547, 235] on span "Create" at bounding box center [548, 234] width 13 height 10
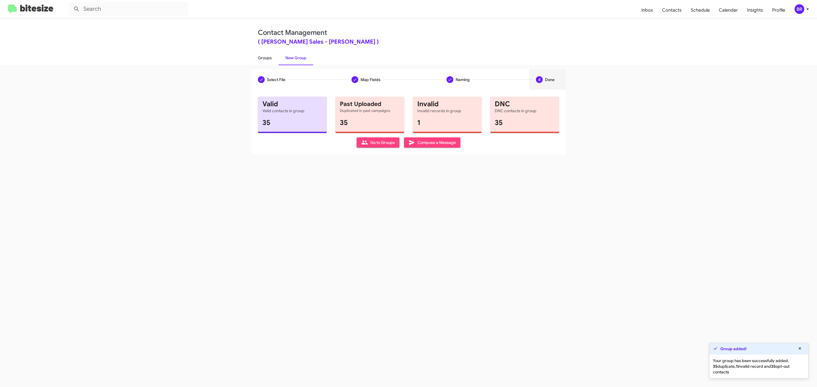
click at [264, 57] on link "Groups" at bounding box center [265, 57] width 28 height 15
type input "in:groups"
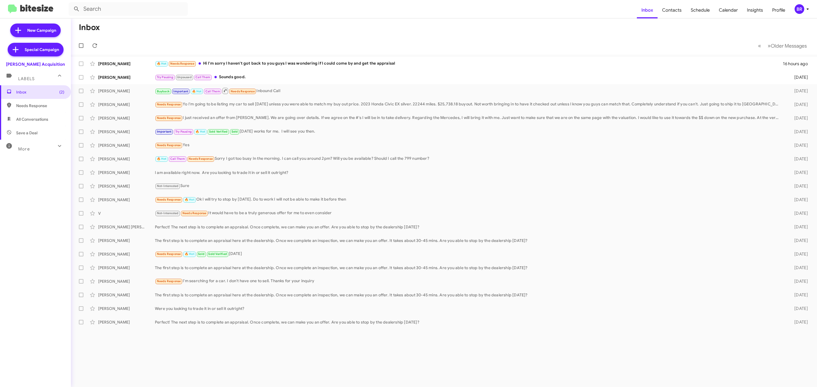
type input "in:groups"
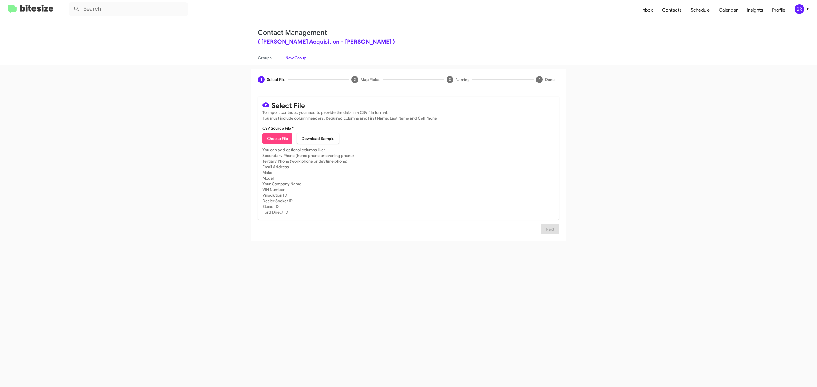
click at [277, 139] on span "Choose File" at bounding box center [277, 139] width 21 height 10
type input "TonyHondaAcqui_Opt-Out_09-02-25"
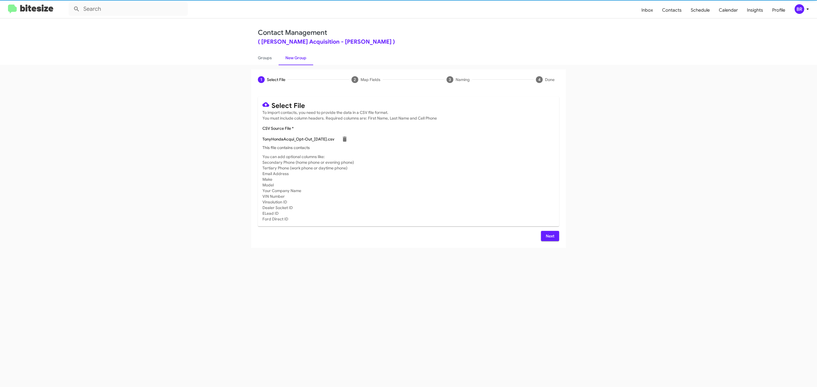
click at [549, 236] on span "Next" at bounding box center [549, 236] width 9 height 10
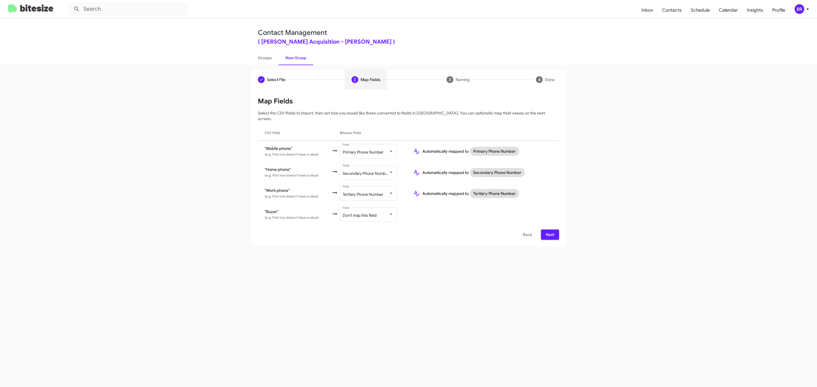
click at [549, 230] on span "Next" at bounding box center [549, 235] width 9 height 10
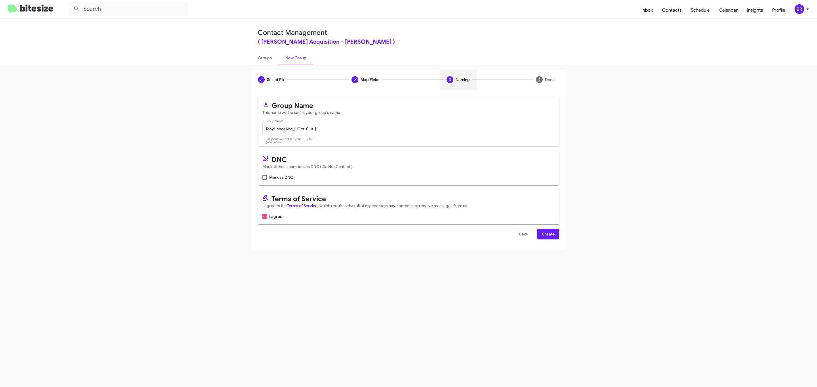
click at [264, 180] on input "Mark as DNC" at bounding box center [264, 180] width 0 height 0
checkbox input "true"
click at [547, 235] on span "Create" at bounding box center [548, 234] width 13 height 10
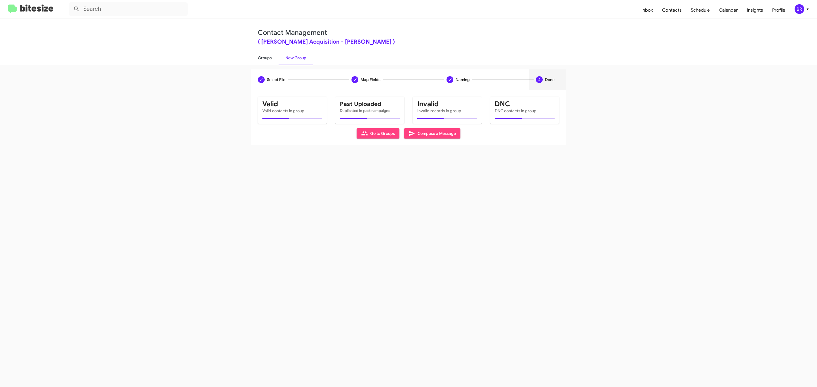
click at [264, 57] on link "Groups" at bounding box center [265, 57] width 28 height 15
type input "in:groups"
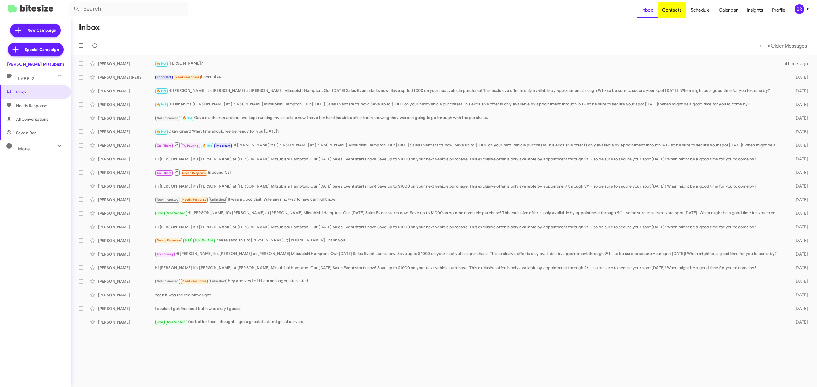
type input "in:groups"
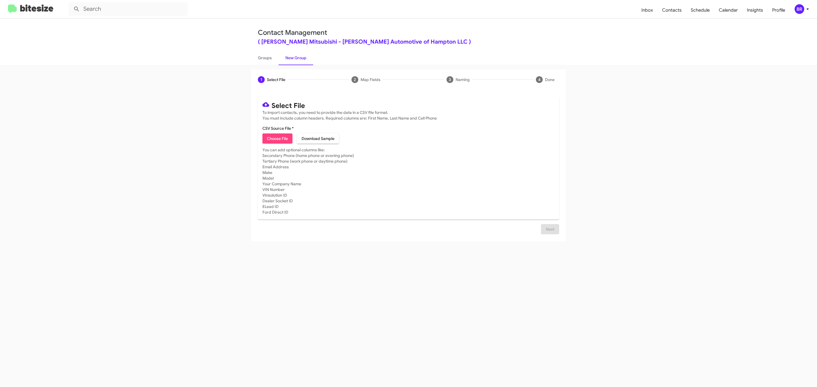
click at [277, 139] on span "Choose File" at bounding box center [277, 139] width 21 height 10
type input "BanisterMitsu_Opt-Out_09-02-25"
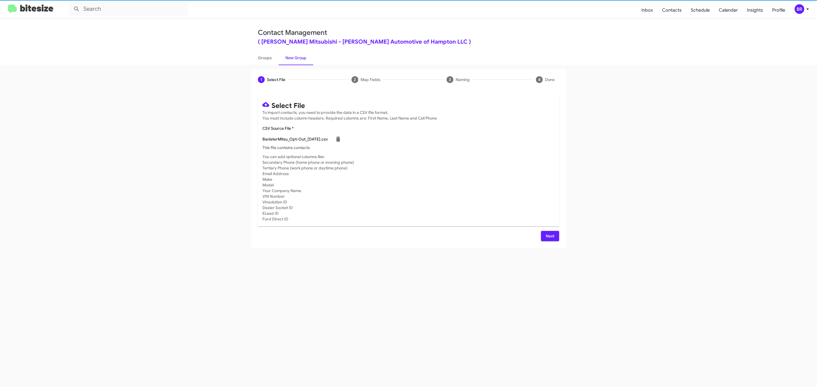
click at [549, 236] on span "Next" at bounding box center [549, 236] width 9 height 10
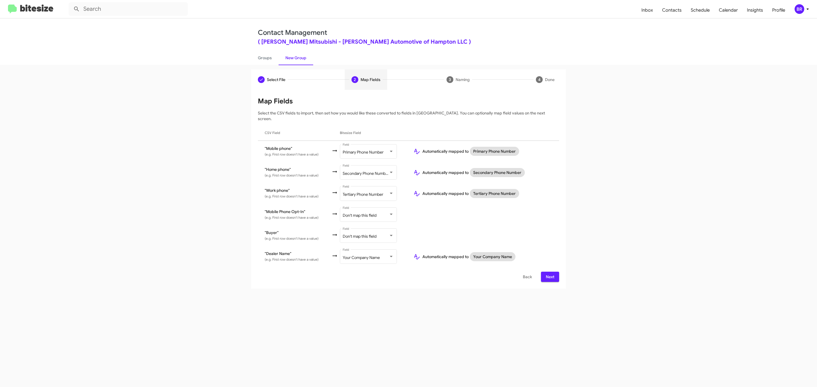
click at [549, 272] on span "Next" at bounding box center [549, 277] width 9 height 10
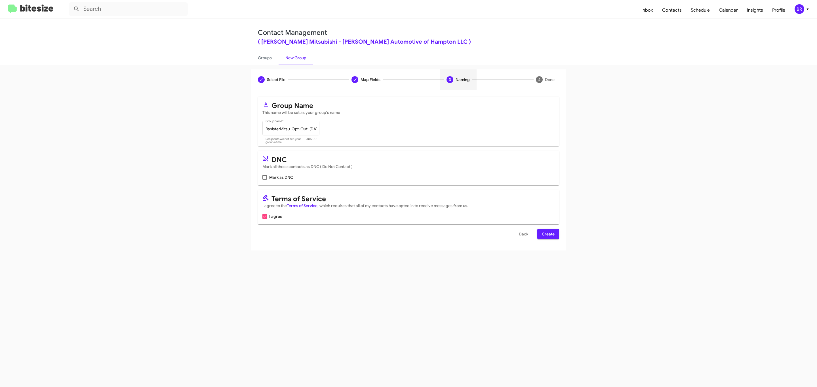
click at [264, 180] on input "Mark as DNC" at bounding box center [264, 180] width 0 height 0
checkbox input "true"
click at [547, 235] on span "Create" at bounding box center [548, 234] width 13 height 10
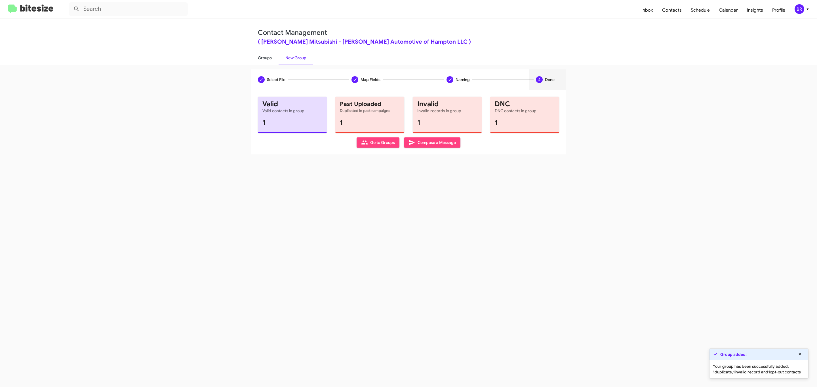
click at [264, 57] on link "Groups" at bounding box center [265, 57] width 28 height 15
type input "in:groups"
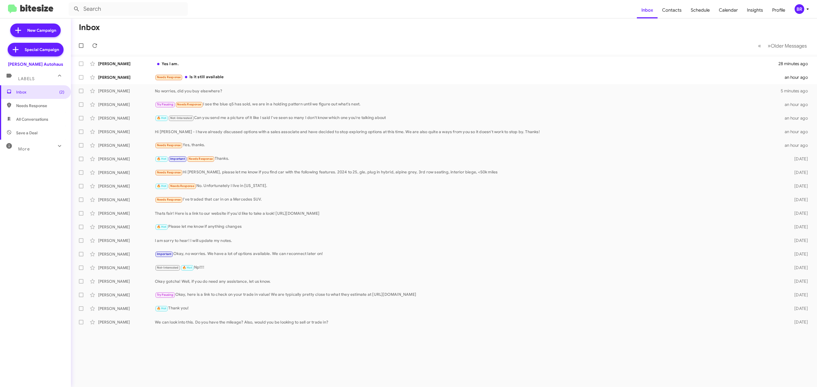
type input "in:groups"
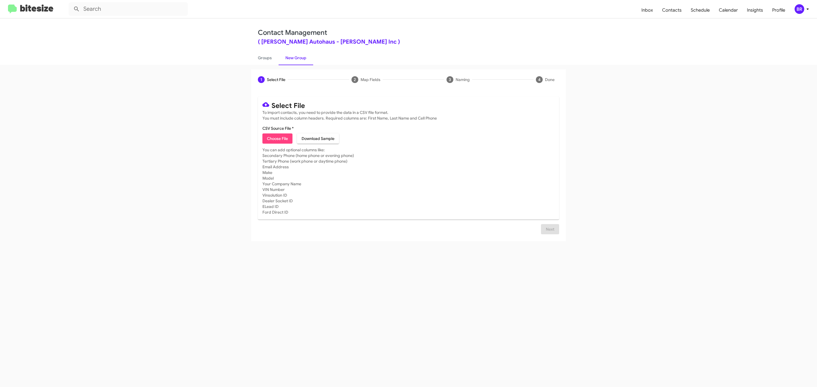
click at [277, 139] on span "Choose File" at bounding box center [277, 139] width 21 height 10
type input "VinDev_Opt-Out_09-02-25"
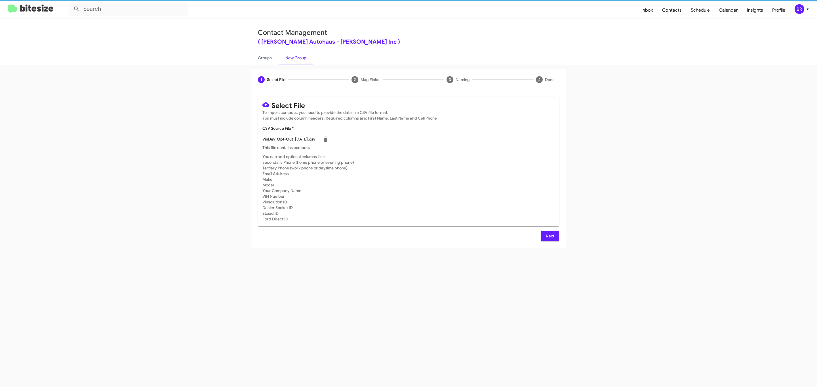
click at [549, 236] on span "Next" at bounding box center [549, 236] width 9 height 10
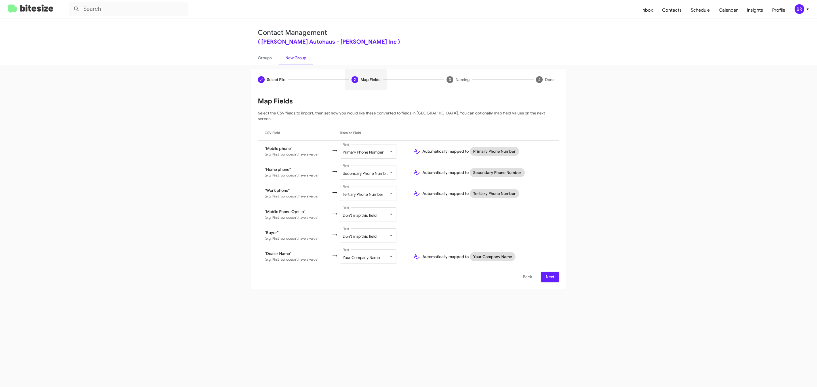
click at [549, 272] on span "Next" at bounding box center [549, 277] width 9 height 10
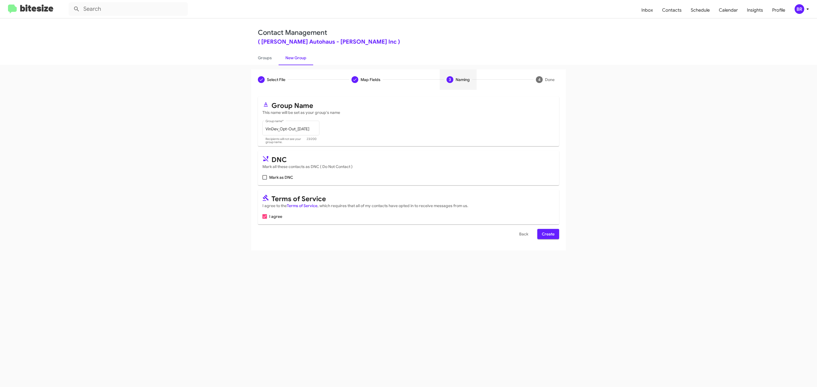
click at [264, 180] on input "Mark as DNC" at bounding box center [264, 180] width 0 height 0
checkbox input "true"
click at [547, 235] on span "Create" at bounding box center [548, 234] width 13 height 10
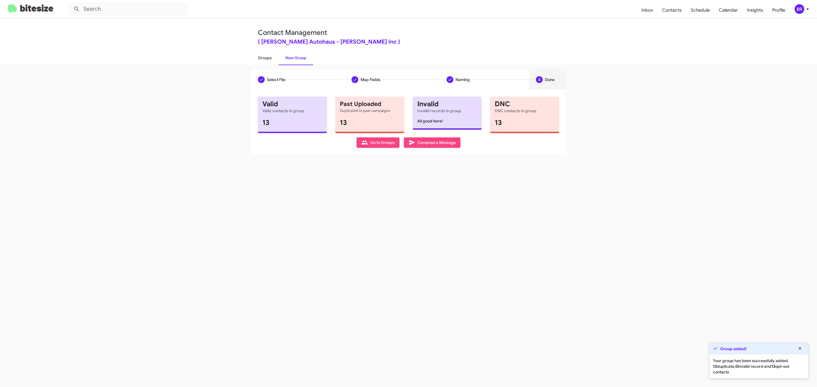
click at [264, 57] on link "Groups" at bounding box center [265, 57] width 28 height 15
type input "in:groups"
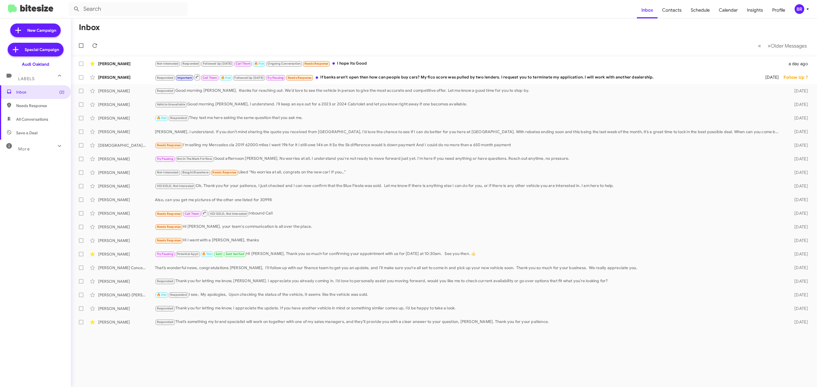
type input "in:groups"
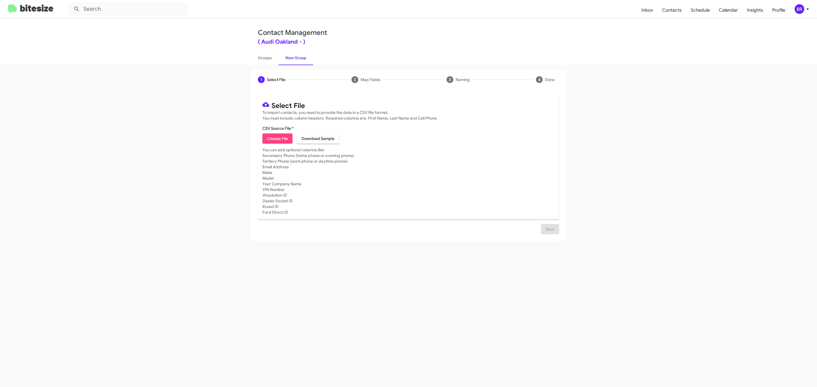
click at [277, 139] on span "Choose File" at bounding box center [277, 139] width 21 height 10
type input "Audi Oakland"
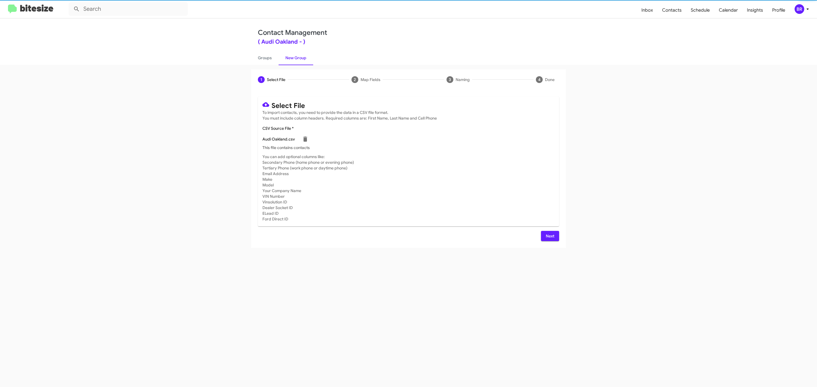
click at [549, 236] on span "Next" at bounding box center [549, 236] width 9 height 10
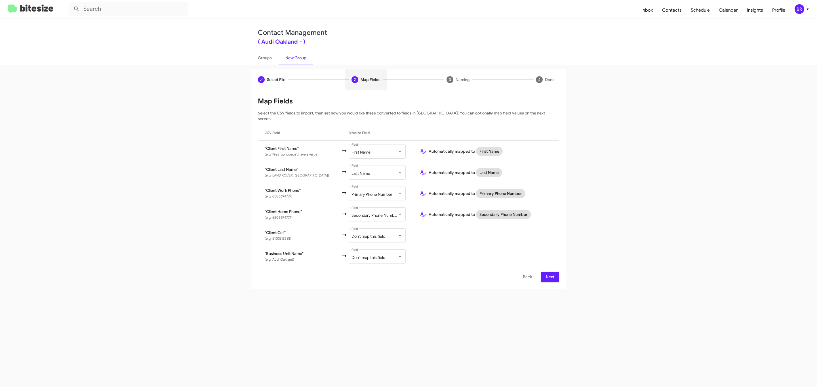
click at [549, 272] on span "Next" at bounding box center [549, 277] width 9 height 10
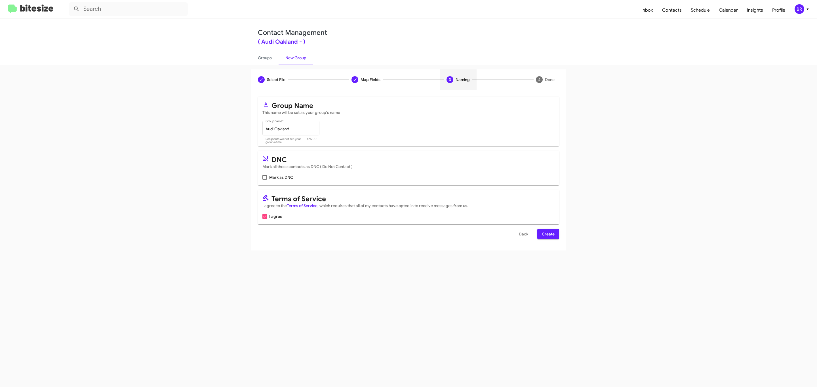
click at [264, 180] on input "Mark as DNC" at bounding box center [264, 180] width 0 height 0
checkbox input "true"
click at [547, 235] on span "Create" at bounding box center [548, 234] width 13 height 10
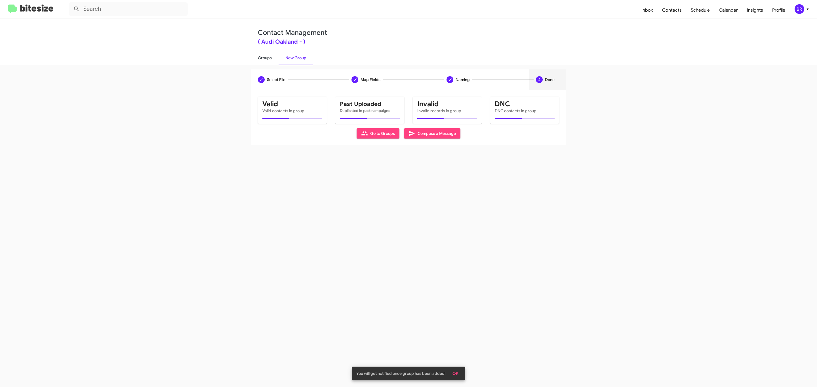
click at [264, 57] on link "Groups" at bounding box center [265, 57] width 28 height 15
type input "in:groups"
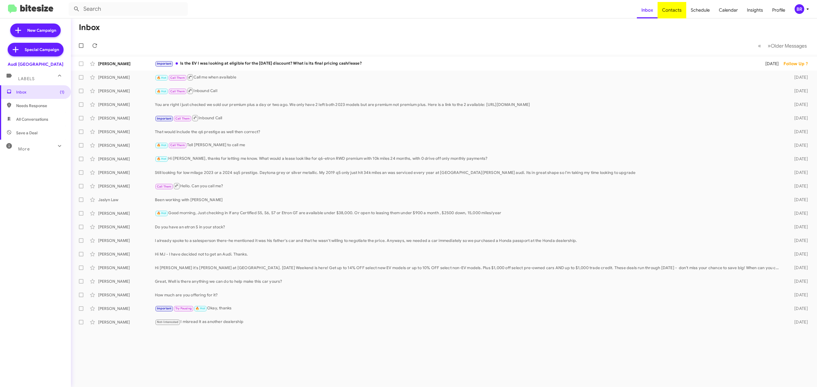
type input "in:groups"
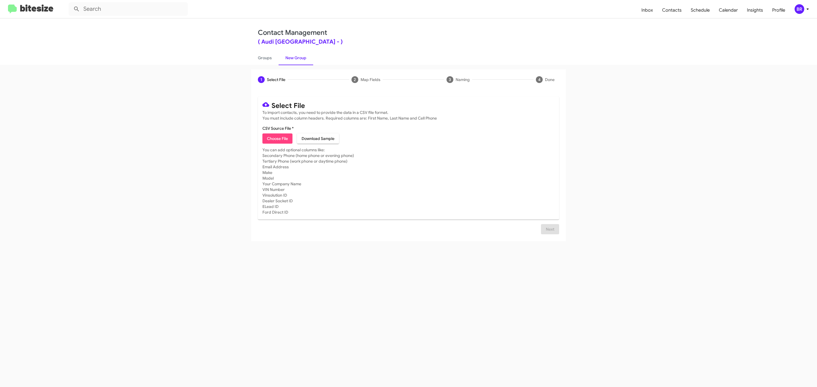
click at [277, 139] on span "Choose File" at bounding box center [277, 139] width 21 height 10
type input "Audi [GEOGRAPHIC_DATA]"
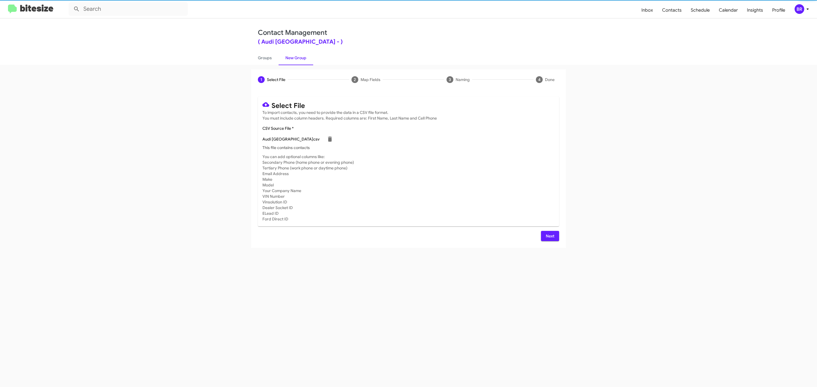
click at [549, 236] on span "Next" at bounding box center [549, 236] width 9 height 10
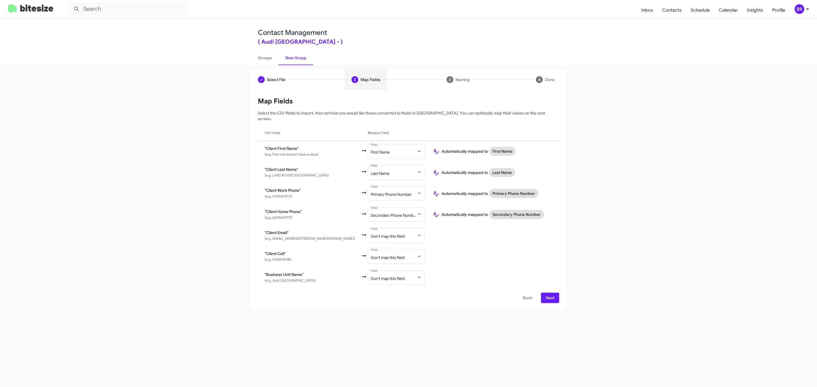
click at [549, 293] on span "Next" at bounding box center [549, 298] width 9 height 10
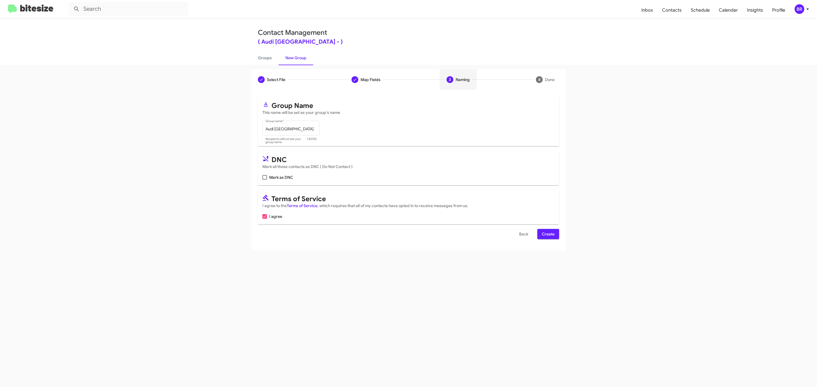
click at [264, 180] on input "Mark as DNC" at bounding box center [264, 180] width 0 height 0
checkbox input "true"
click at [547, 235] on span "Create" at bounding box center [548, 234] width 13 height 10
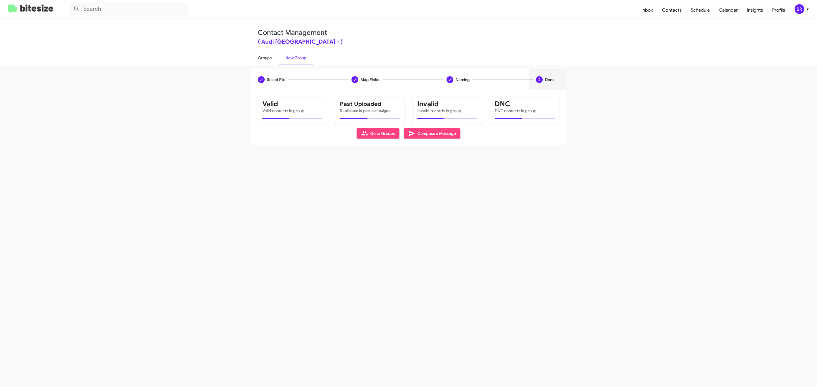
click at [264, 57] on link "Groups" at bounding box center [265, 57] width 28 height 15
type input "in:groups"
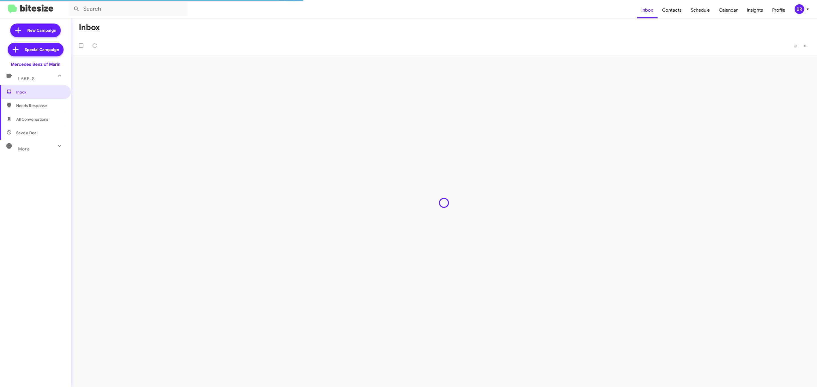
type input "in:groups"
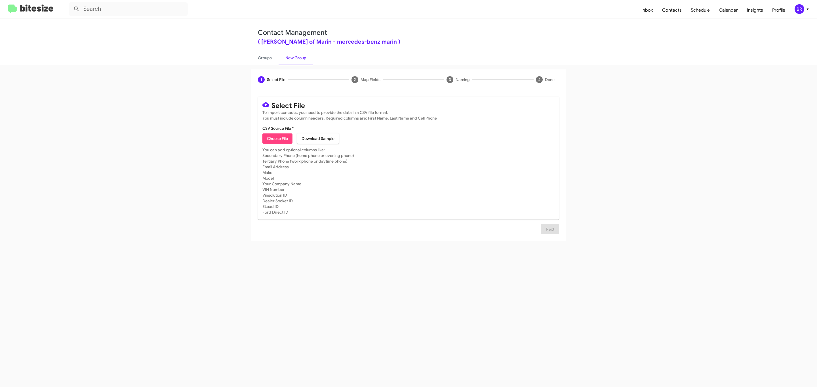
click at [277, 139] on span "Choose File" at bounding box center [277, 139] width 21 height 10
type input "Mercedes Benz of Marin"
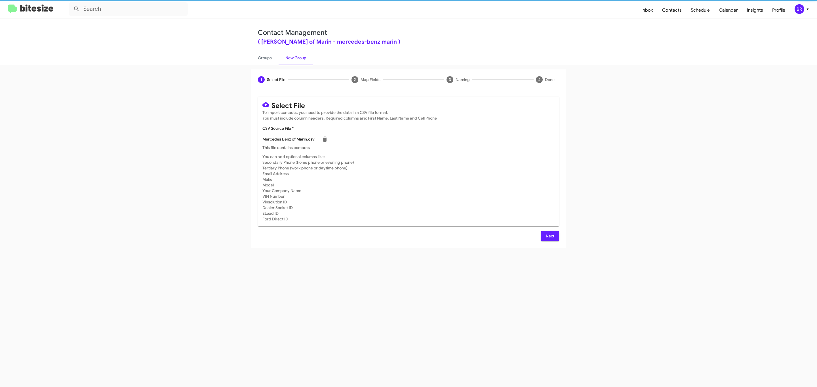
click at [549, 236] on span "Next" at bounding box center [549, 236] width 9 height 10
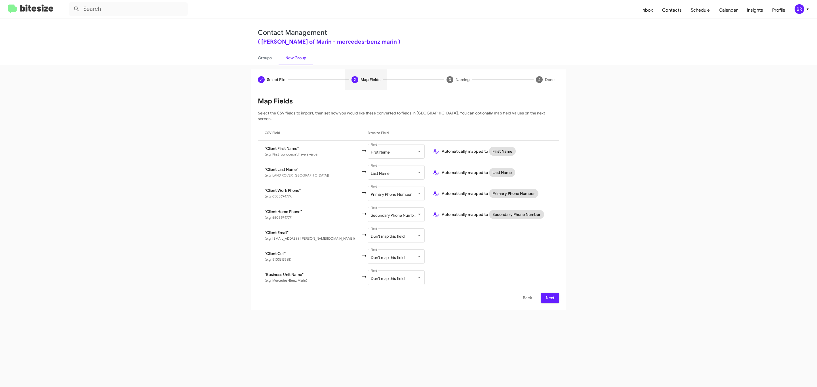
click at [549, 293] on span "Next" at bounding box center [549, 298] width 9 height 10
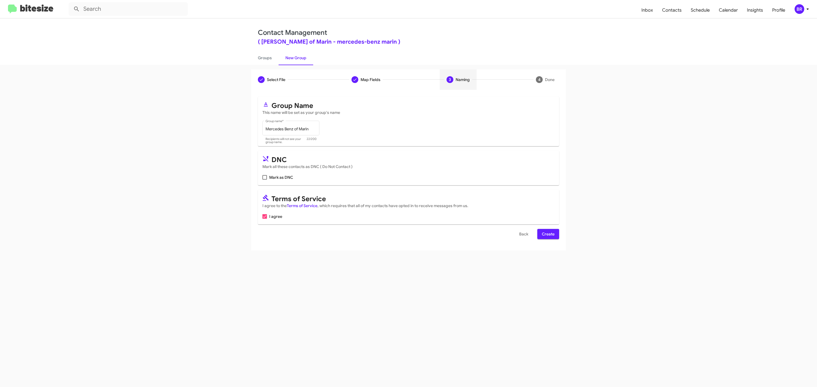
click at [264, 180] on input "Mark as DNC" at bounding box center [264, 180] width 0 height 0
checkbox input "true"
click at [547, 235] on span "Create" at bounding box center [548, 234] width 13 height 10
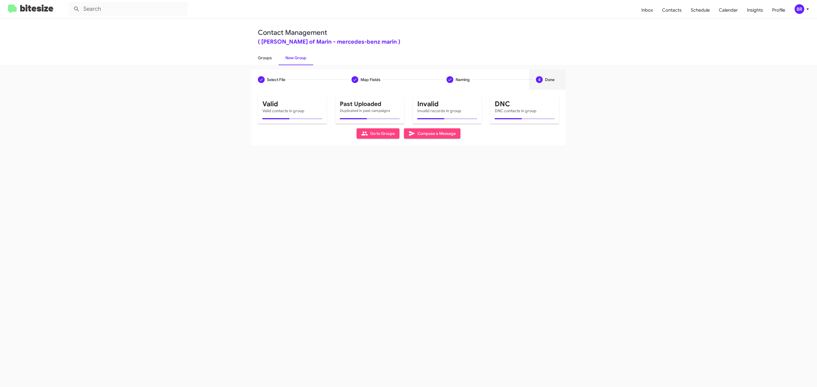
click at [264, 57] on link "Groups" at bounding box center [265, 57] width 28 height 15
type input "in:groups"
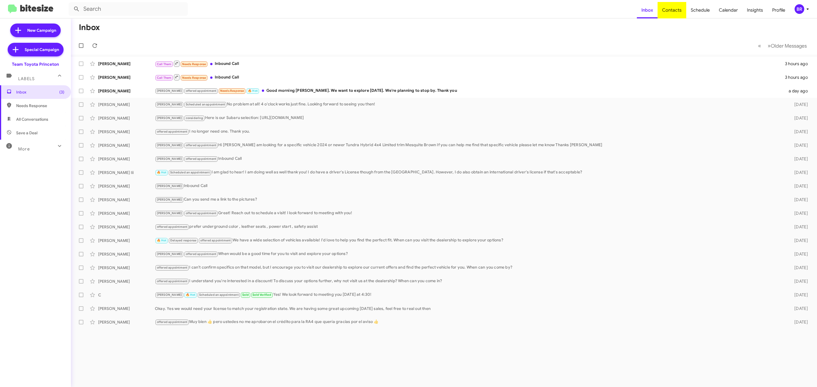
type input "in:groups"
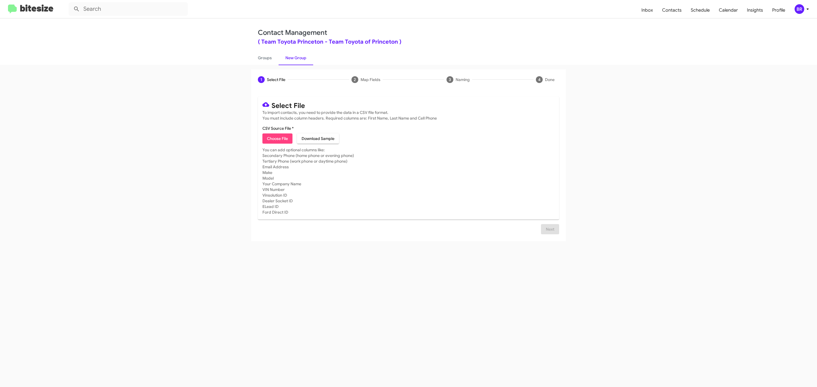
click at [277, 139] on span "Choose File" at bounding box center [277, 139] width 21 height 10
type input "Team Toyota Princeton"
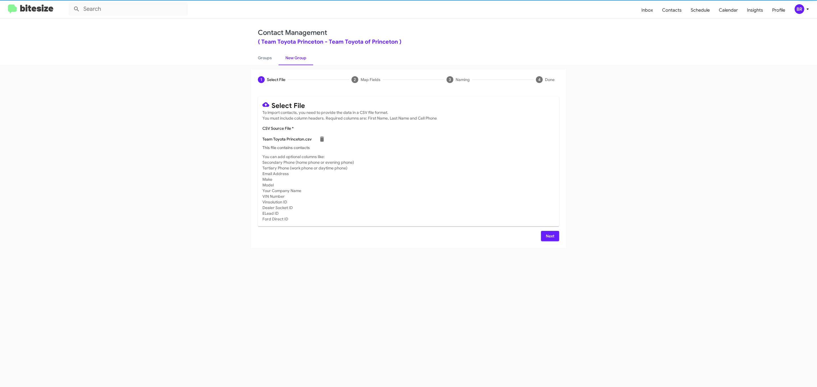
click at [549, 236] on span "Next" at bounding box center [549, 236] width 9 height 10
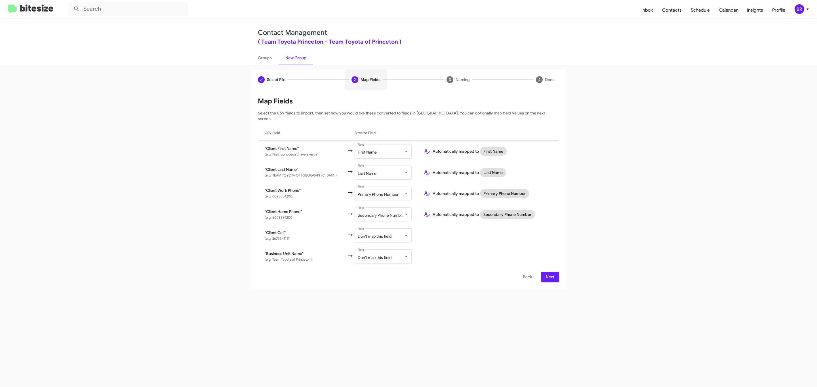
click at [549, 272] on span "Next" at bounding box center [549, 277] width 9 height 10
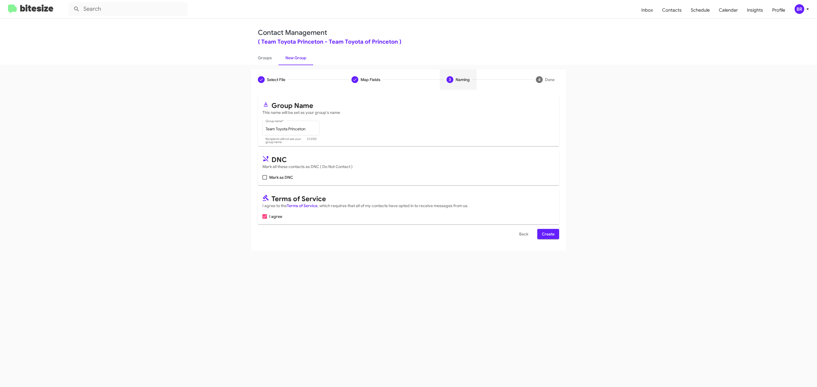
click at [264, 180] on input "Mark as DNC" at bounding box center [264, 180] width 0 height 0
checkbox input "true"
click at [547, 235] on span "Create" at bounding box center [548, 234] width 13 height 10
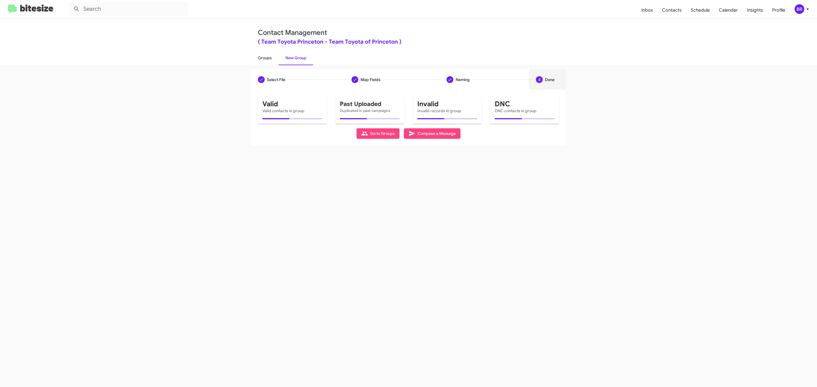
click at [264, 57] on link "Groups" at bounding box center [265, 57] width 28 height 15
type input "in:groups"
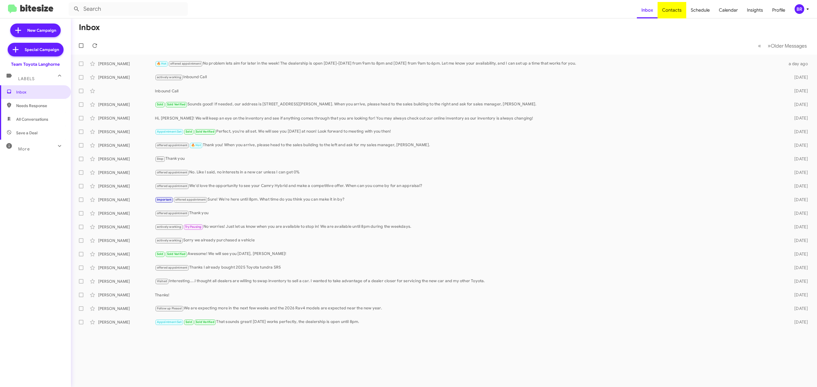
type input "in:groups"
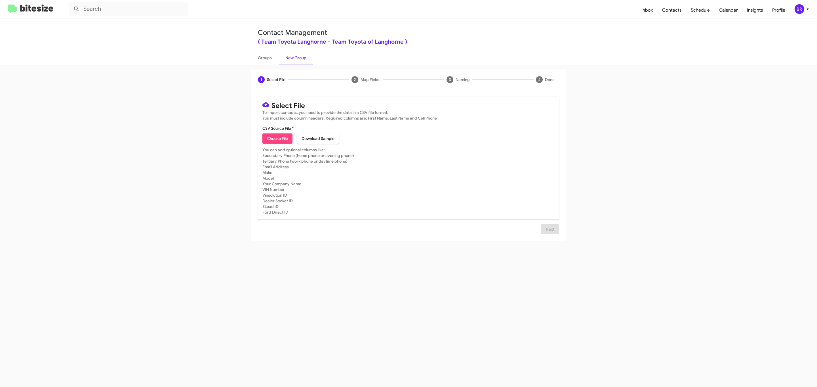
click at [277, 139] on span "Choose File" at bounding box center [277, 139] width 21 height 10
type input "Team Toyota Langhorne"
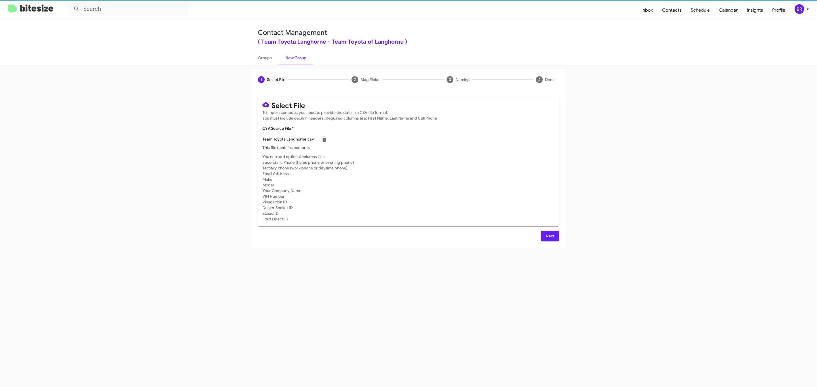
click at [549, 236] on span "Next" at bounding box center [549, 236] width 9 height 10
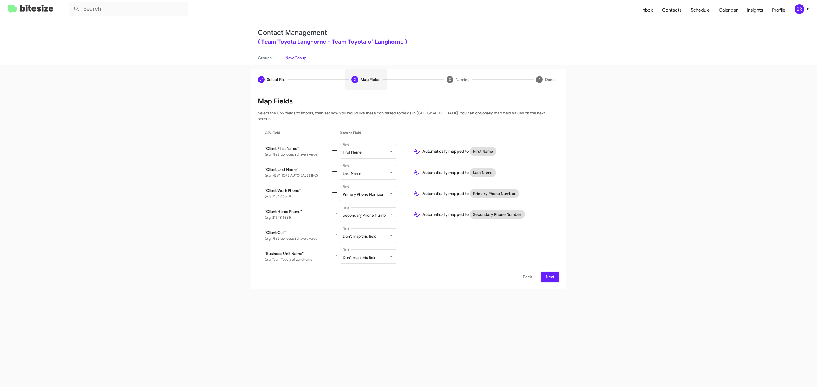
click at [549, 272] on span "Next" at bounding box center [549, 277] width 9 height 10
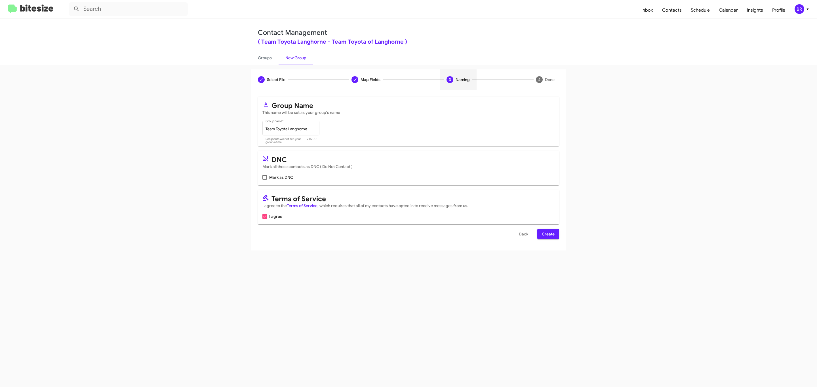
click at [264, 180] on input "Mark as DNC" at bounding box center [264, 180] width 0 height 0
checkbox input "true"
click at [547, 235] on span "Create" at bounding box center [548, 234] width 13 height 10
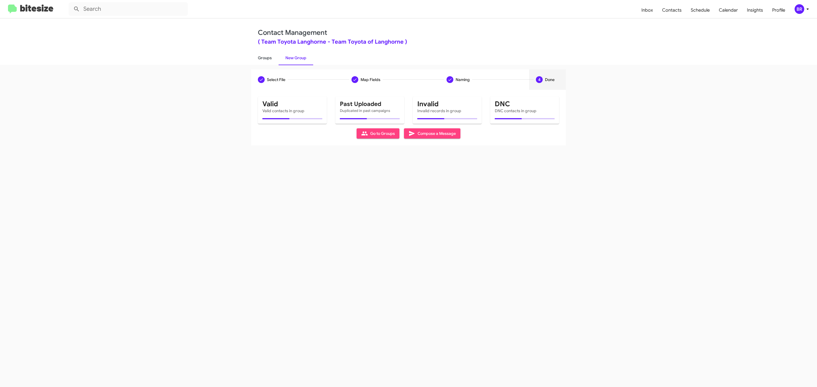
click at [264, 57] on link "Groups" at bounding box center [265, 57] width 28 height 15
type input "in:groups"
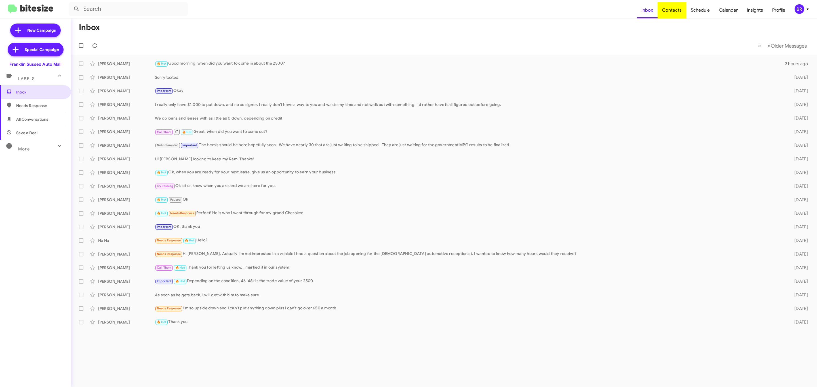
type input "in:groups"
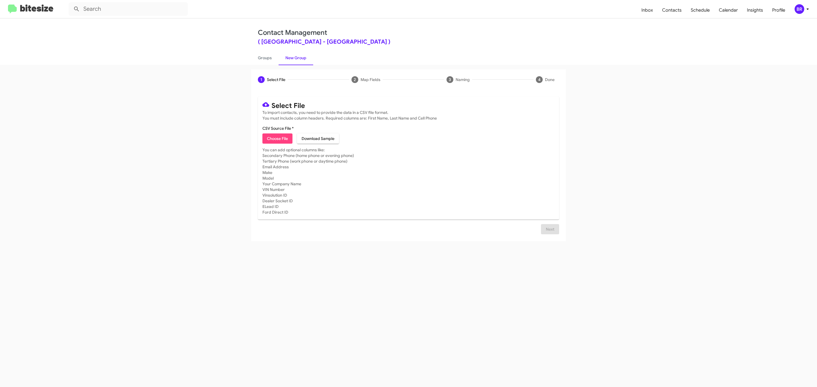
click at [277, 139] on span "Choose File" at bounding box center [277, 139] width 21 height 10
type input "Franklin Sussex Auto Mall"
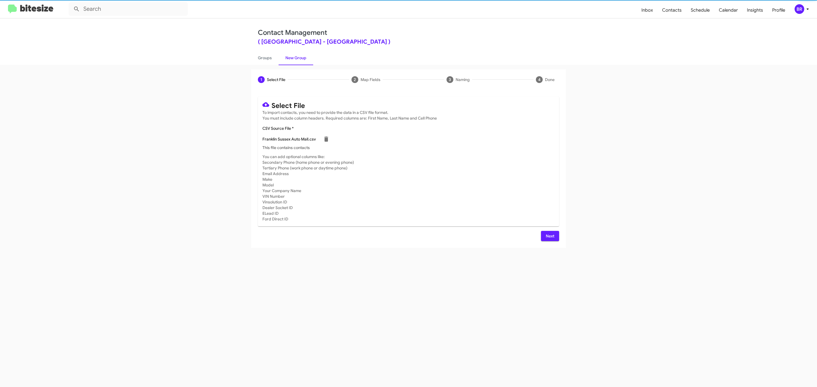
click at [549, 236] on span "Next" at bounding box center [549, 236] width 9 height 10
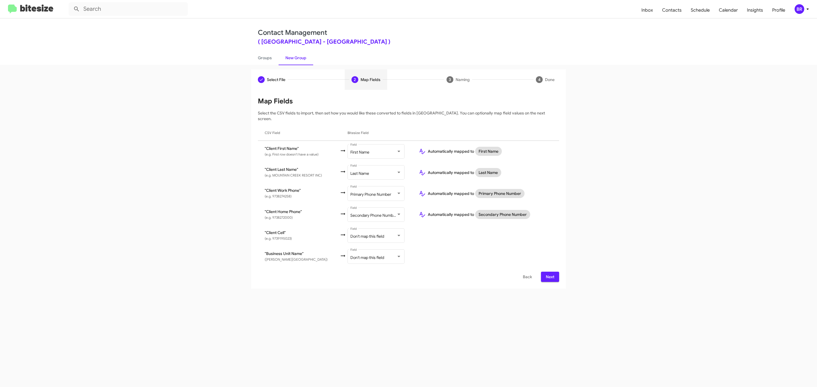
click at [549, 272] on span "Next" at bounding box center [549, 277] width 9 height 10
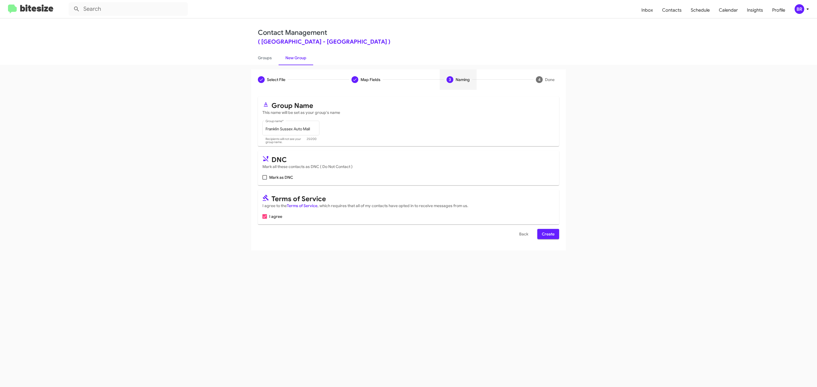
click at [264, 180] on input "Mark as DNC" at bounding box center [264, 180] width 0 height 0
checkbox input "true"
click at [547, 235] on span "Create" at bounding box center [548, 234] width 13 height 10
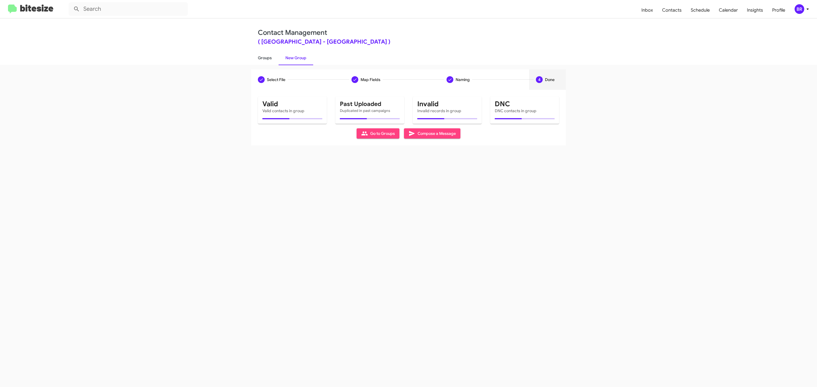
click at [264, 57] on link "Groups" at bounding box center [265, 57] width 28 height 15
type input "in:groups"
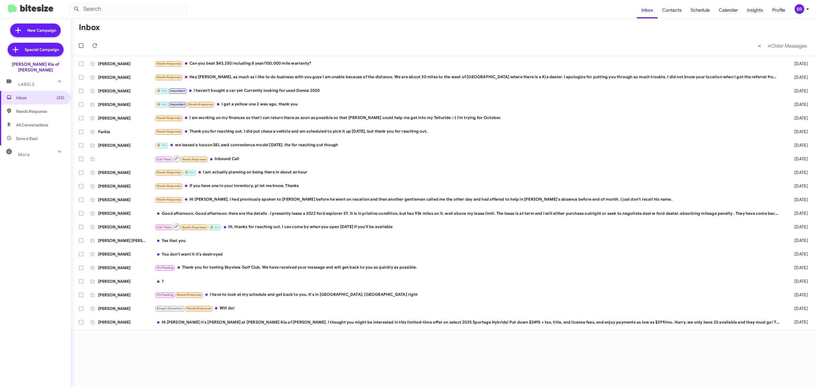
type input "in:groups"
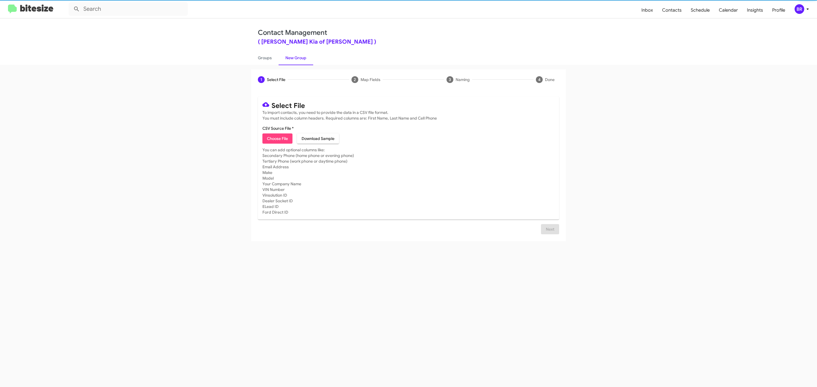
click at [277, 139] on span "Choose File" at bounding box center [277, 139] width 21 height 10
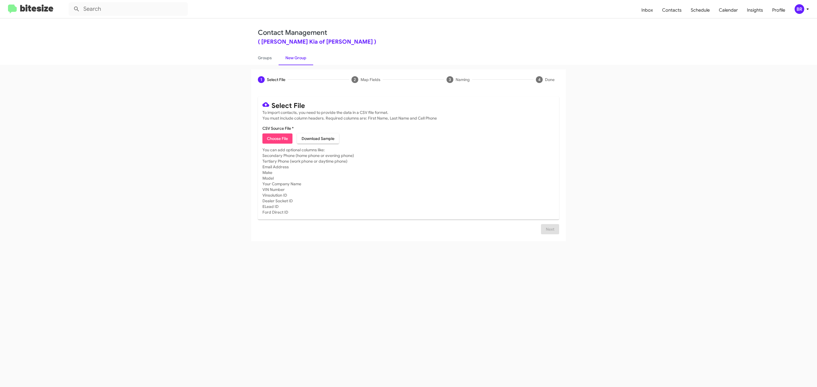
type input "Nielsen Kia of Newton"
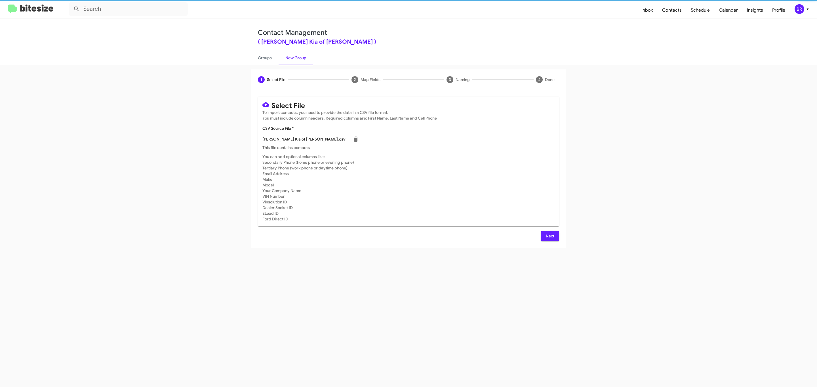
click at [549, 236] on span "Next" at bounding box center [549, 236] width 9 height 10
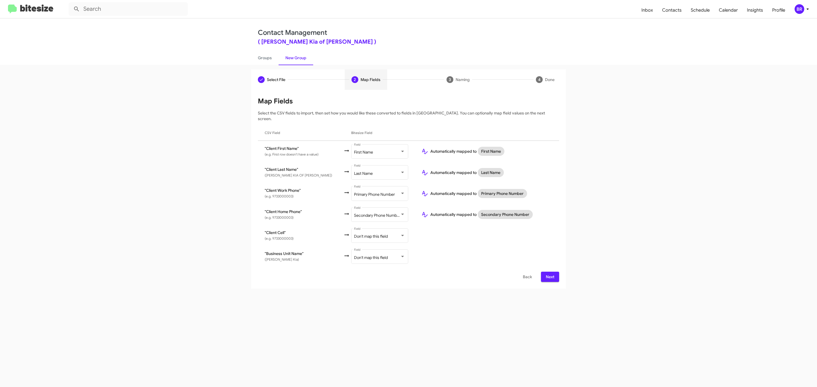
click at [549, 272] on span "Next" at bounding box center [549, 277] width 9 height 10
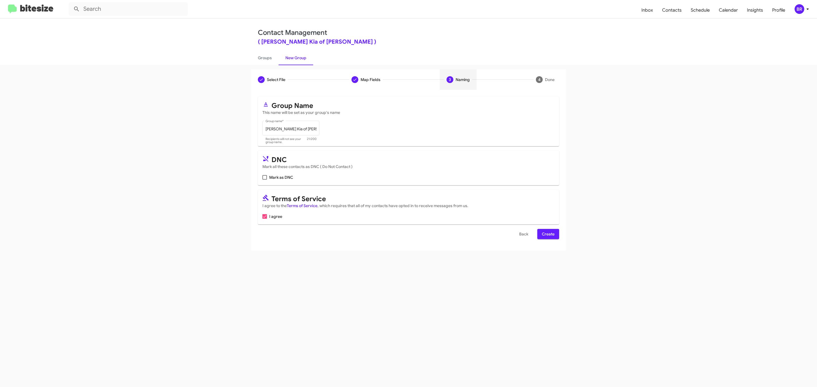
click at [264, 180] on input "Mark as DNC" at bounding box center [264, 180] width 0 height 0
checkbox input "true"
click at [547, 235] on span "Create" at bounding box center [548, 234] width 13 height 10
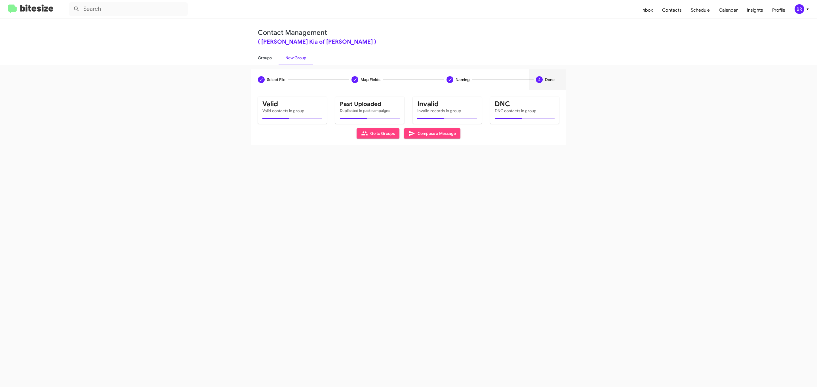
click at [264, 57] on link "Groups" at bounding box center [265, 57] width 28 height 15
type input "in:groups"
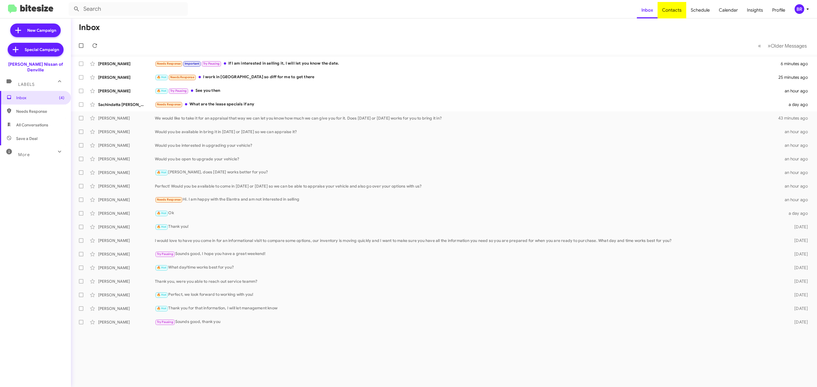
type input "in:groups"
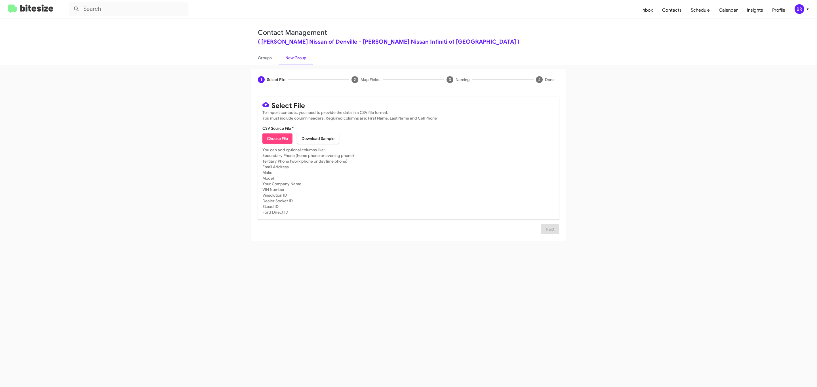
click at [277, 139] on span "Choose File" at bounding box center [277, 139] width 21 height 10
type input "[PERSON_NAME] Nissan of Denville"
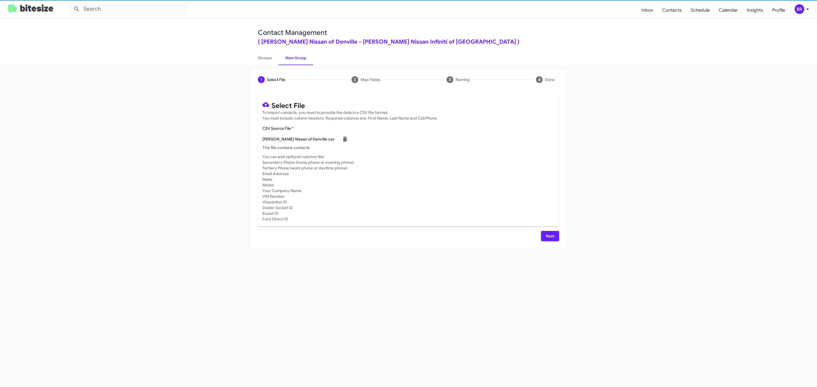
click at [549, 236] on span "Next" at bounding box center [549, 236] width 9 height 10
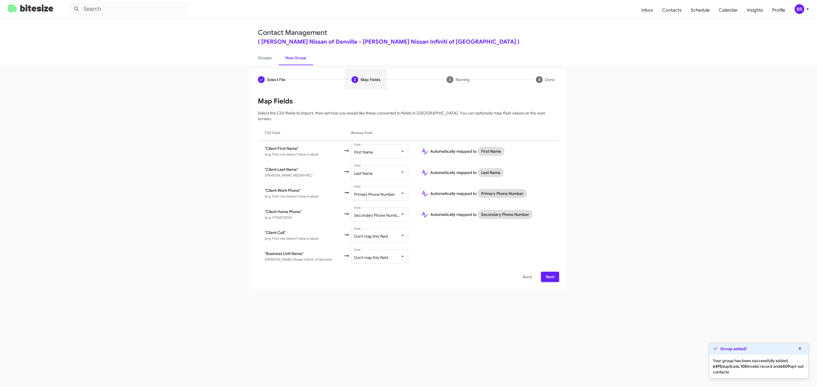
click at [549, 272] on span "Next" at bounding box center [549, 277] width 9 height 10
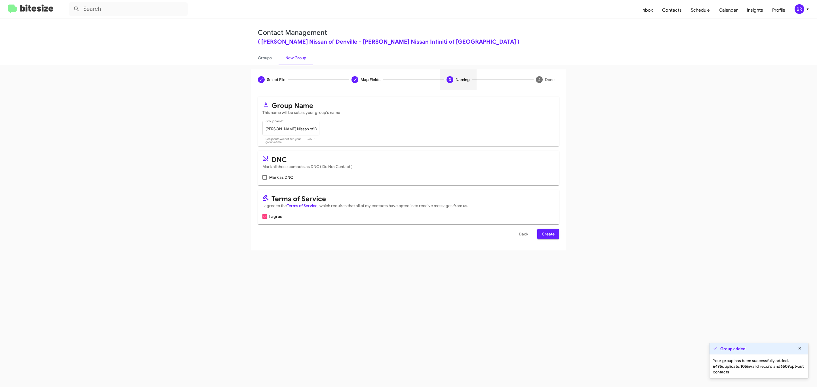
click at [264, 180] on input "Mark as DNC" at bounding box center [264, 180] width 0 height 0
checkbox input "true"
click at [547, 235] on span "Create" at bounding box center [548, 234] width 13 height 10
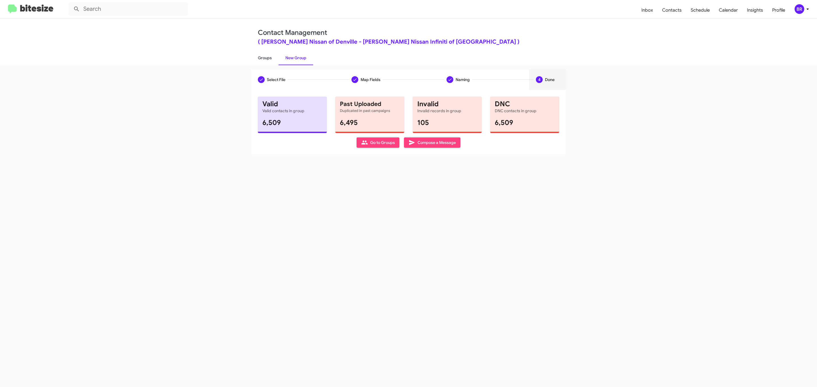
click at [264, 57] on link "Groups" at bounding box center [265, 57] width 28 height 15
type input "in:groups"
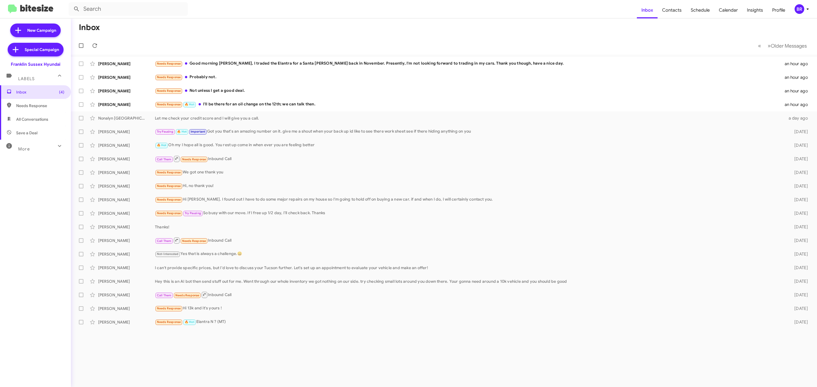
type input "in:groups"
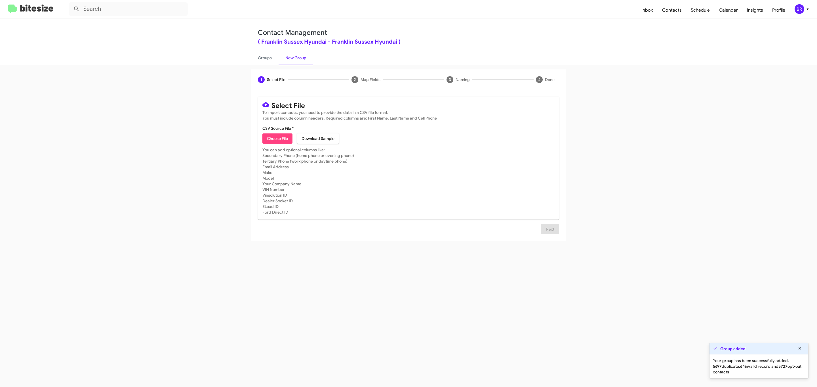
click at [277, 139] on span "Choose File" at bounding box center [277, 139] width 21 height 10
type input "Franklin Sussex Hyundai"
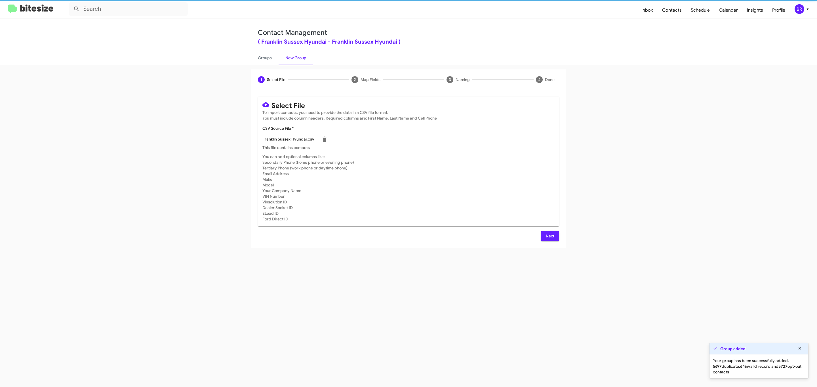
click at [549, 236] on span "Next" at bounding box center [549, 236] width 9 height 10
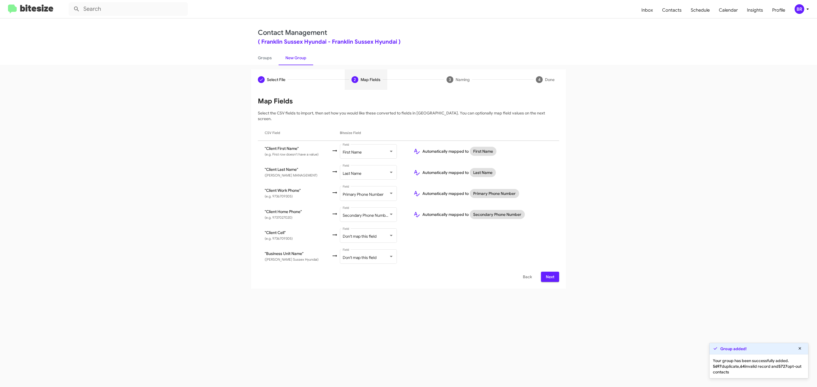
click at [549, 272] on span "Next" at bounding box center [549, 277] width 9 height 10
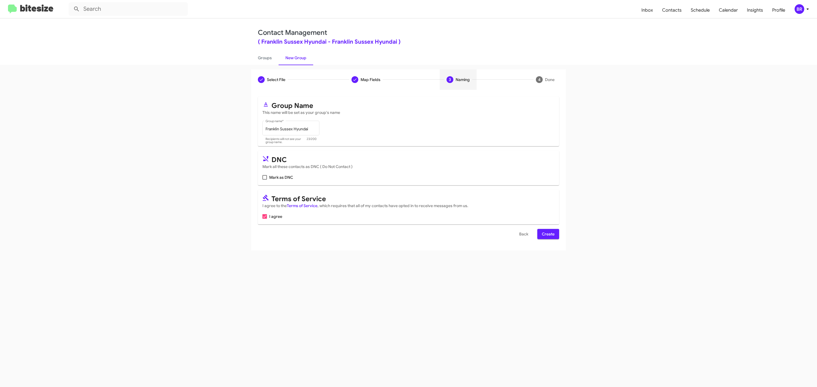
click at [264, 180] on input "Mark as DNC" at bounding box center [264, 180] width 0 height 0
checkbox input "true"
click at [547, 235] on span "Create" at bounding box center [548, 234] width 13 height 10
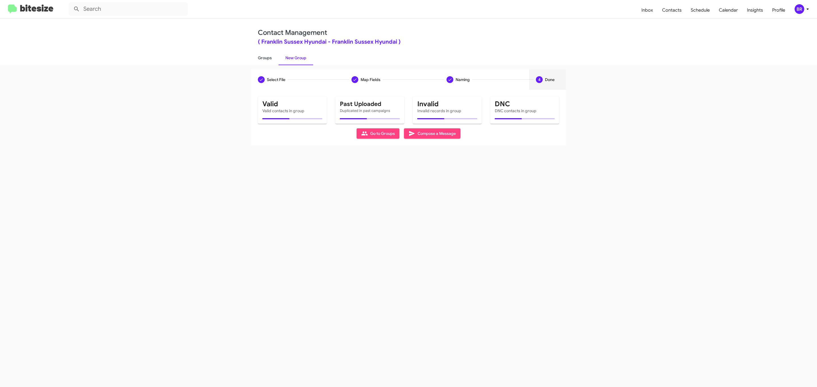
click at [264, 57] on link "Groups" at bounding box center [265, 57] width 28 height 15
type input "in:groups"
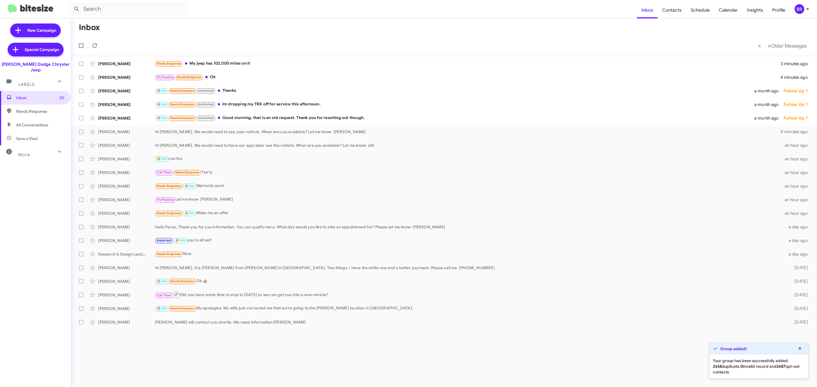
type input "in:groups"
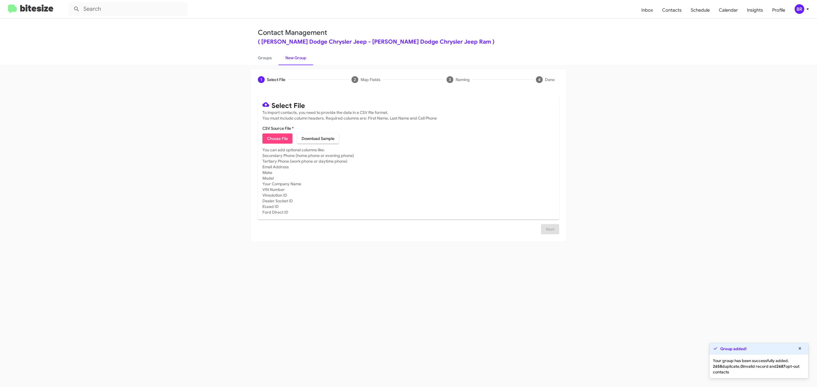
click at [277, 139] on span "Choose File" at bounding box center [277, 139] width 21 height 10
type input "[PERSON_NAME] Dodge Chrysler Jeep"
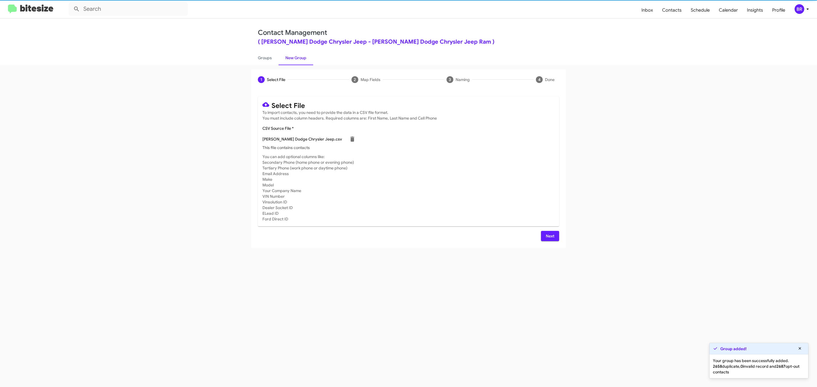
click at [549, 236] on span "Next" at bounding box center [549, 236] width 9 height 10
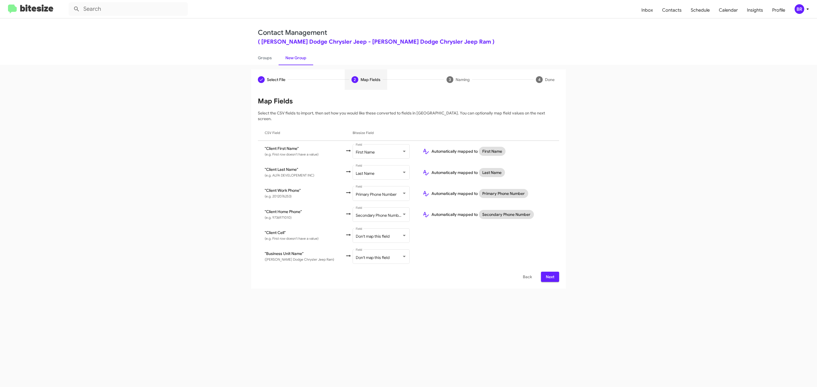
click at [549, 272] on span "Next" at bounding box center [549, 277] width 9 height 10
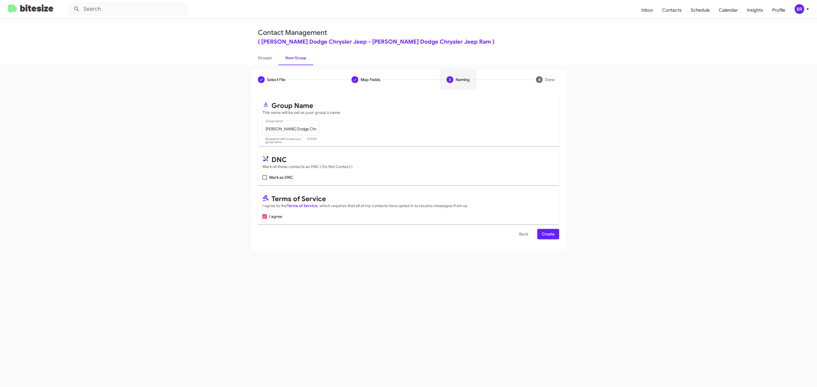
click at [264, 180] on input "Mark as DNC" at bounding box center [264, 180] width 0 height 0
checkbox input "true"
click at [547, 235] on span "Create" at bounding box center [548, 234] width 13 height 10
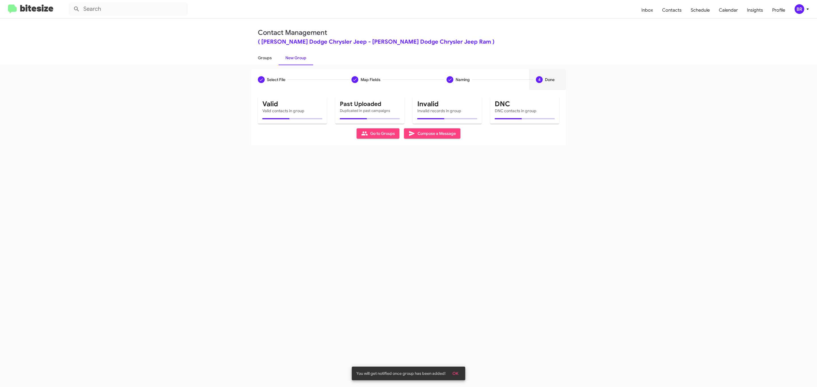
click at [264, 57] on link "Groups" at bounding box center [265, 57] width 28 height 15
type input "in:groups"
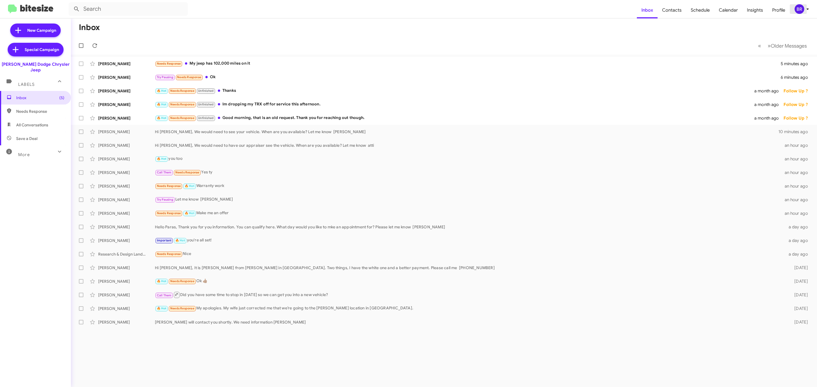
click at [799, 10] on div "BR" at bounding box center [799, 9] width 10 height 10
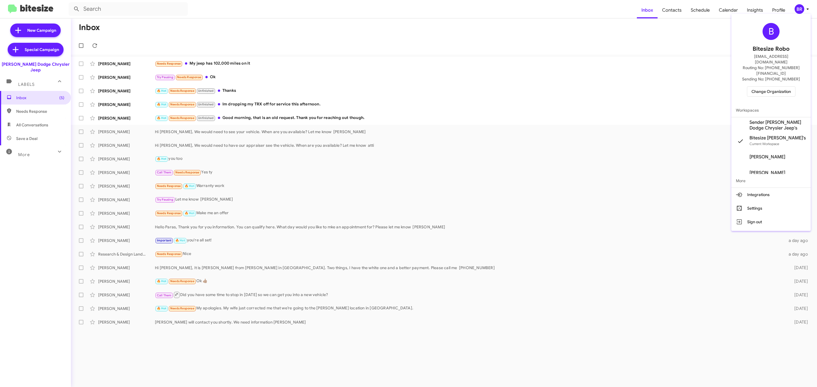
click at [770, 87] on span "Change Organization" at bounding box center [770, 92] width 39 height 10
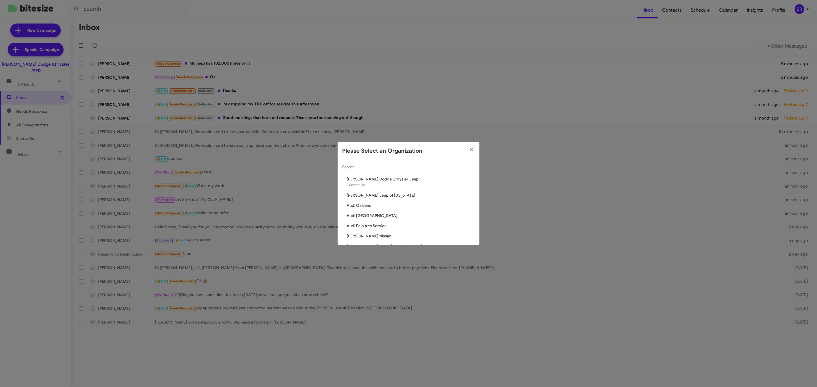
click at [370, 166] on input "Search" at bounding box center [408, 167] width 133 height 5
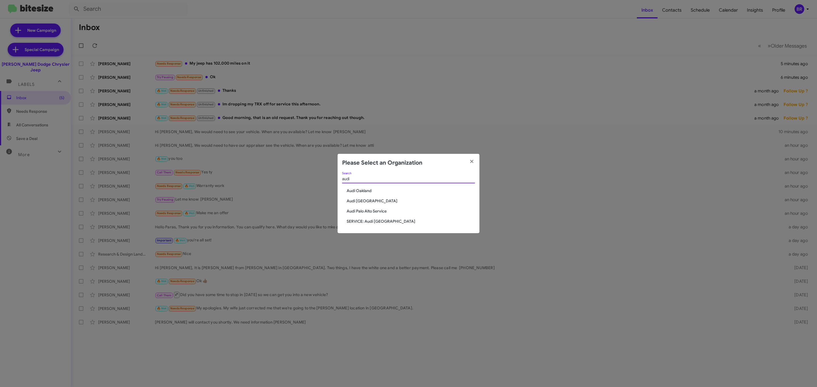
type input "audi"
click at [357, 189] on span "Audi Oakland" at bounding box center [411, 191] width 128 height 6
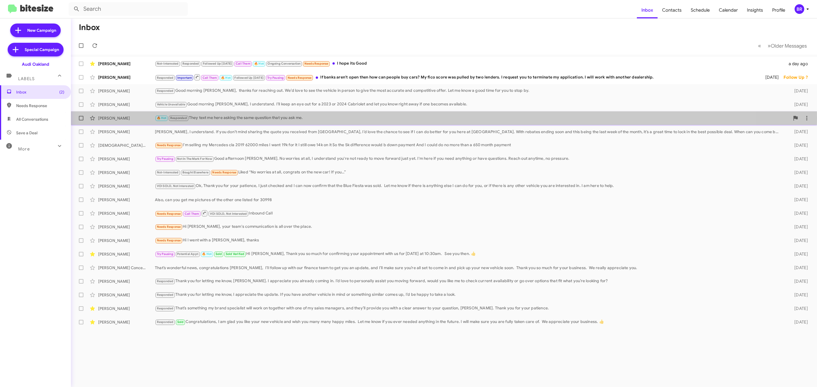
click at [282, 118] on div "🔥 Hot Responded They text me here asking the same question that you ask me." at bounding box center [472, 118] width 635 height 7
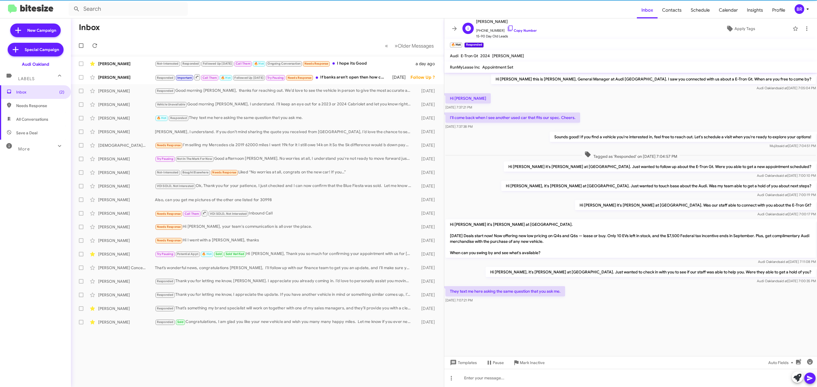
click at [520, 33] on span "[PHONE_NUMBER] Copy Number" at bounding box center [506, 29] width 61 height 9
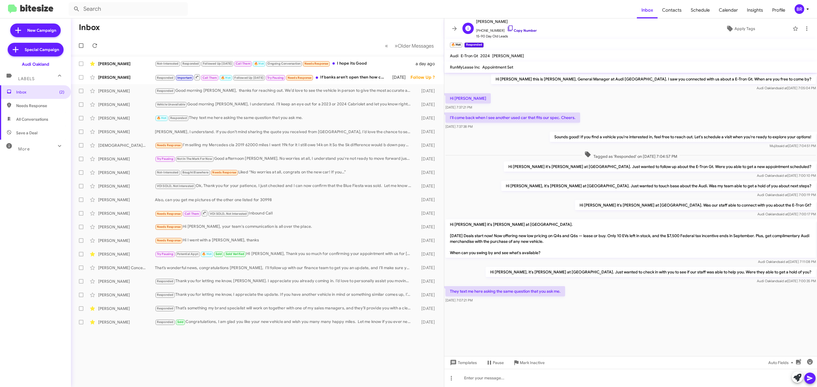
click at [521, 32] on link "Copy Number" at bounding box center [522, 30] width 30 height 4
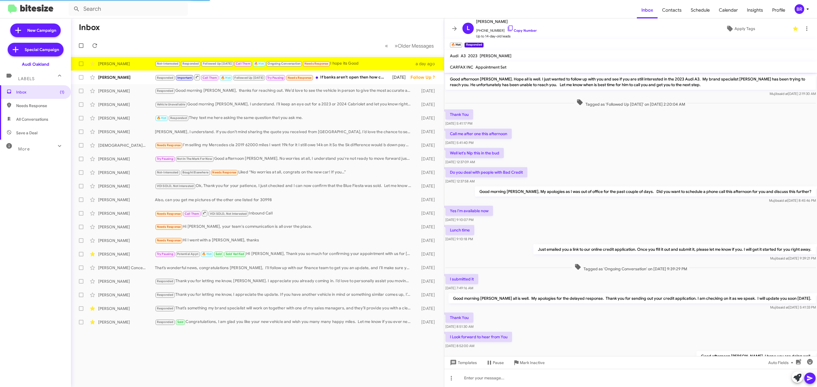
scroll to position [119, 0]
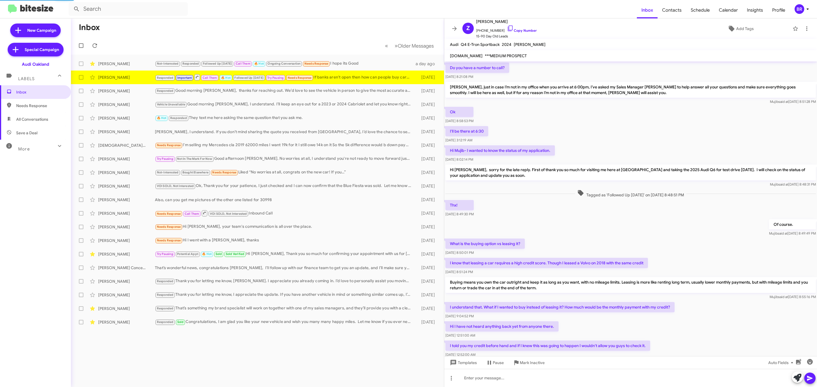
scroll to position [133, 0]
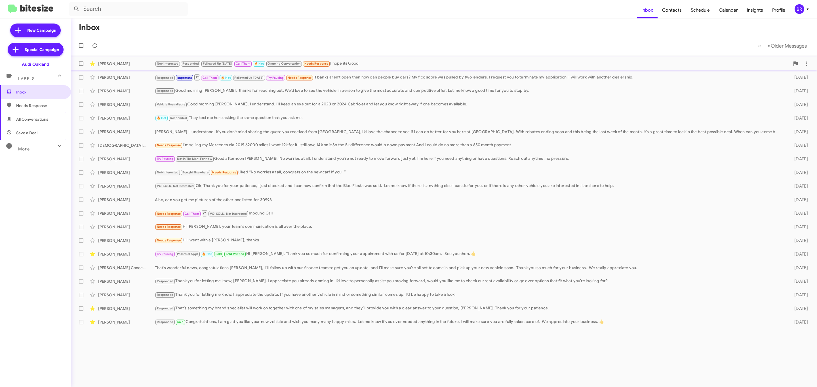
click at [79, 66] on span at bounding box center [81, 64] width 5 height 5
click at [81, 66] on input "checkbox" at bounding box center [81, 66] width 0 height 0
checkbox input "true"
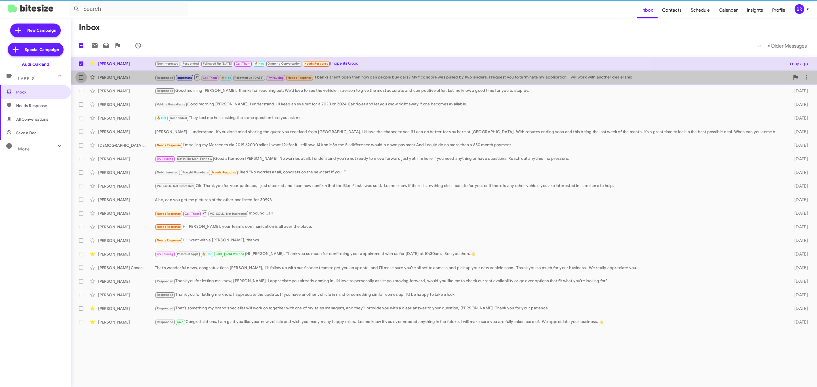
click at [79, 79] on span at bounding box center [81, 77] width 5 height 5
click at [81, 80] on input "checkbox" at bounding box center [81, 80] width 0 height 0
checkbox input "true"
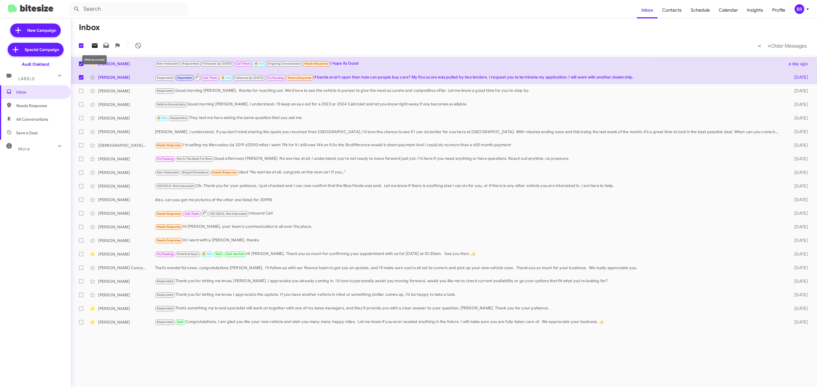
click at [94, 47] on icon at bounding box center [95, 45] width 6 height 5
click at [798, 7] on div "BR" at bounding box center [799, 9] width 10 height 10
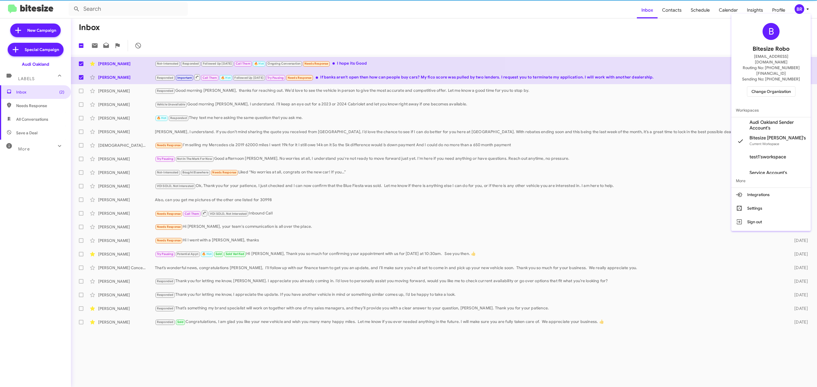
click at [760, 87] on span "Change Organization" at bounding box center [770, 92] width 39 height 10
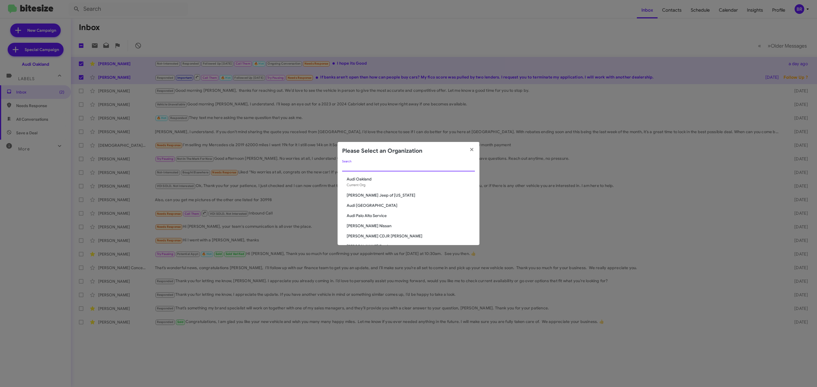
click at [428, 165] on input "Search" at bounding box center [408, 167] width 133 height 5
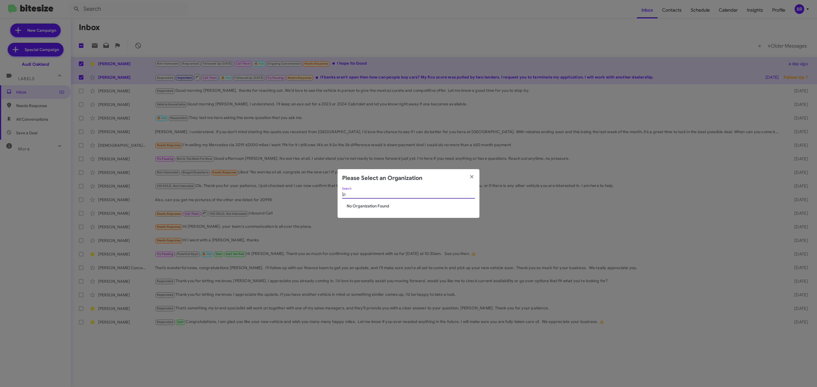
type input "["
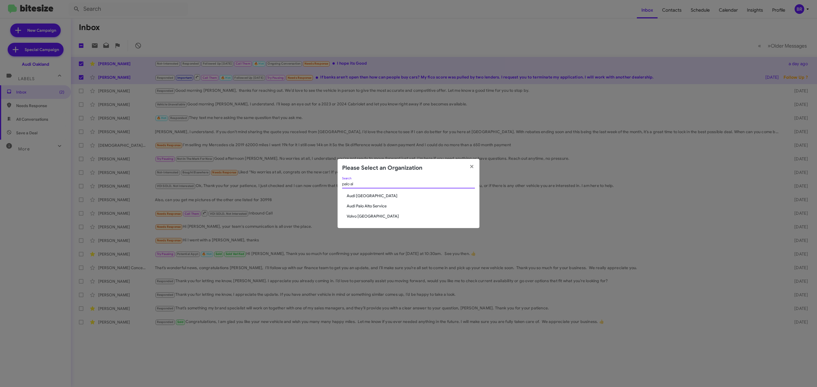
type input "palo al"
click at [353, 197] on span "Audi [GEOGRAPHIC_DATA]" at bounding box center [411, 196] width 128 height 6
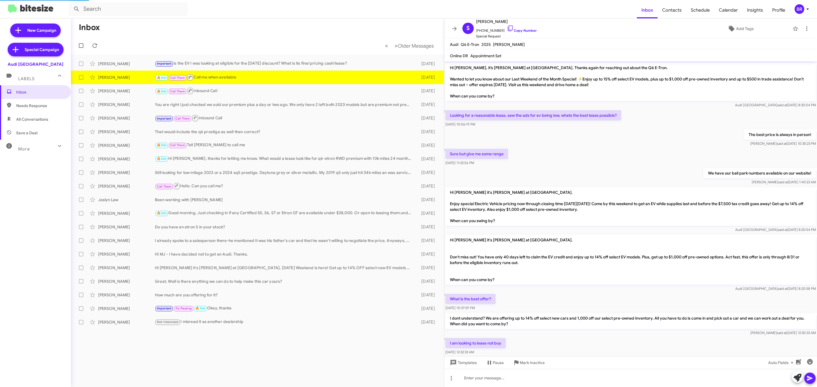
scroll to position [184, 0]
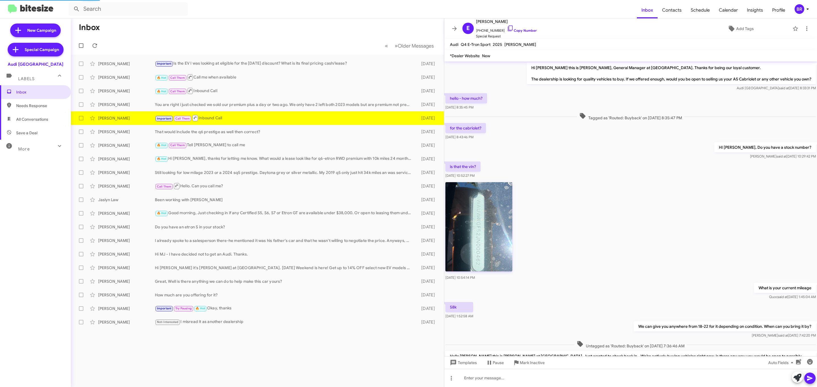
scroll to position [244, 0]
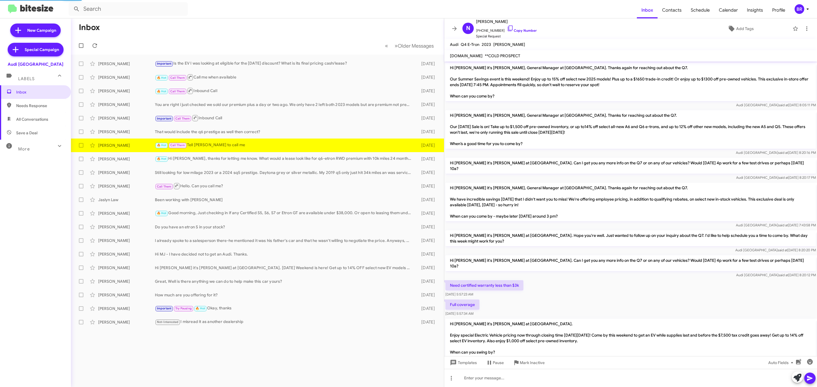
scroll to position [140, 0]
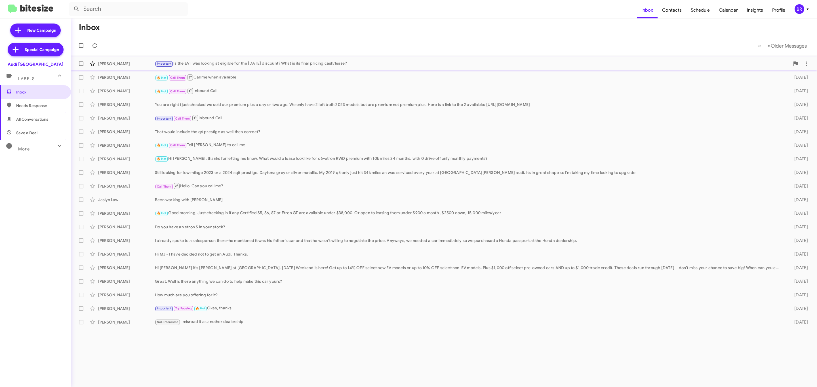
click at [87, 64] on span at bounding box center [92, 63] width 11 height 7
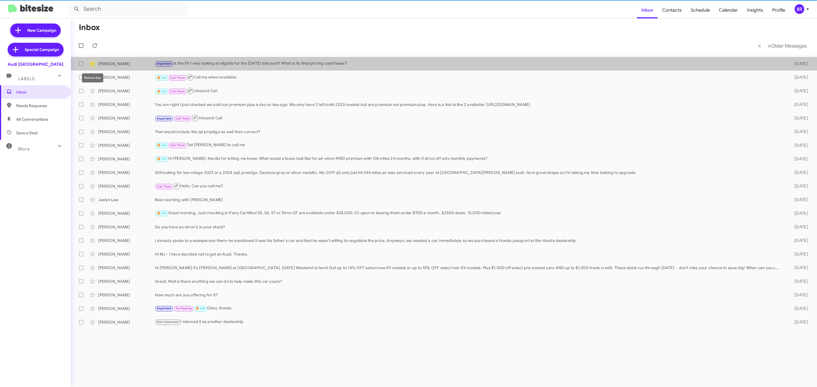
click at [92, 65] on icon at bounding box center [92, 64] width 5 height 5
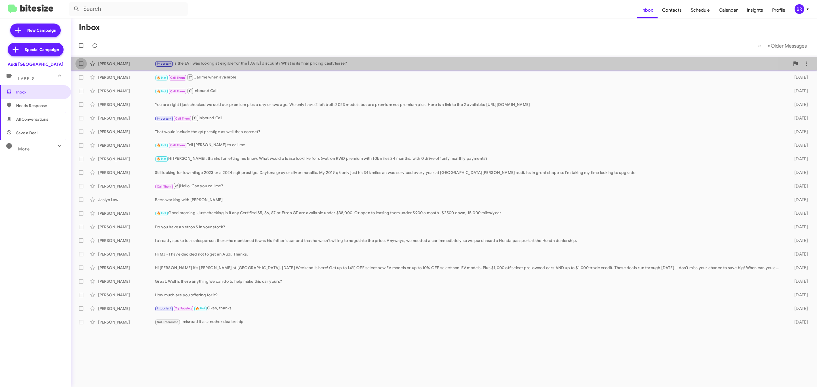
click at [77, 63] on label at bounding box center [80, 63] width 11 height 11
click at [81, 66] on input "checkbox" at bounding box center [81, 66] width 0 height 0
checkbox input "true"
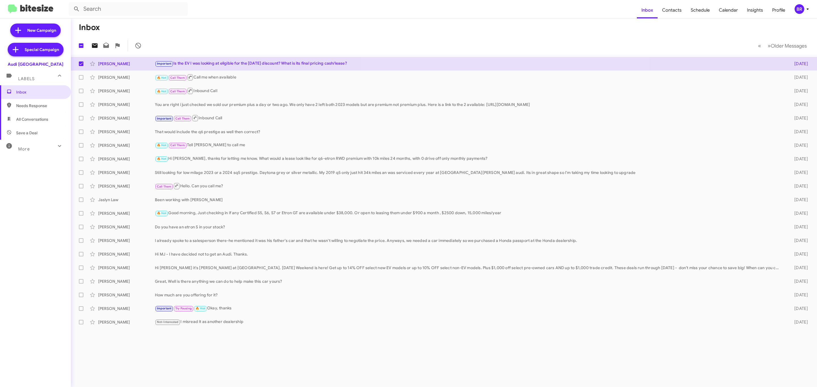
drag, startPoint x: 88, startPoint y: 42, endPoint x: 91, endPoint y: 45, distance: 4.2
click at [90, 44] on mat-toolbar-row "1 « Previous » Next Older Messages" at bounding box center [444, 46] width 746 height 18
click at [93, 48] on icon at bounding box center [94, 45] width 7 height 7
click at [801, 16] on mat-toolbar "Inbox Contacts Schedule Calendar Insights Profile BR" at bounding box center [408, 9] width 817 height 18
click at [798, 7] on div "BR" at bounding box center [799, 9] width 10 height 10
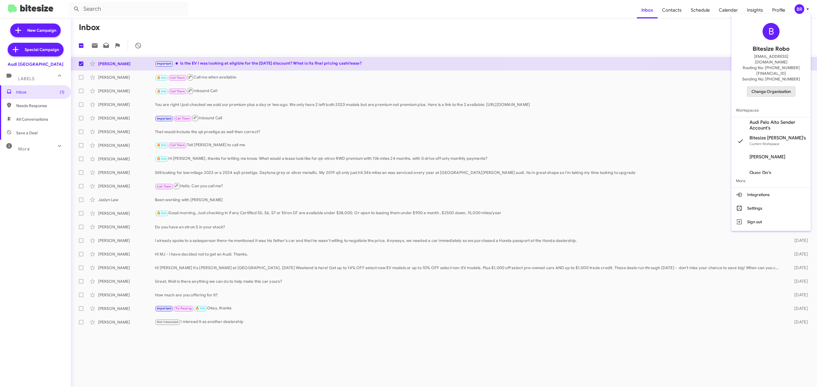
click at [774, 87] on span "Change Organization" at bounding box center [770, 92] width 39 height 10
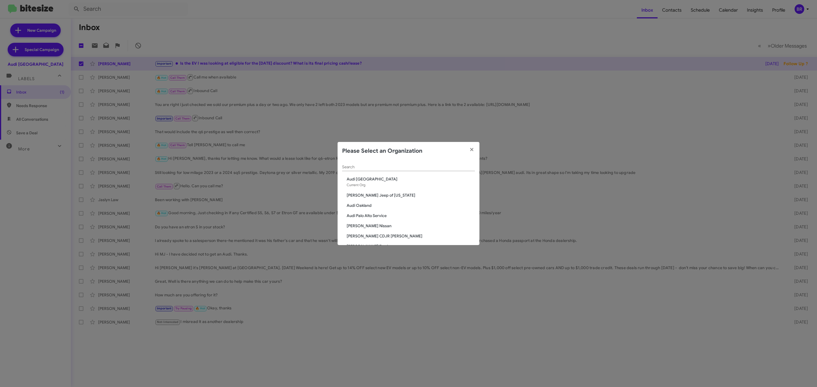
click at [404, 167] on input "Search" at bounding box center [408, 167] width 133 height 5
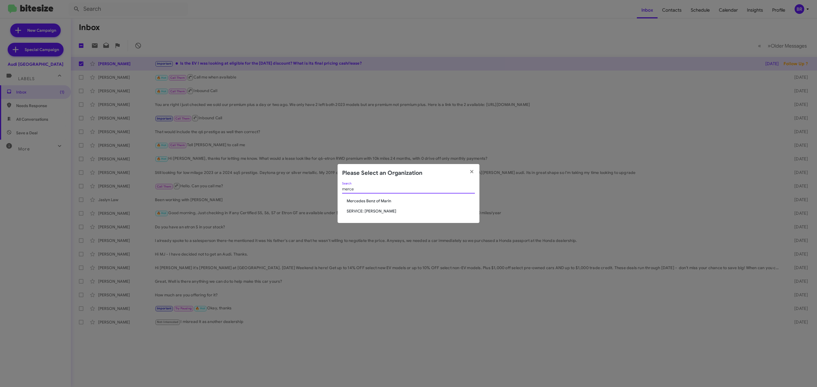
type input "merce"
click at [382, 199] on span "Mercedes Benz of Marin" at bounding box center [411, 201] width 128 height 6
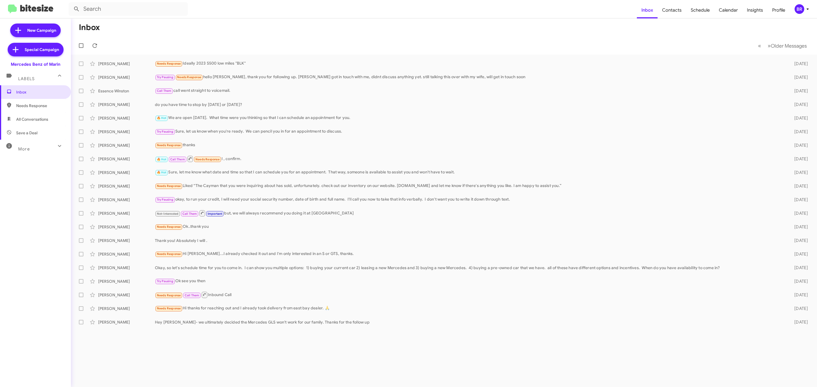
click at [809, 9] on icon at bounding box center [807, 9] width 7 height 7
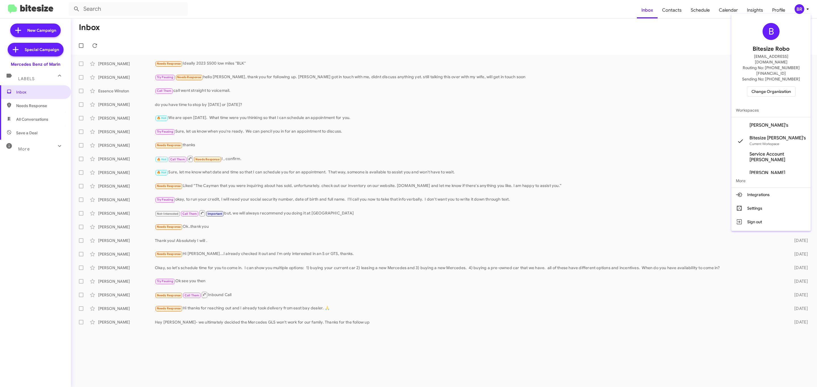
click at [768, 87] on span "Change Organization" at bounding box center [770, 92] width 39 height 10
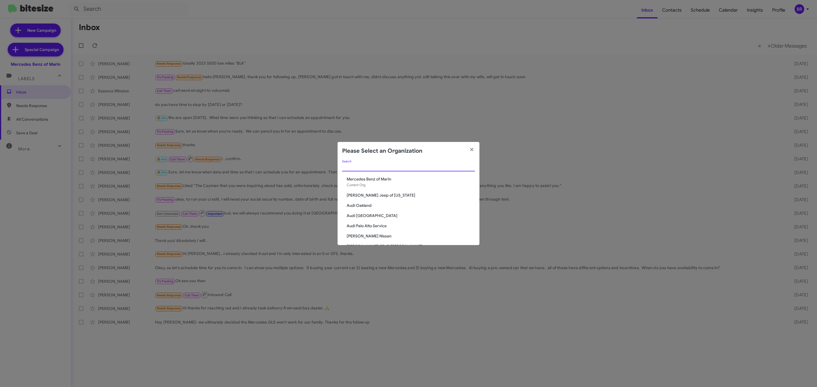
click at [396, 165] on input "Search" at bounding box center [408, 167] width 133 height 5
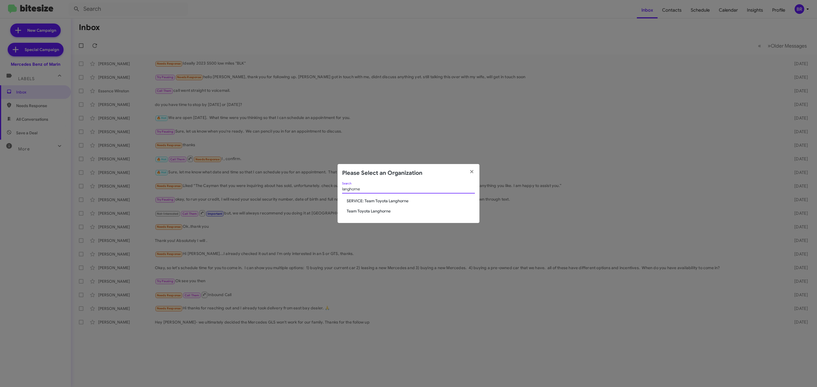
type input "langhorne"
drag, startPoint x: 383, startPoint y: 206, endPoint x: 383, endPoint y: 210, distance: 3.7
click at [383, 210] on div "langhorne Search SERVICE: Team Toyota Langhorne Team Toyota Langhorne" at bounding box center [408, 202] width 142 height 41
click at [383, 210] on span "Team Toyota Langhorne" at bounding box center [411, 211] width 128 height 6
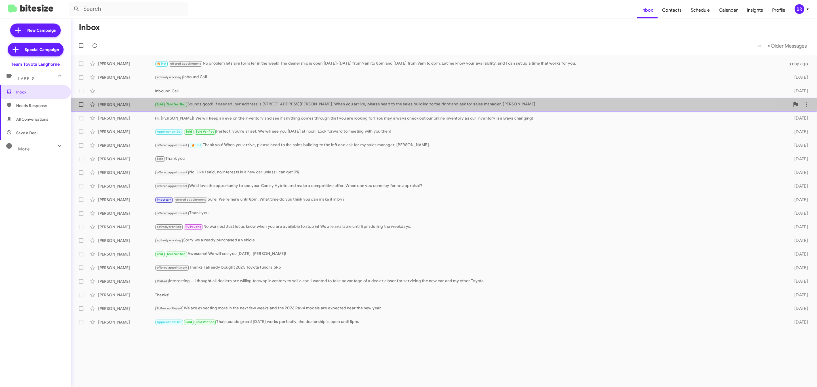
click at [292, 111] on span "[PERSON_NAME] Sold Sold Verified Sounds good! If needed, our address is [STREET…" at bounding box center [444, 105] width 746 height 14
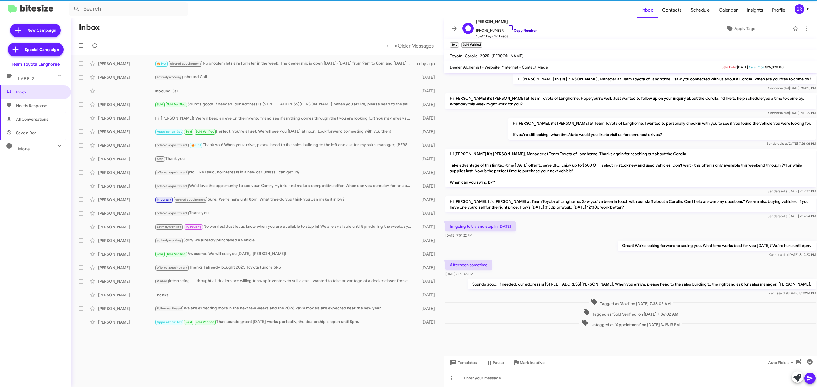
click at [521, 30] on link "Copy Number" at bounding box center [522, 30] width 30 height 4
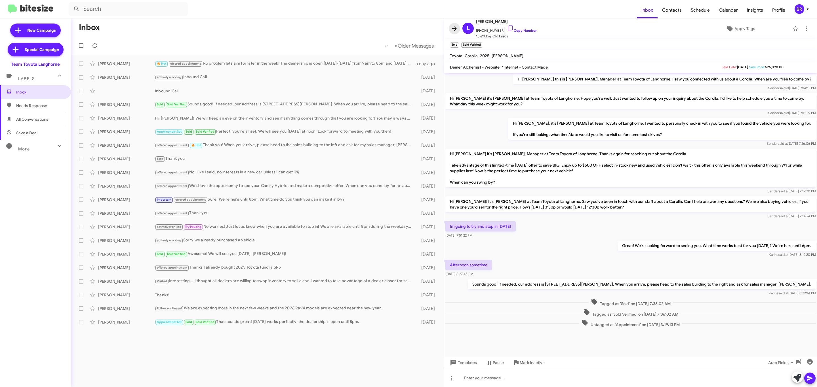
click at [453, 31] on icon at bounding box center [454, 28] width 7 height 7
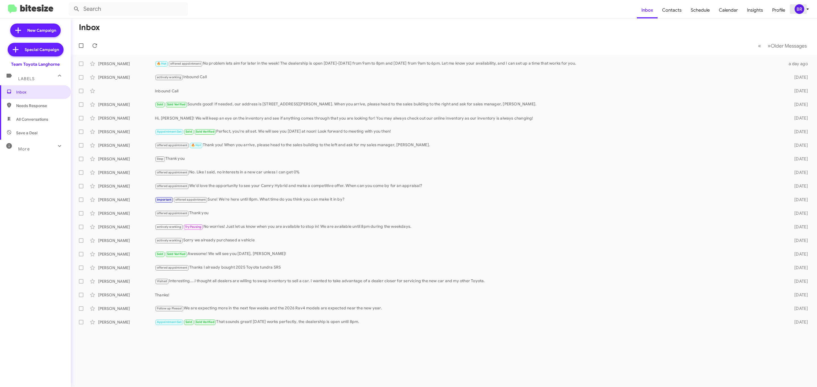
click at [803, 9] on div "BR" at bounding box center [799, 9] width 10 height 10
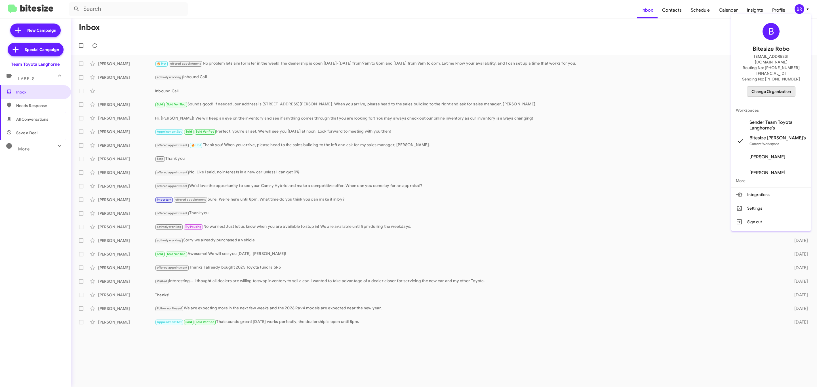
click at [774, 87] on span "Change Organization" at bounding box center [770, 92] width 39 height 10
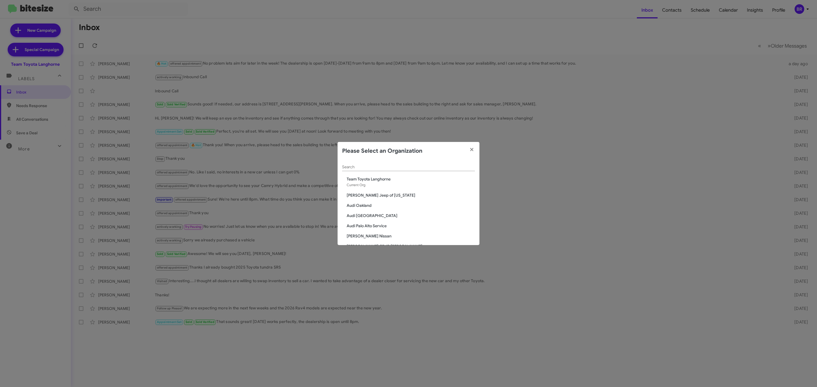
click at [434, 170] on div "Search" at bounding box center [408, 165] width 133 height 11
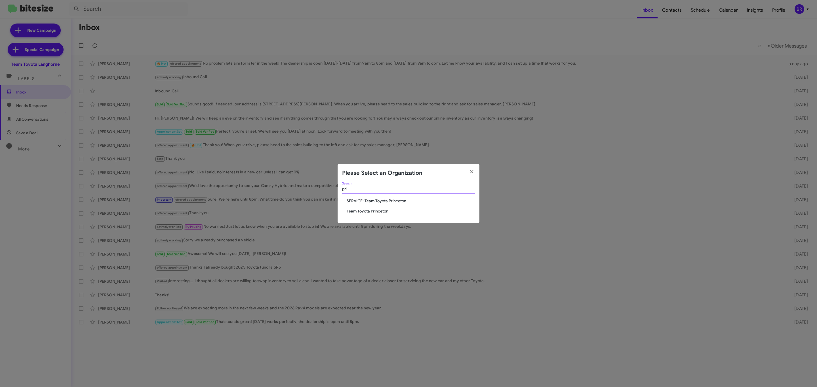
type input "pri"
click at [371, 210] on span "Team Toyota Princeton" at bounding box center [411, 211] width 128 height 6
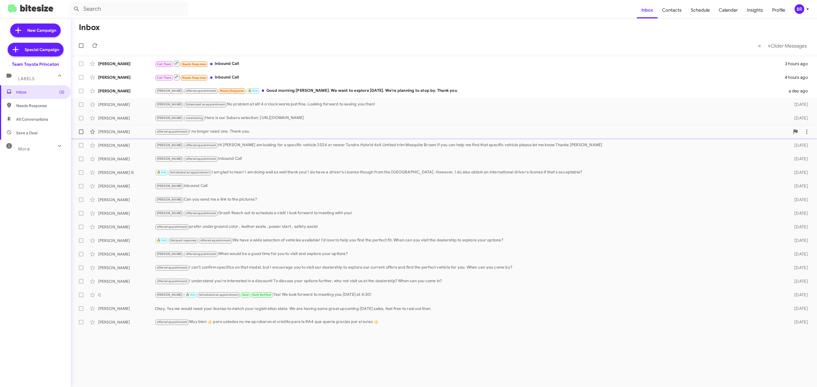
click at [233, 133] on div "offered appointment I no longer need one. Thank you." at bounding box center [472, 131] width 635 height 7
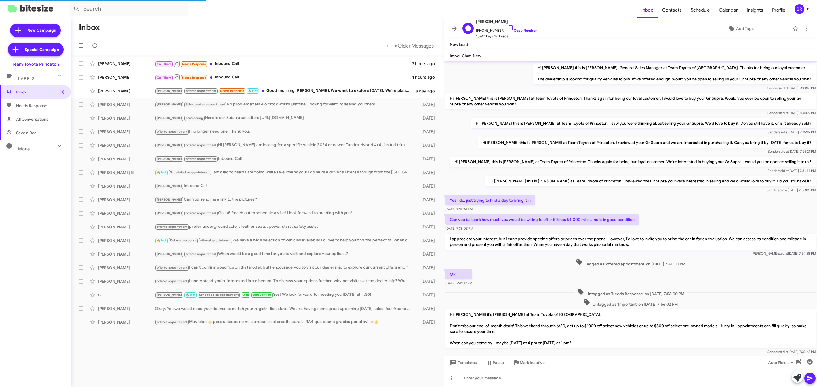
scroll to position [172, 0]
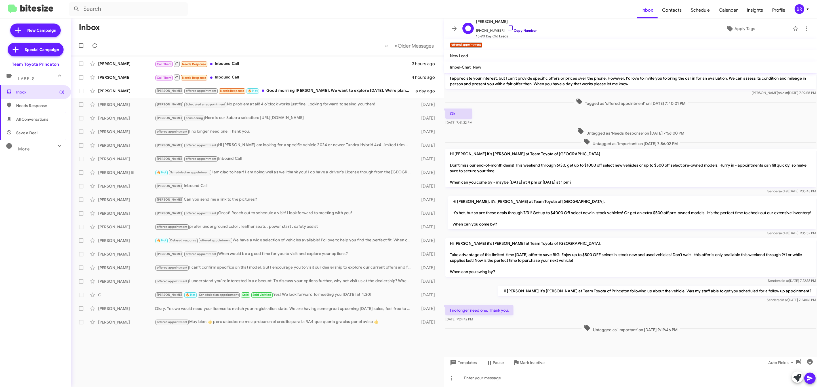
click at [515, 32] on link "Copy Number" at bounding box center [522, 30] width 30 height 4
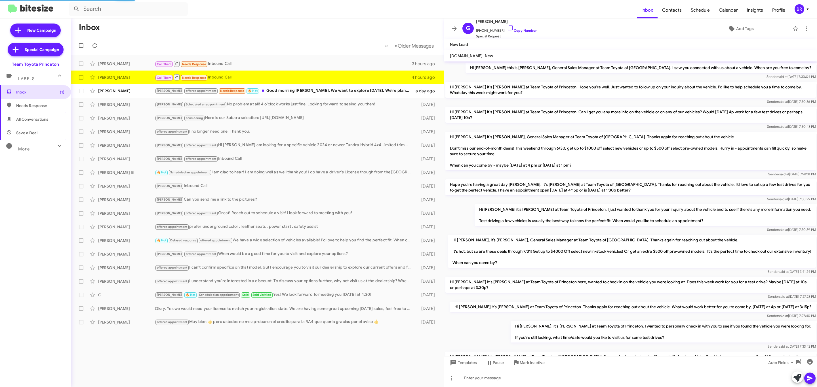
scroll to position [102, 0]
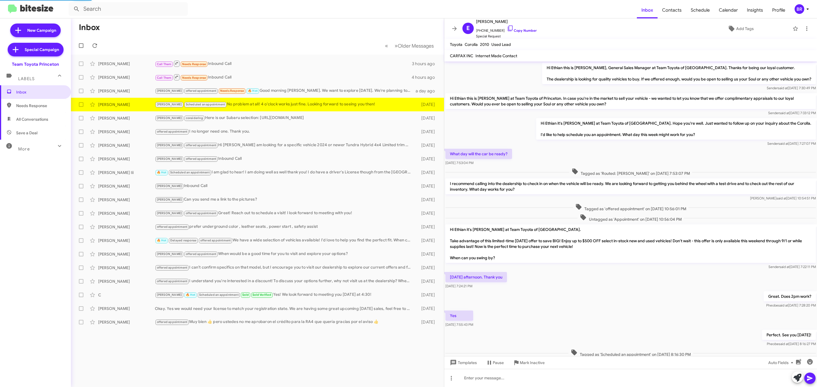
scroll to position [90, 0]
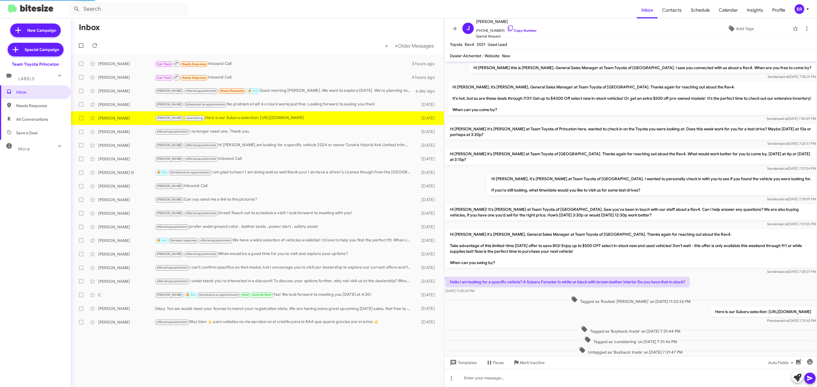
scroll to position [20, 0]
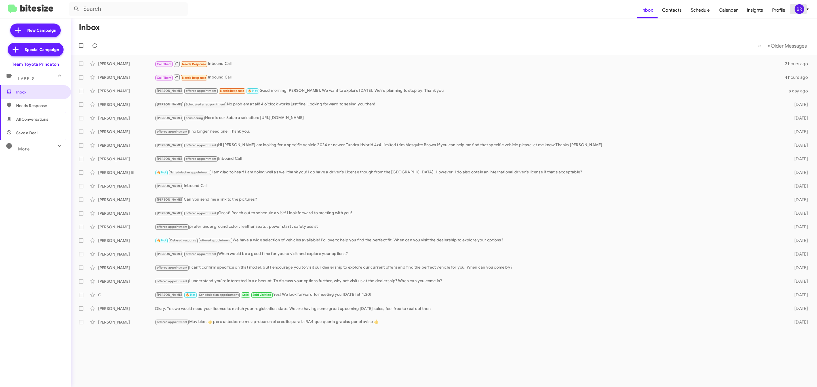
click at [807, 6] on icon at bounding box center [807, 9] width 7 height 7
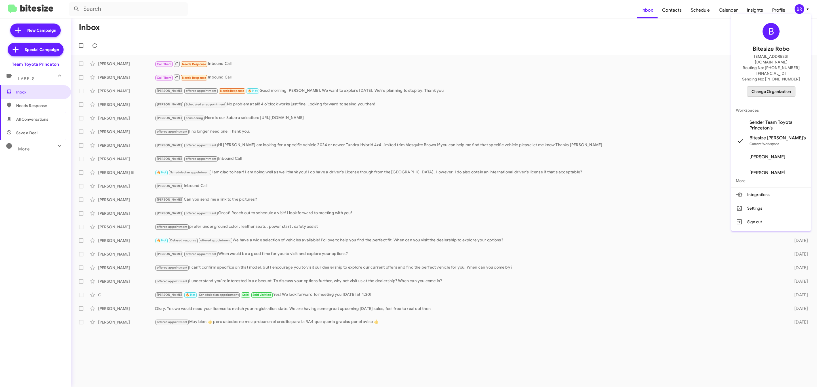
click at [779, 87] on span "Change Organization" at bounding box center [770, 92] width 39 height 10
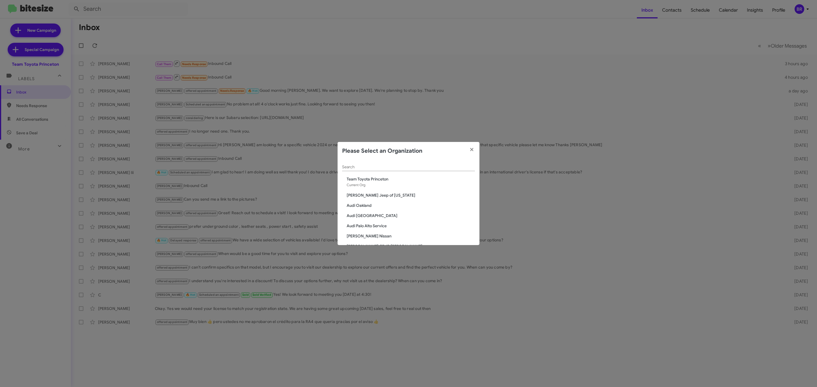
click at [417, 164] on div "Search" at bounding box center [408, 165] width 133 height 11
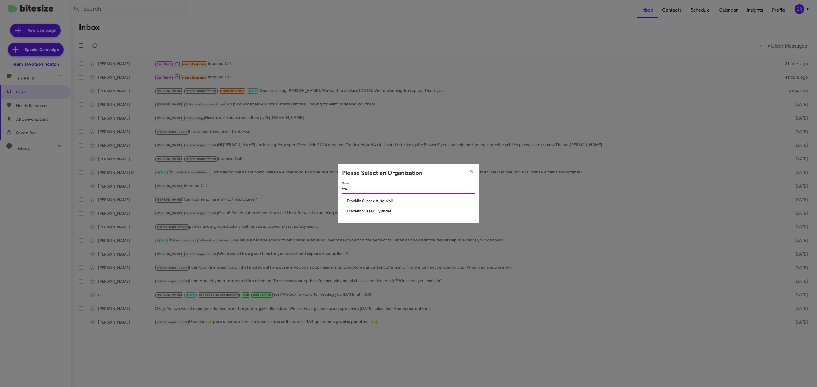
type input "fra"
click at [385, 200] on span "Franklin Sussex Auto Mall" at bounding box center [411, 201] width 128 height 6
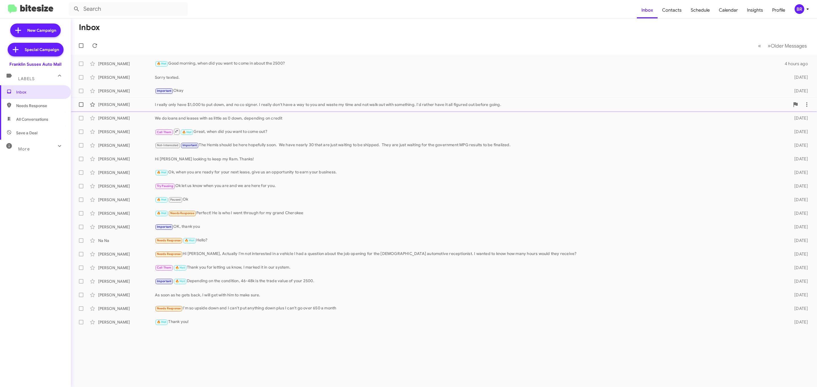
click at [239, 105] on div "I really only have $1,000 to put down, and no co signer. I really don't have a …" at bounding box center [472, 105] width 635 height 6
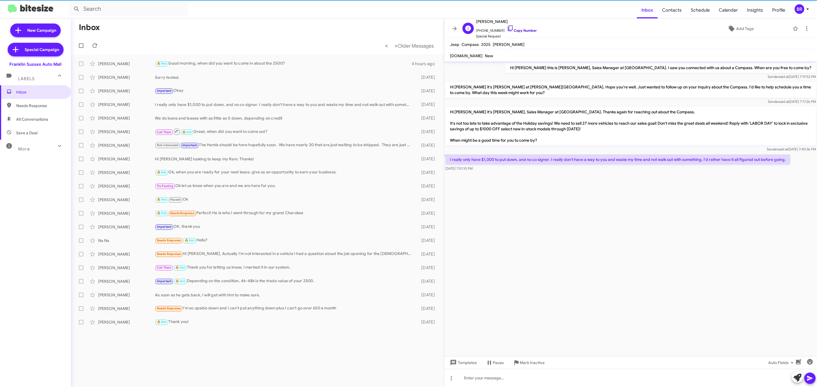
click at [520, 29] on link "Copy Number" at bounding box center [522, 30] width 30 height 4
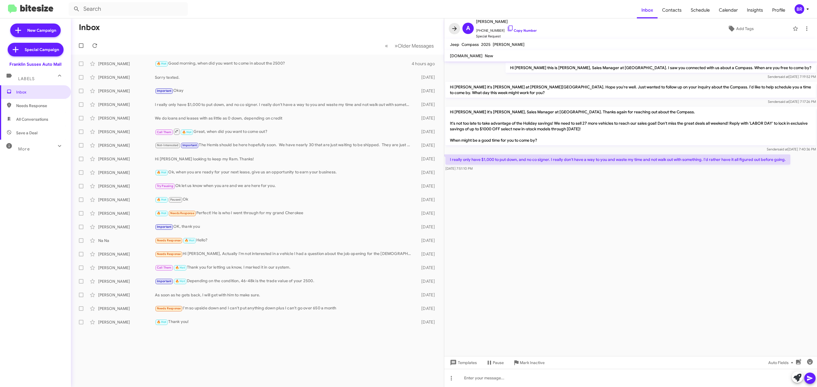
click at [455, 26] on icon at bounding box center [454, 28] width 7 height 7
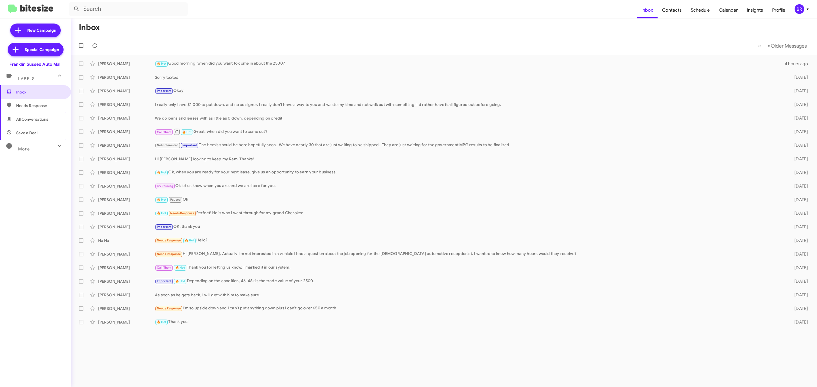
click at [797, 10] on div "BR" at bounding box center [799, 9] width 10 height 10
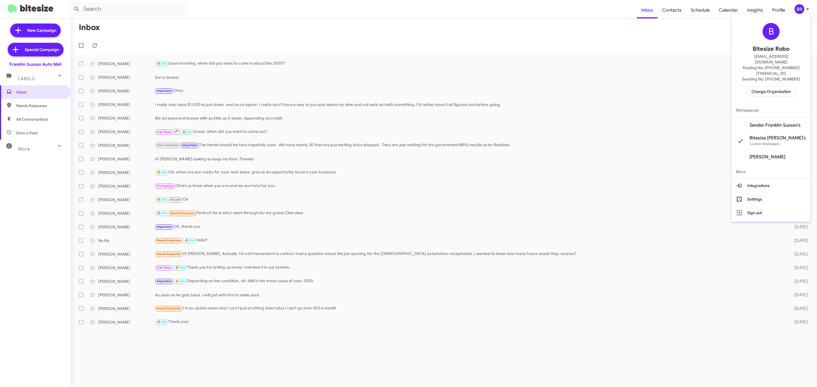
click at [769, 75] on div "B Bitesize Robo jeks.ocampo1717@gmail.com Routing No: +1 (855) 410-3309 Sending…" at bounding box center [770, 59] width 79 height 87
click at [768, 87] on span "Change Organization" at bounding box center [770, 92] width 39 height 10
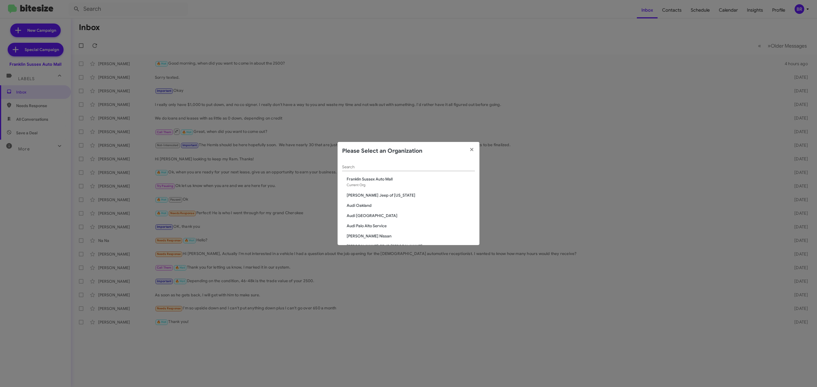
click at [449, 167] on div "Search" at bounding box center [408, 165] width 133 height 11
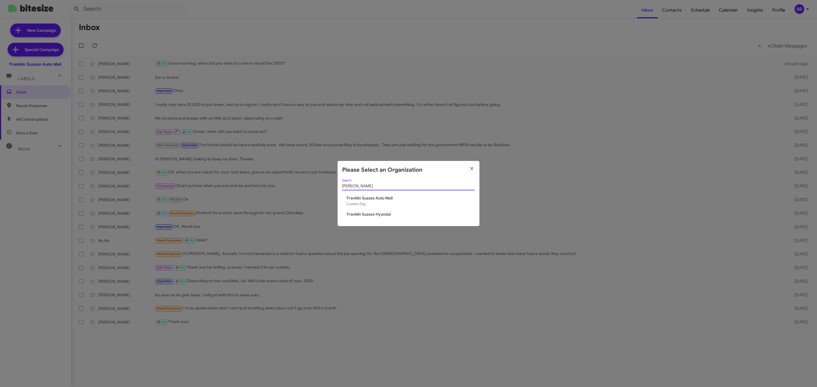
type input "fran"
click at [386, 214] on span "Franklin Sussex Hyundai" at bounding box center [411, 215] width 128 height 6
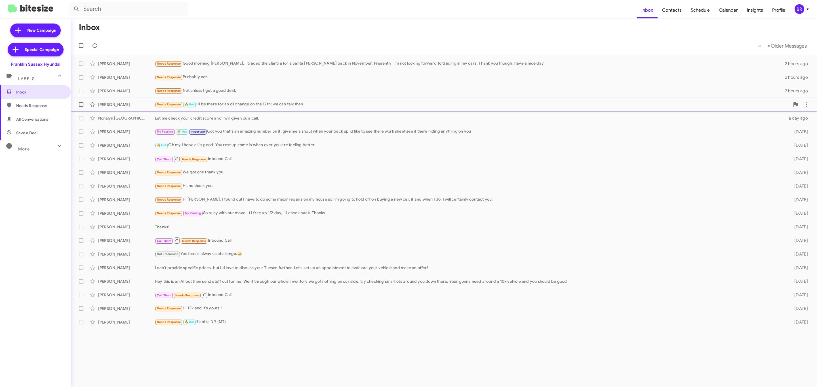
click at [79, 105] on span at bounding box center [81, 104] width 5 height 5
click at [81, 107] on input "checkbox" at bounding box center [81, 107] width 0 height 0
checkbox input "true"
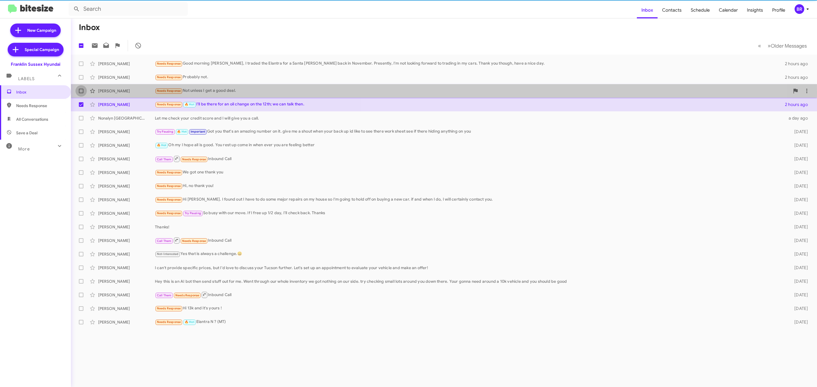
click at [81, 93] on span at bounding box center [81, 91] width 5 height 5
click at [81, 93] on input "checkbox" at bounding box center [81, 93] width 0 height 0
checkbox input "true"
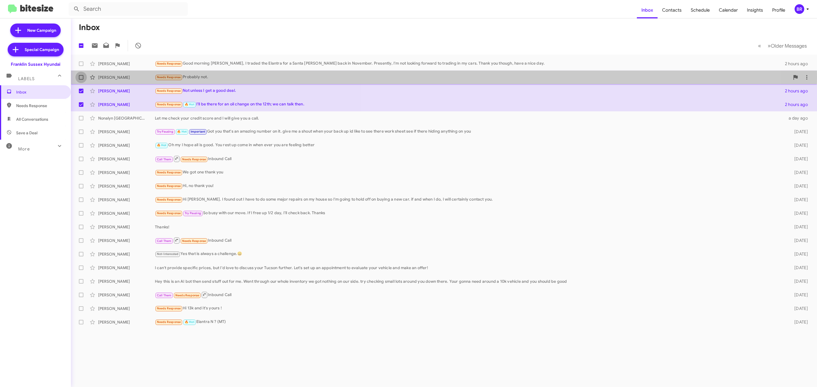
click at [79, 78] on label at bounding box center [80, 77] width 11 height 11
click at [81, 80] on input "checkbox" at bounding box center [81, 80] width 0 height 0
checkbox input "true"
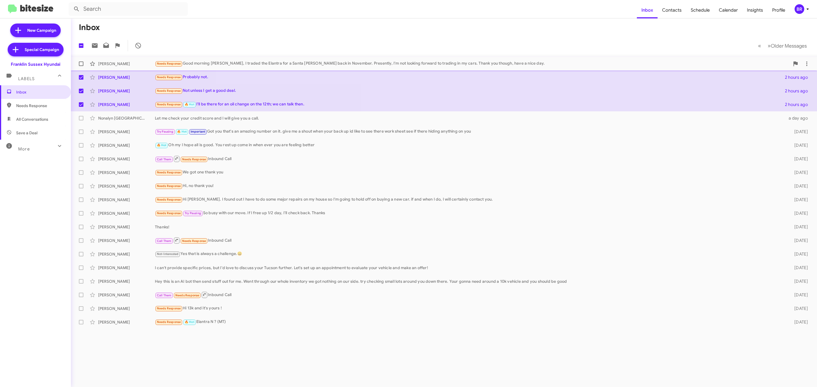
click at [79, 67] on label at bounding box center [80, 63] width 11 height 11
click at [81, 66] on input "checkbox" at bounding box center [81, 66] width 0 height 0
checkbox input "true"
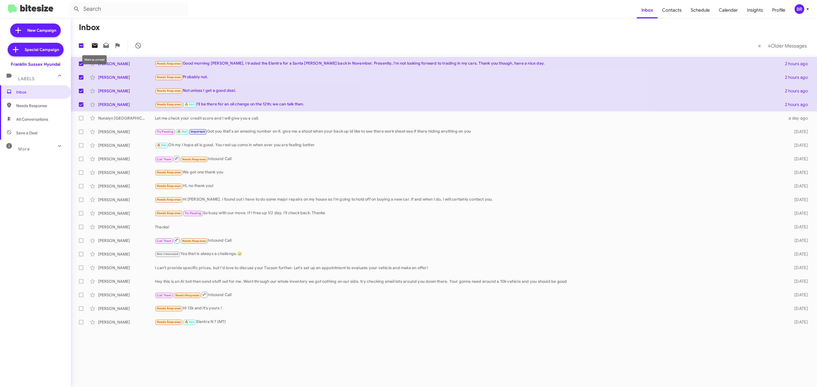
click at [94, 47] on icon at bounding box center [95, 45] width 6 height 5
click at [797, 9] on div "BR" at bounding box center [799, 9] width 10 height 10
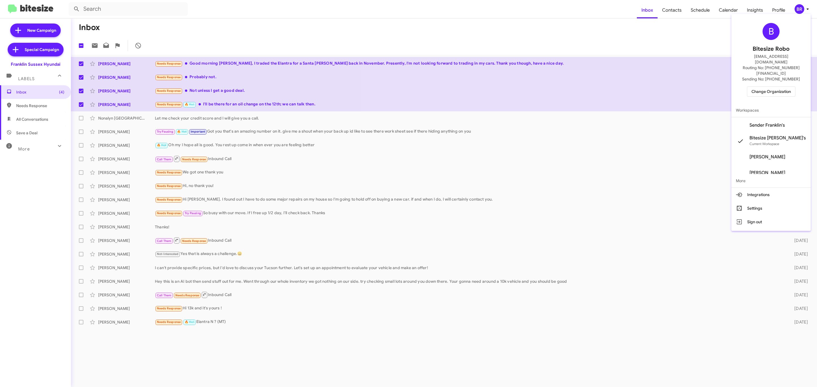
click at [763, 87] on span "Change Organization" at bounding box center [770, 92] width 39 height 10
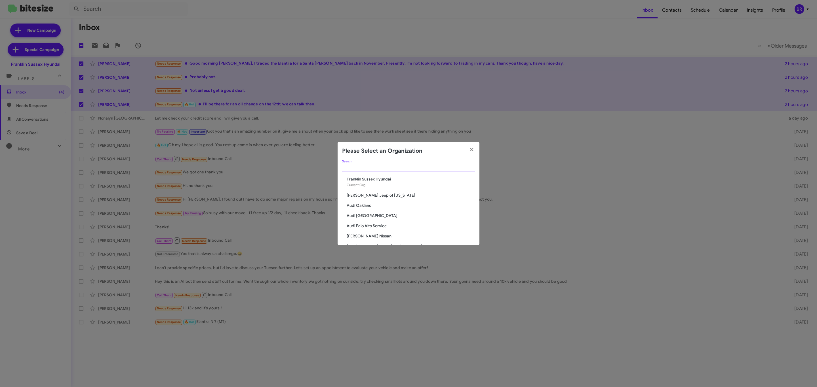
click at [364, 167] on input "Search" at bounding box center [408, 167] width 133 height 5
type input "niels"
click at [359, 188] on span "[PERSON_NAME] Chevrolet" at bounding box center [411, 190] width 128 height 6
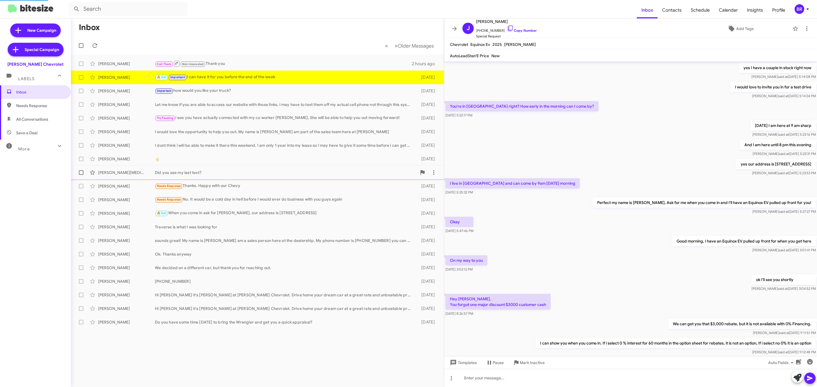
scroll to position [124, 0]
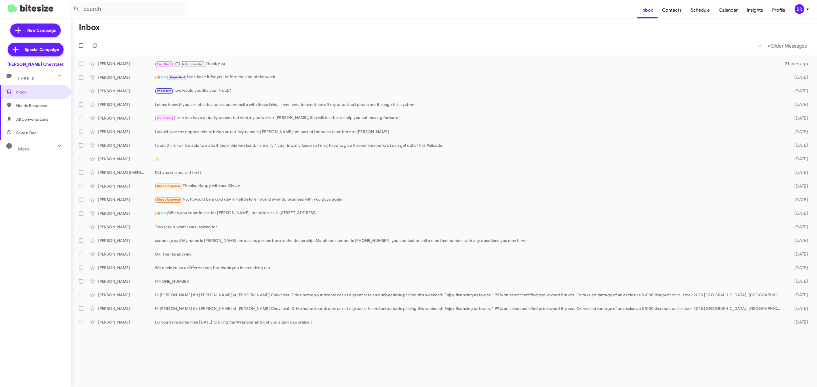
click at [799, 10] on div "BR" at bounding box center [799, 9] width 10 height 10
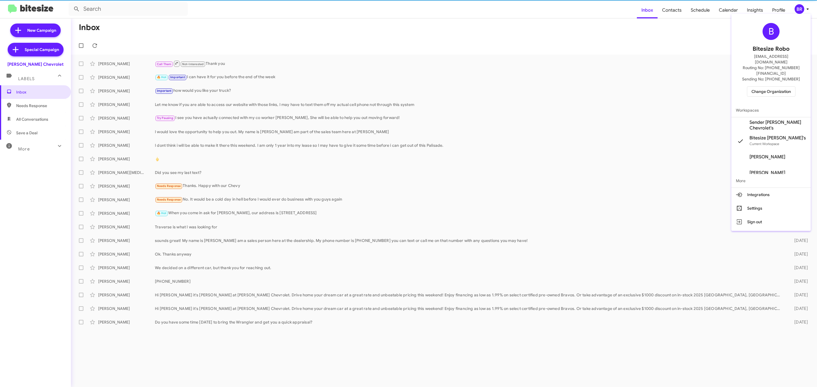
click at [799, 10] on div at bounding box center [408, 193] width 817 height 387
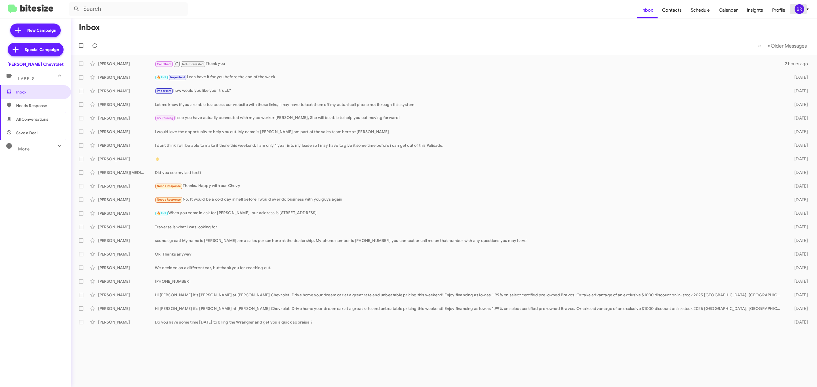
click at [792, 10] on button "BR" at bounding box center [800, 9] width 21 height 10
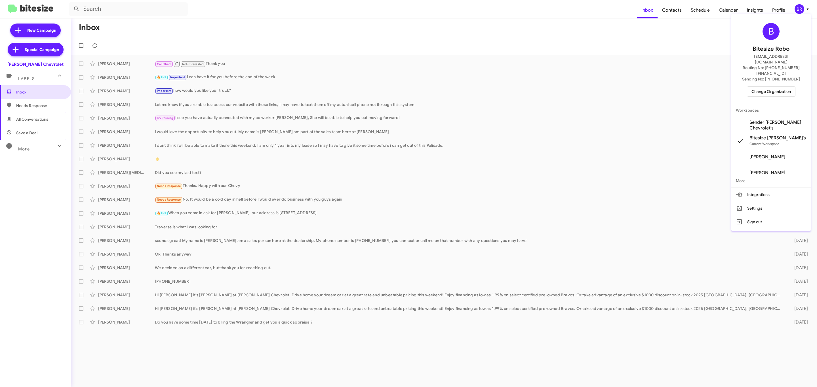
click at [773, 87] on span "Change Organization" at bounding box center [770, 92] width 39 height 10
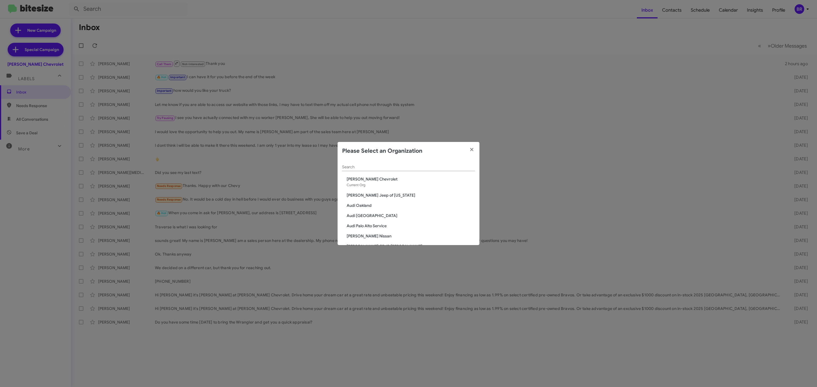
click at [424, 165] on div "Search" at bounding box center [408, 165] width 133 height 11
click at [424, 166] on input "Search" at bounding box center [408, 167] width 133 height 5
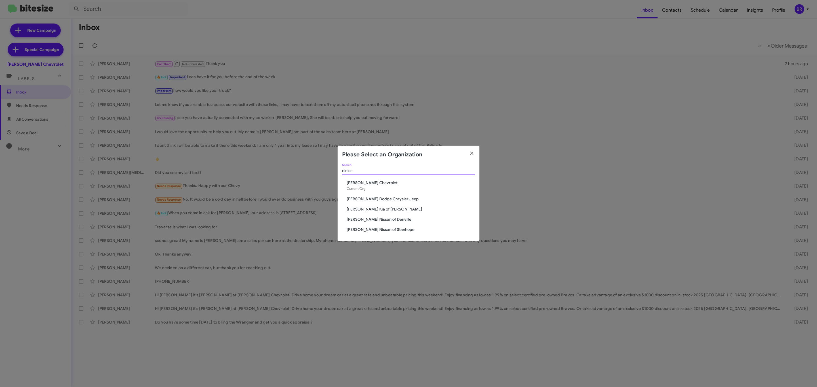
type input "nielse"
click at [383, 198] on span "[PERSON_NAME] Dodge Chrysler Jeep" at bounding box center [411, 199] width 128 height 6
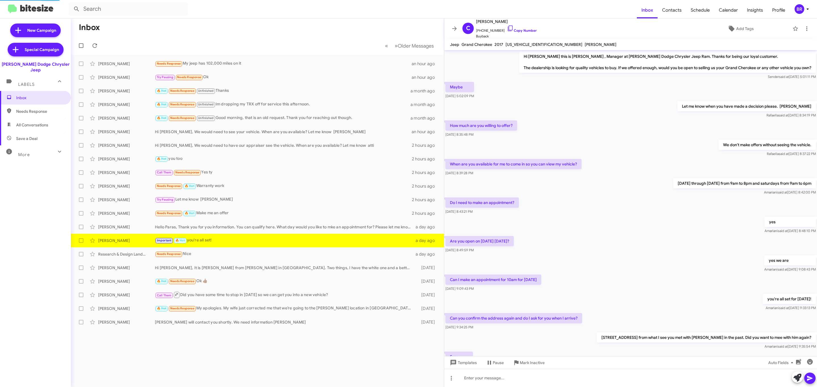
scroll to position [98, 0]
